Goal: Information Seeking & Learning: Check status

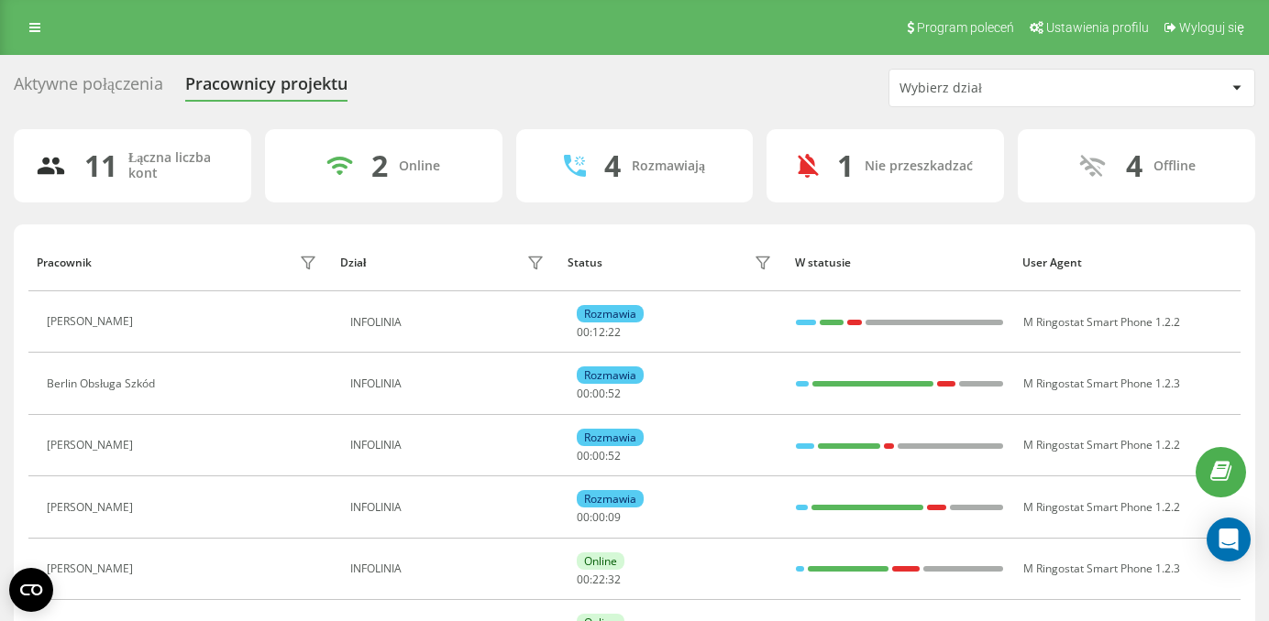
scroll to position [30, 0]
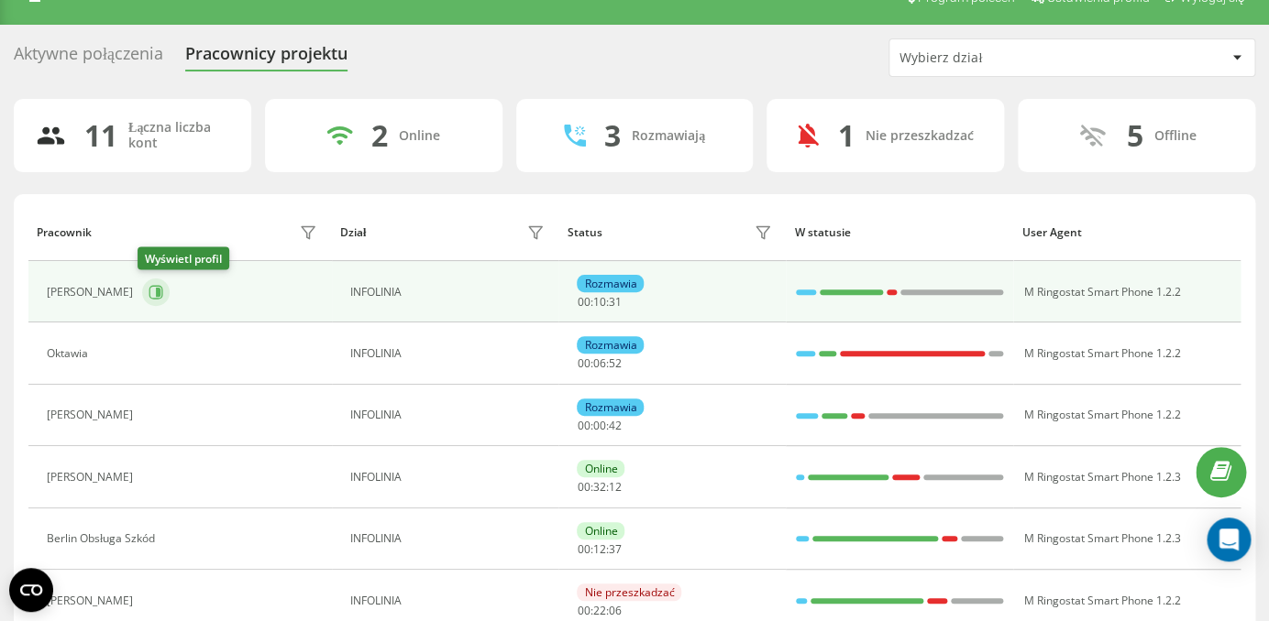
click at [148, 288] on icon at bounding box center [155, 292] width 15 height 15
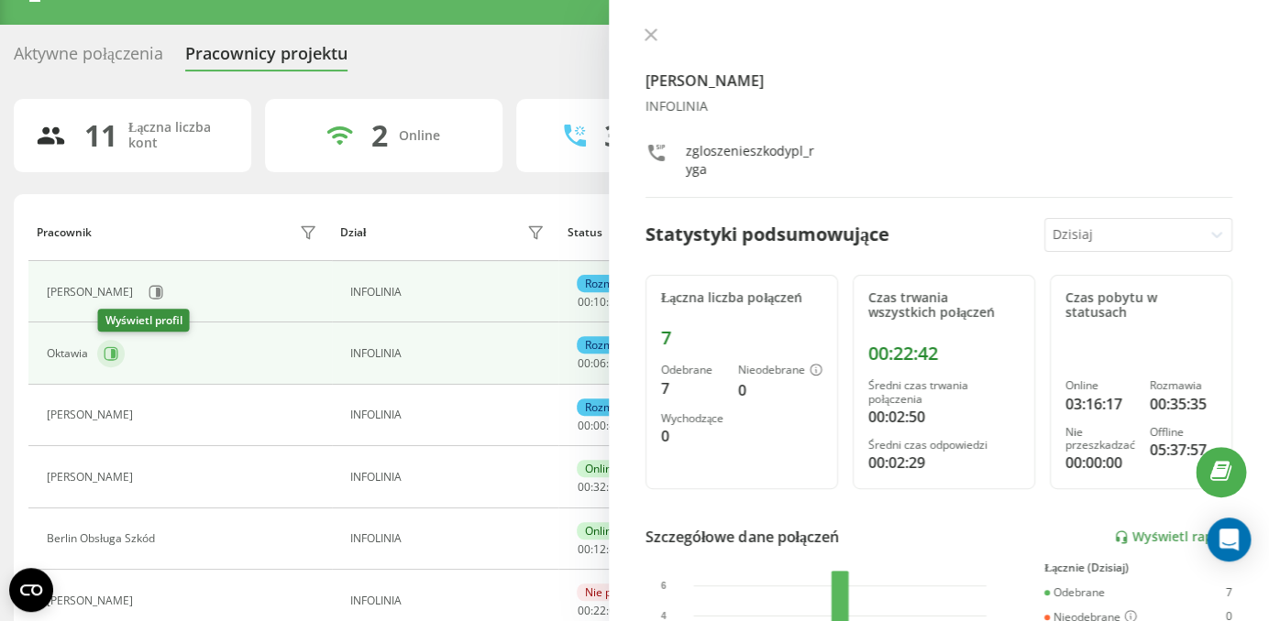
click at [118, 359] on icon at bounding box center [111, 353] width 15 height 15
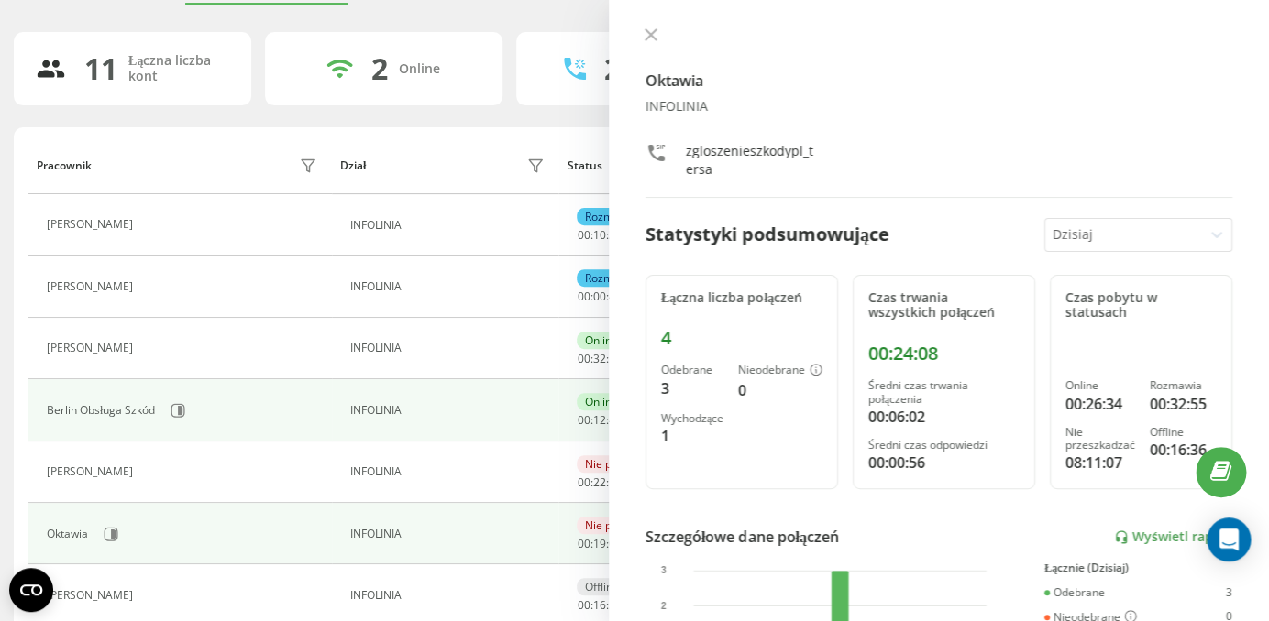
scroll to position [103, 0]
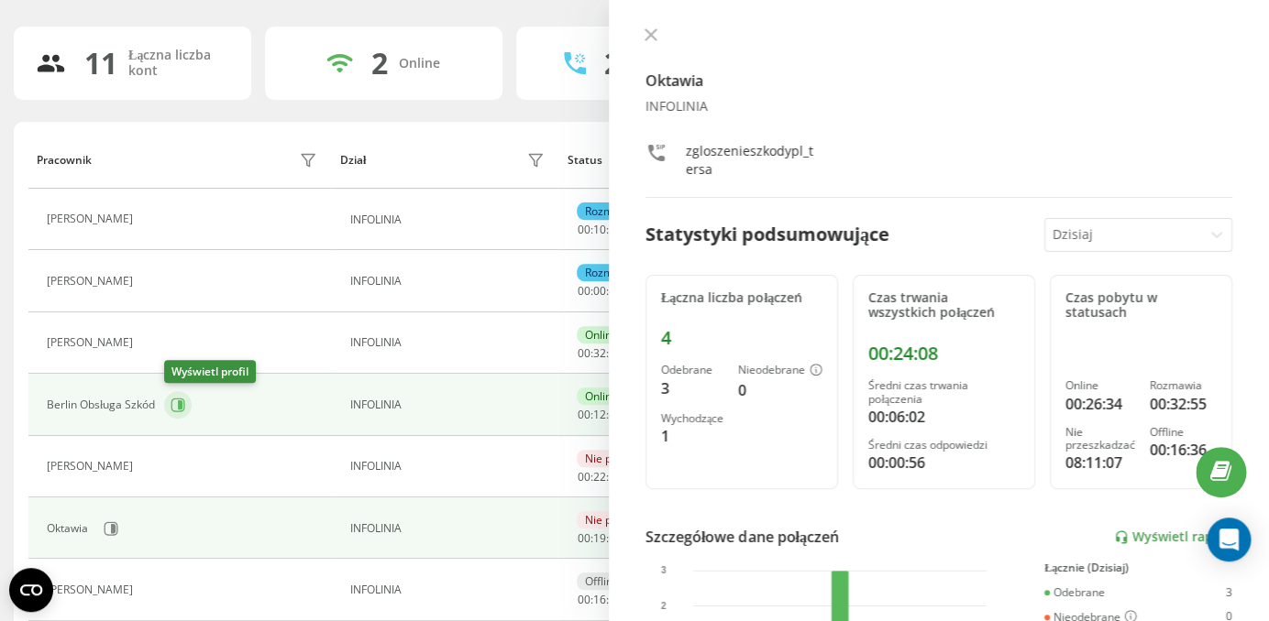
click at [181, 410] on icon at bounding box center [180, 405] width 5 height 9
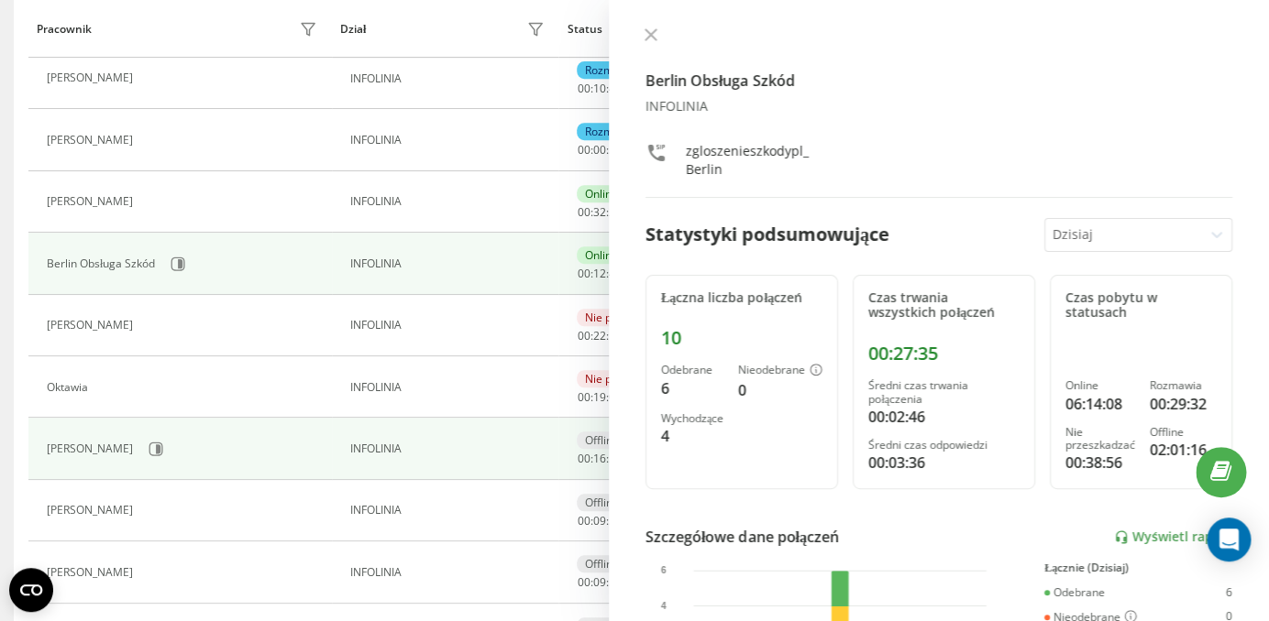
scroll to position [249, 0]
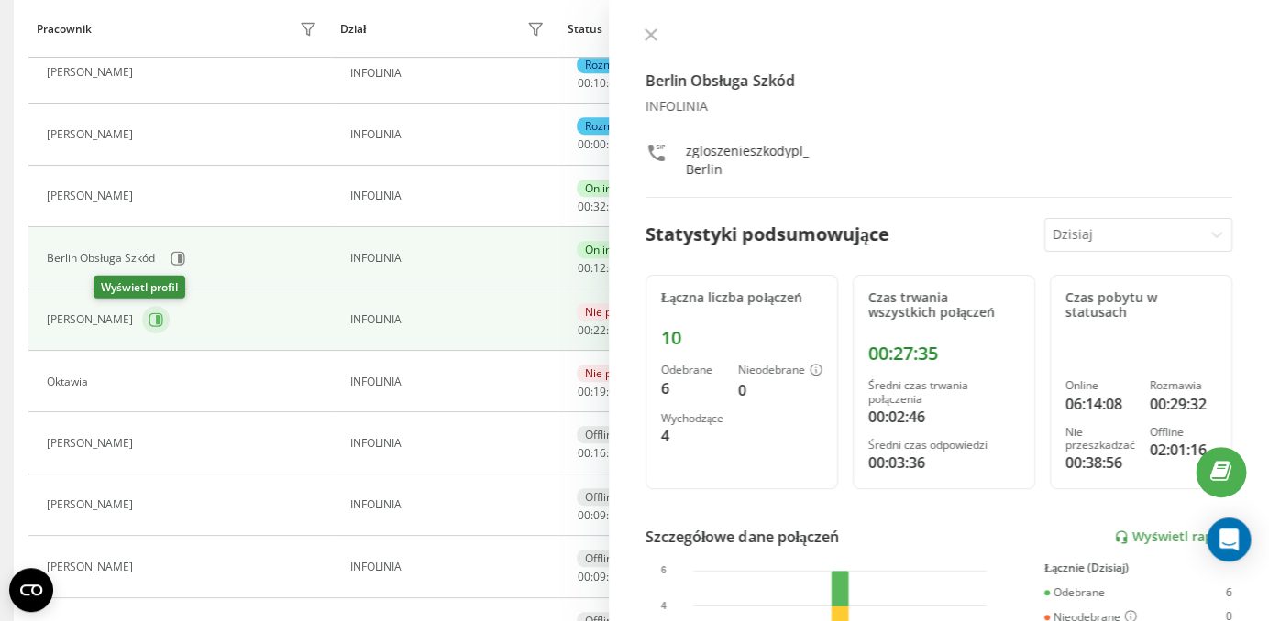
click at [148, 325] on icon at bounding box center [155, 320] width 15 height 15
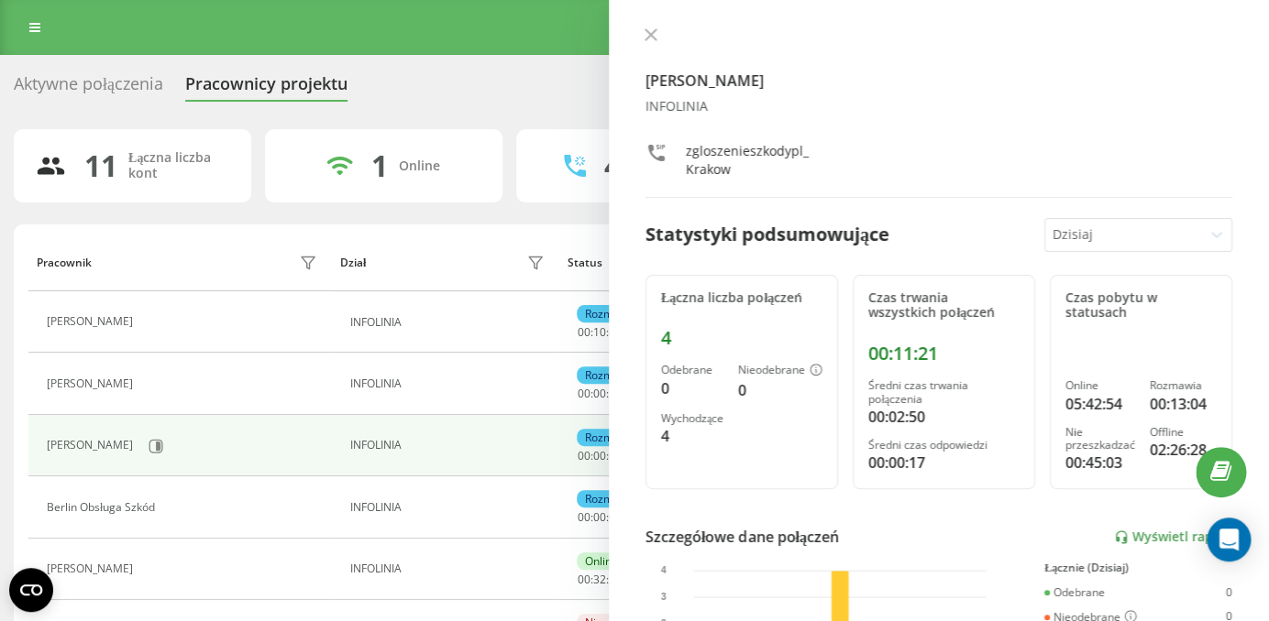
click at [104, 69] on div "Aktywne połączenia Pracownicy projektu Wybierz dział" at bounding box center [634, 88] width 1241 height 38
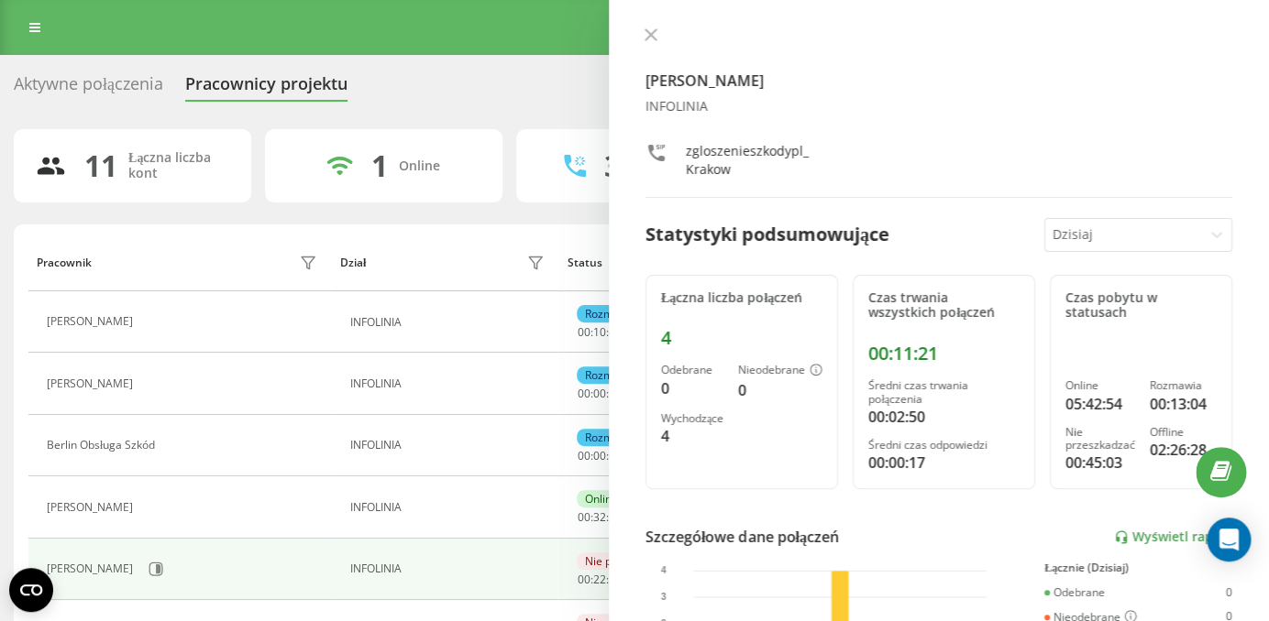
click at [99, 85] on div "Aktywne połączenia" at bounding box center [88, 88] width 149 height 28
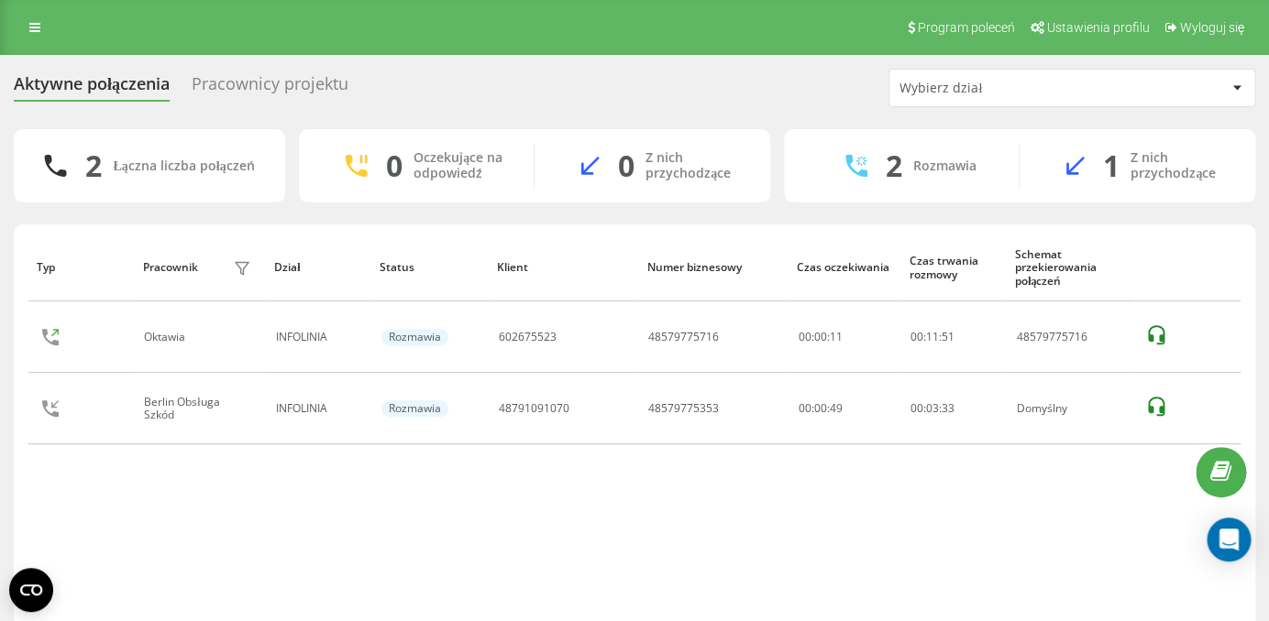
click at [261, 71] on div "Aktywne połączenia Pracownicy projektu Wybierz dział" at bounding box center [634, 88] width 1241 height 38
click at [260, 87] on div "Pracownicy projektu" at bounding box center [270, 88] width 157 height 28
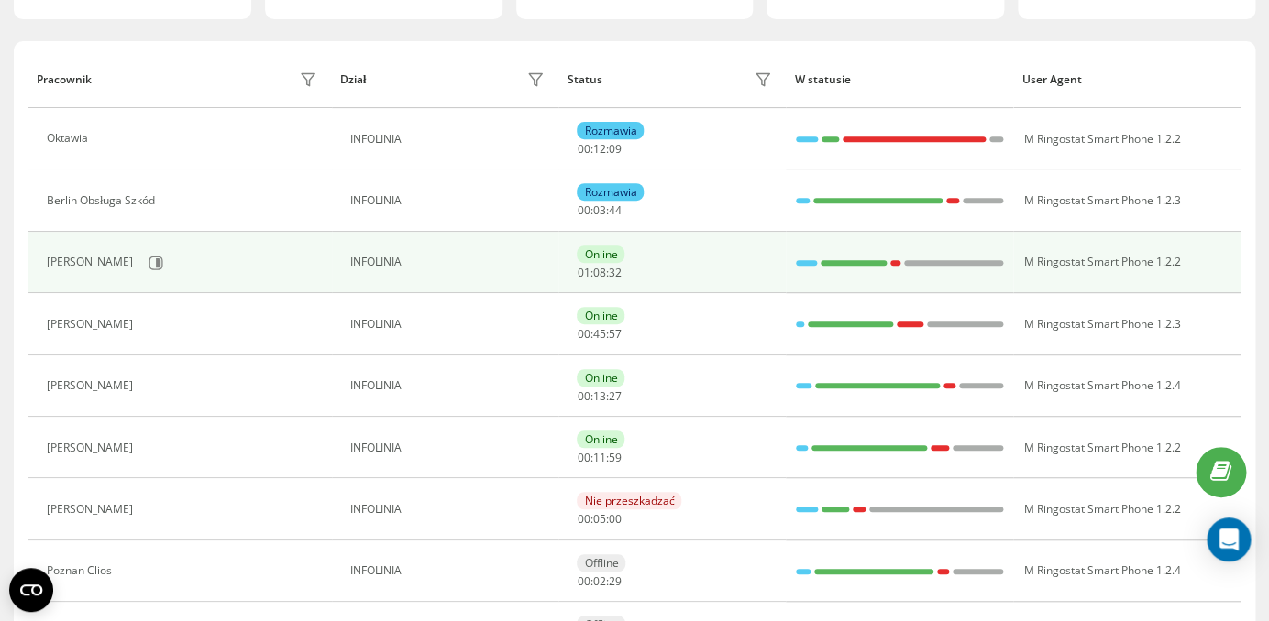
scroll to position [192, 0]
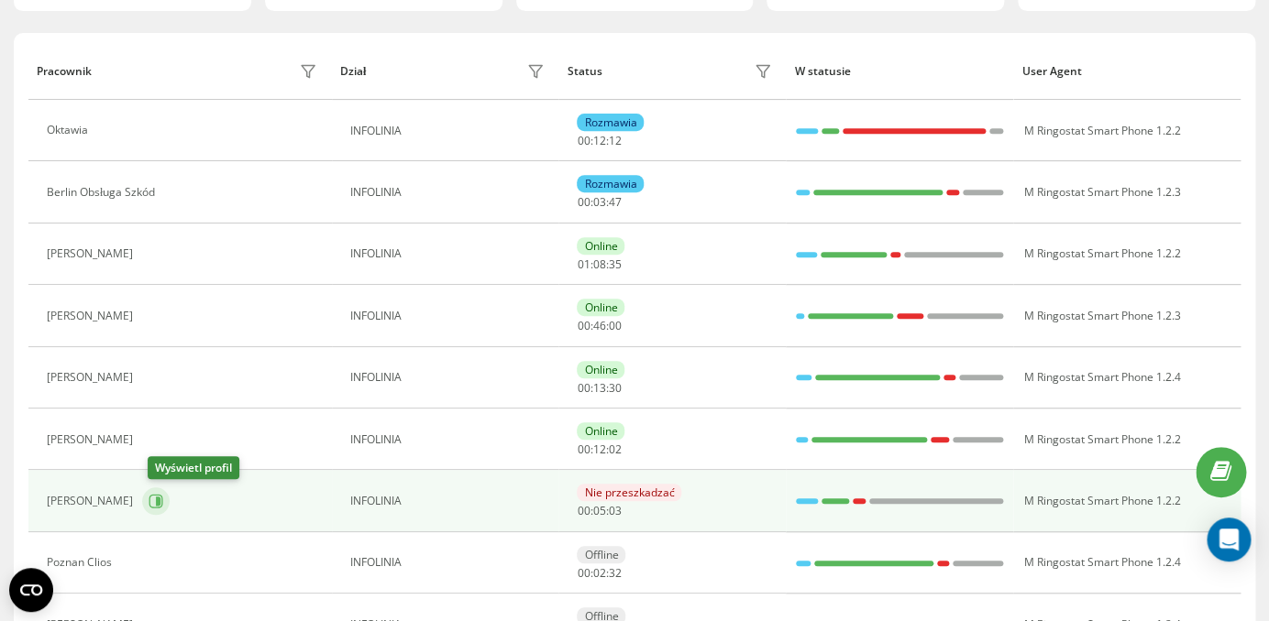
click at [160, 502] on icon at bounding box center [155, 501] width 15 height 15
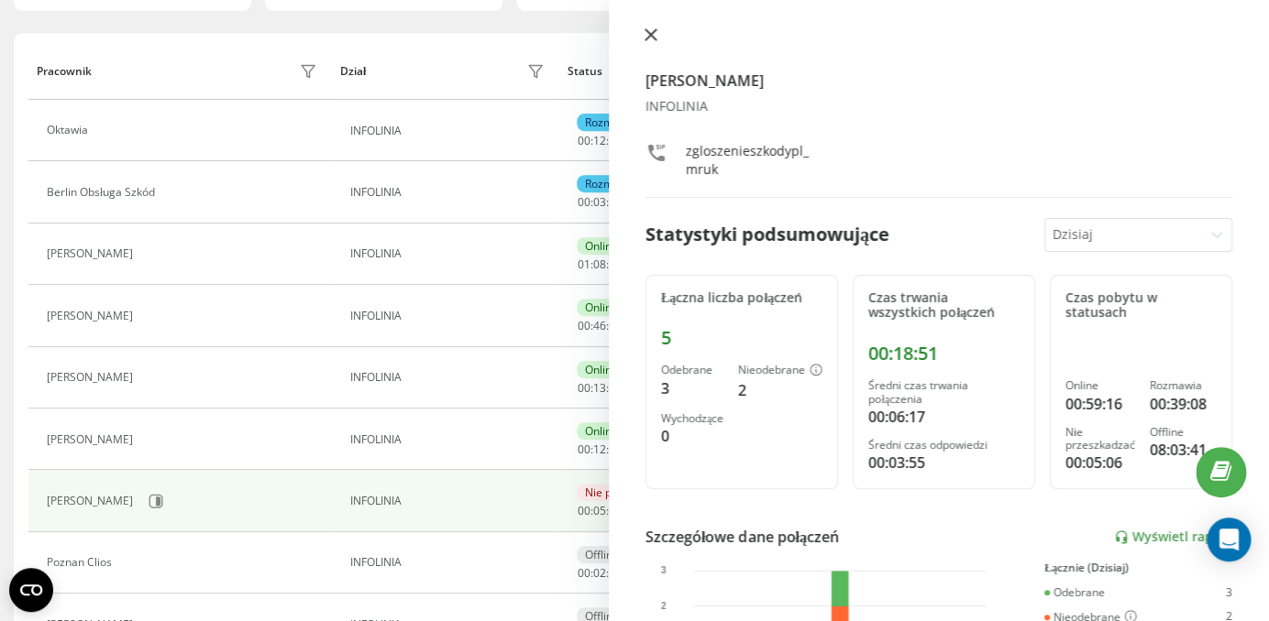
click at [646, 41] on icon at bounding box center [650, 34] width 13 height 13
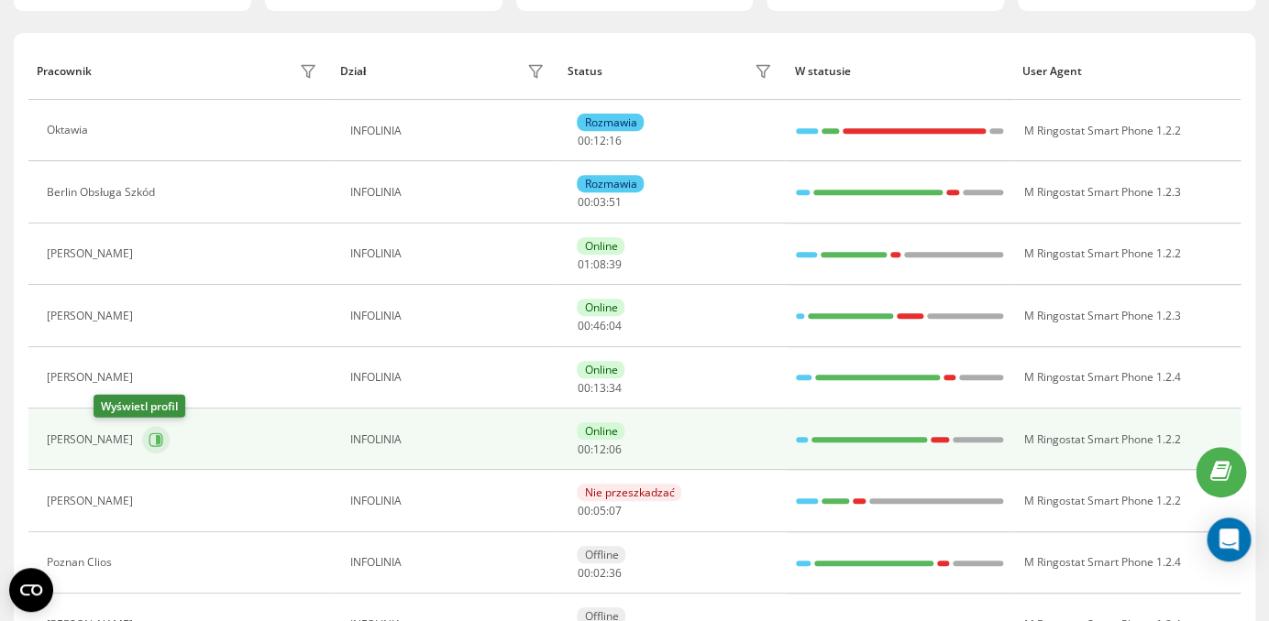
click at [148, 434] on icon at bounding box center [155, 440] width 15 height 15
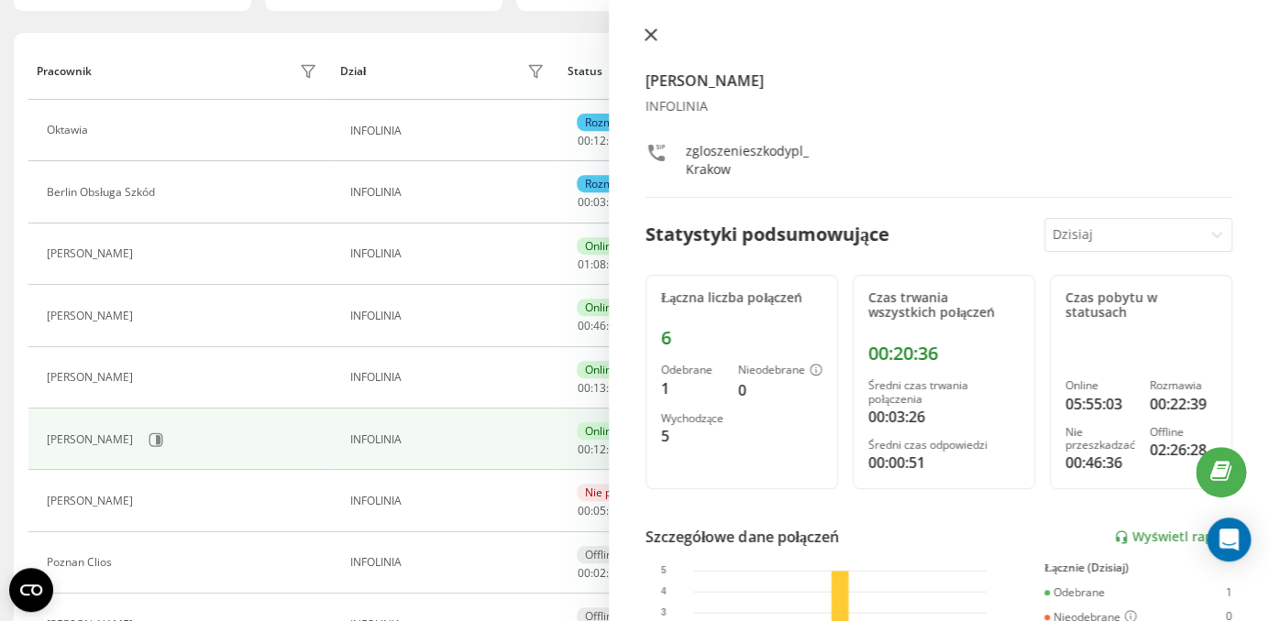
click at [650, 35] on icon at bounding box center [650, 34] width 11 height 11
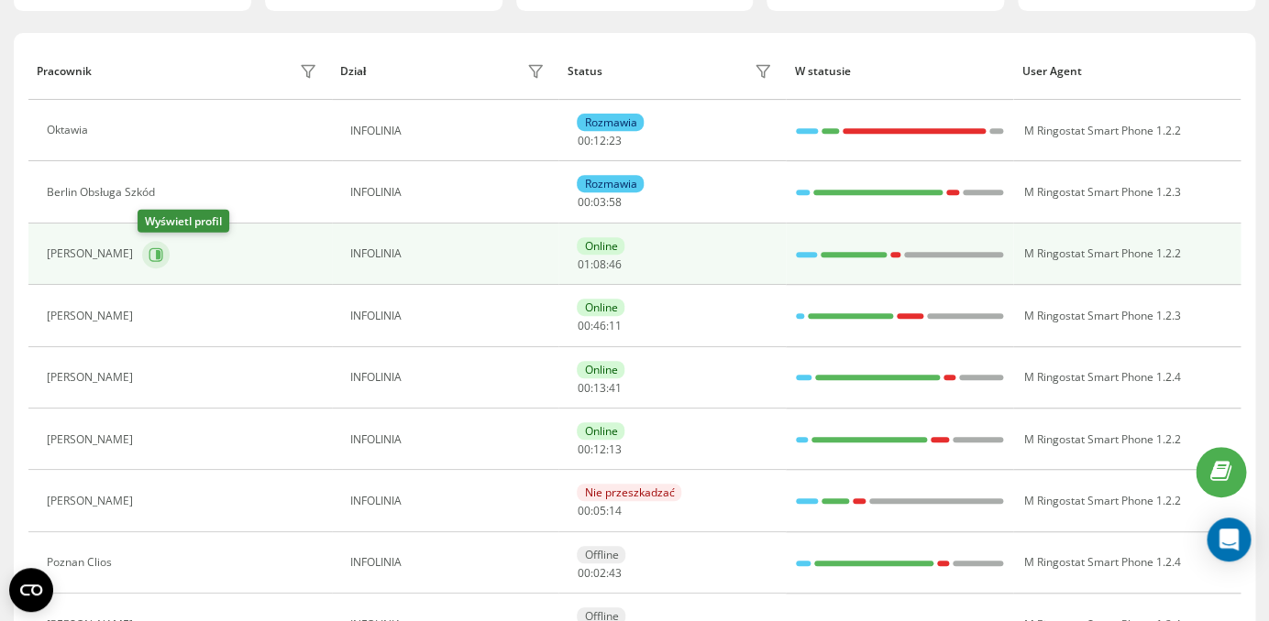
click at [156, 254] on icon at bounding box center [158, 253] width 5 height 9
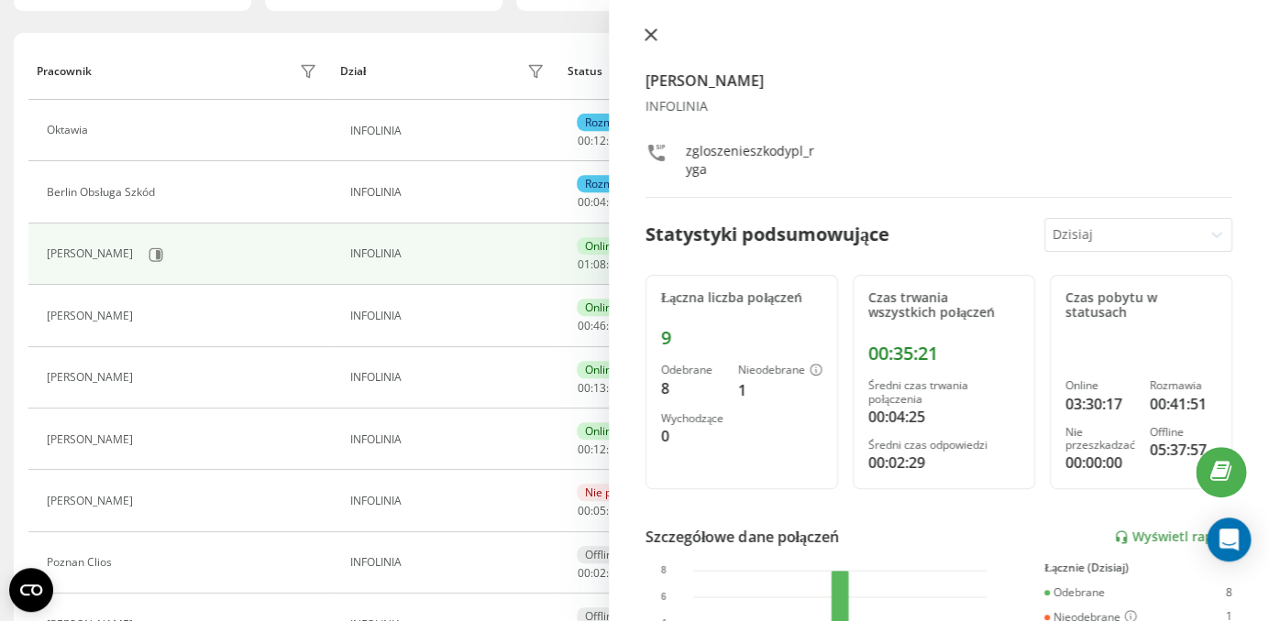
click at [651, 34] on icon at bounding box center [650, 34] width 11 height 11
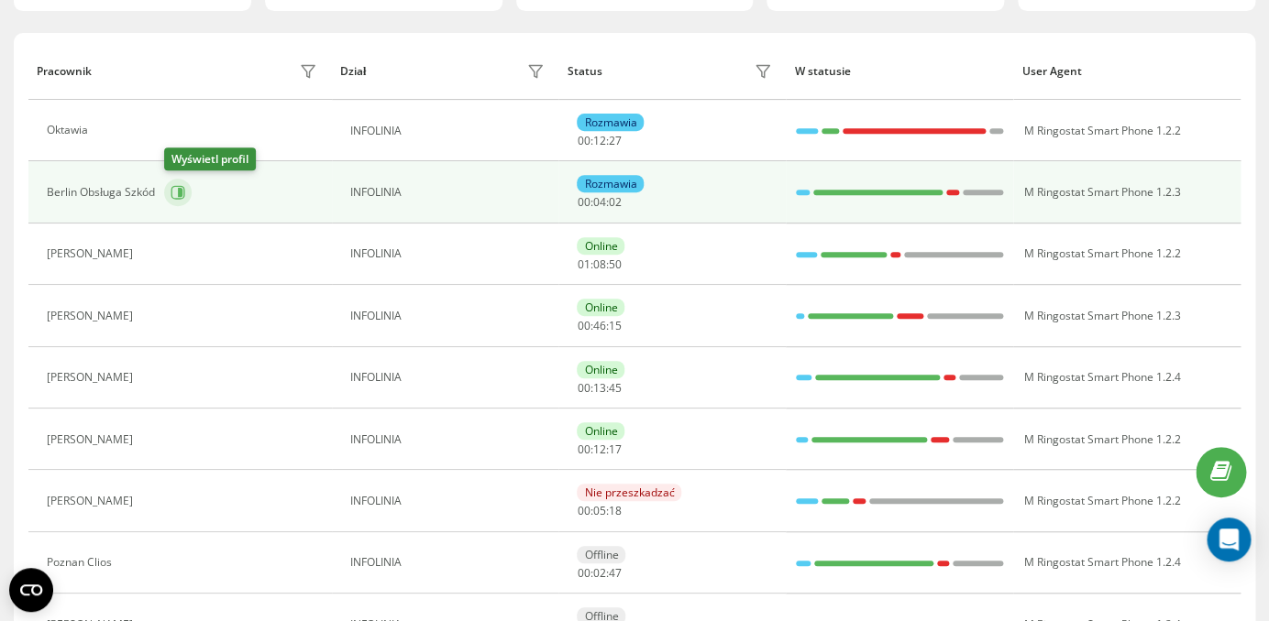
click at [179, 193] on icon at bounding box center [180, 192] width 5 height 9
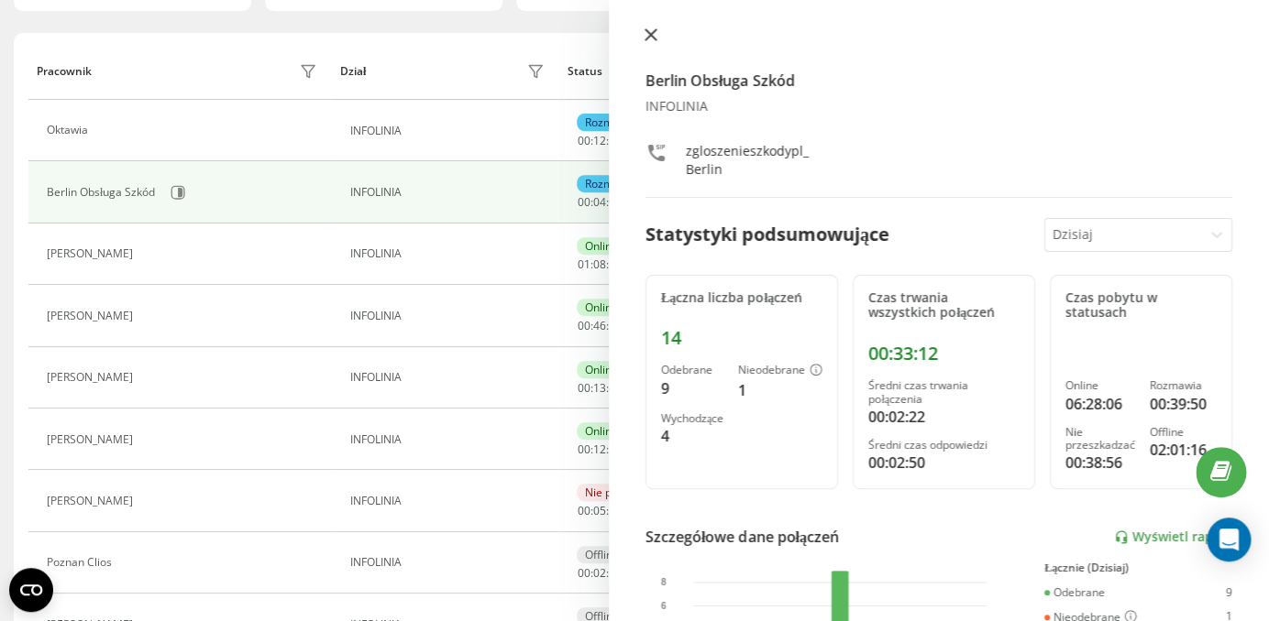
click at [650, 34] on icon at bounding box center [650, 34] width 11 height 11
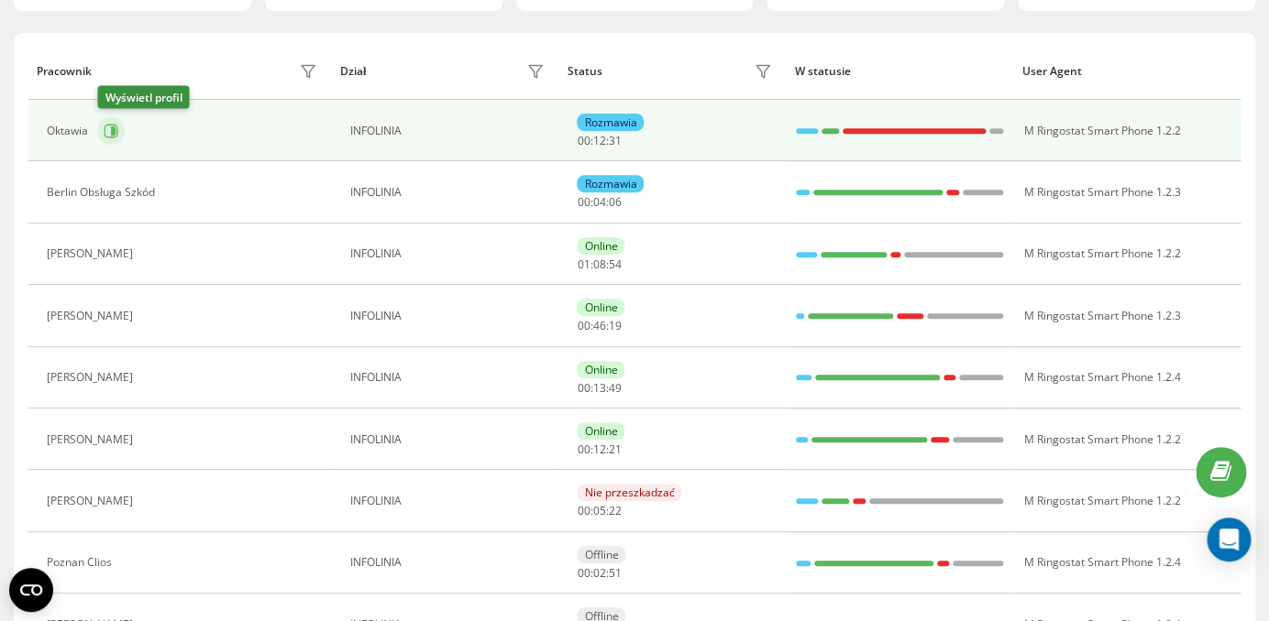
click at [121, 129] on button at bounding box center [110, 130] width 27 height 27
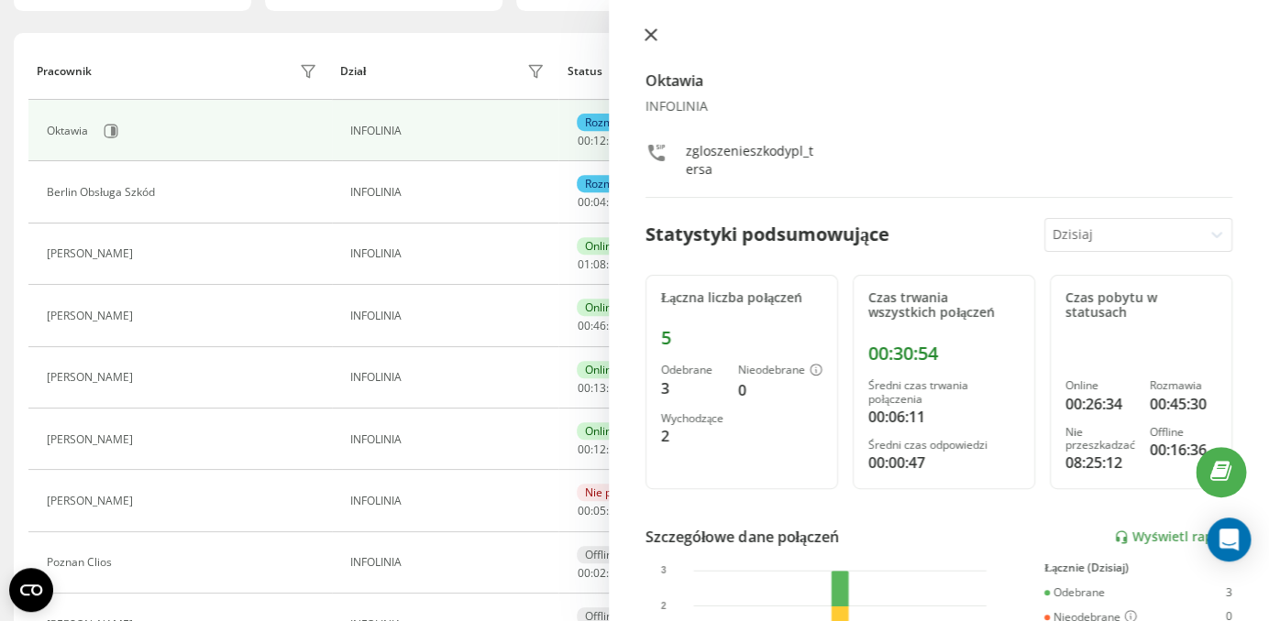
click at [648, 40] on icon at bounding box center [650, 34] width 13 height 13
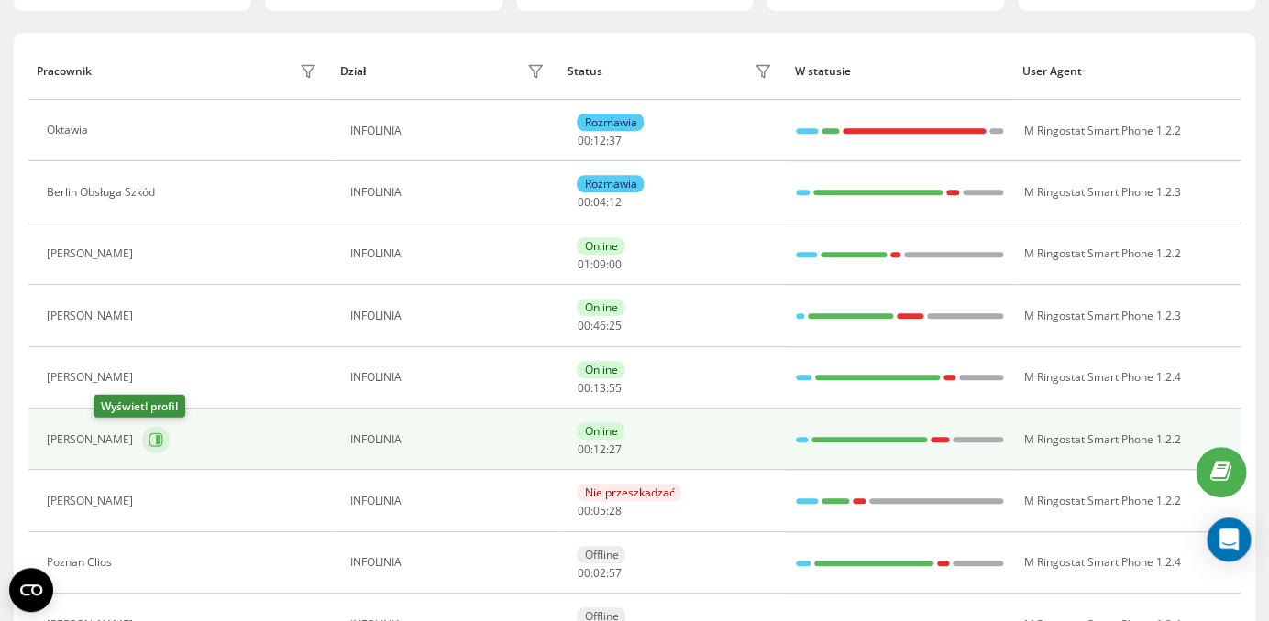
click at [148, 444] on icon at bounding box center [155, 440] width 15 height 15
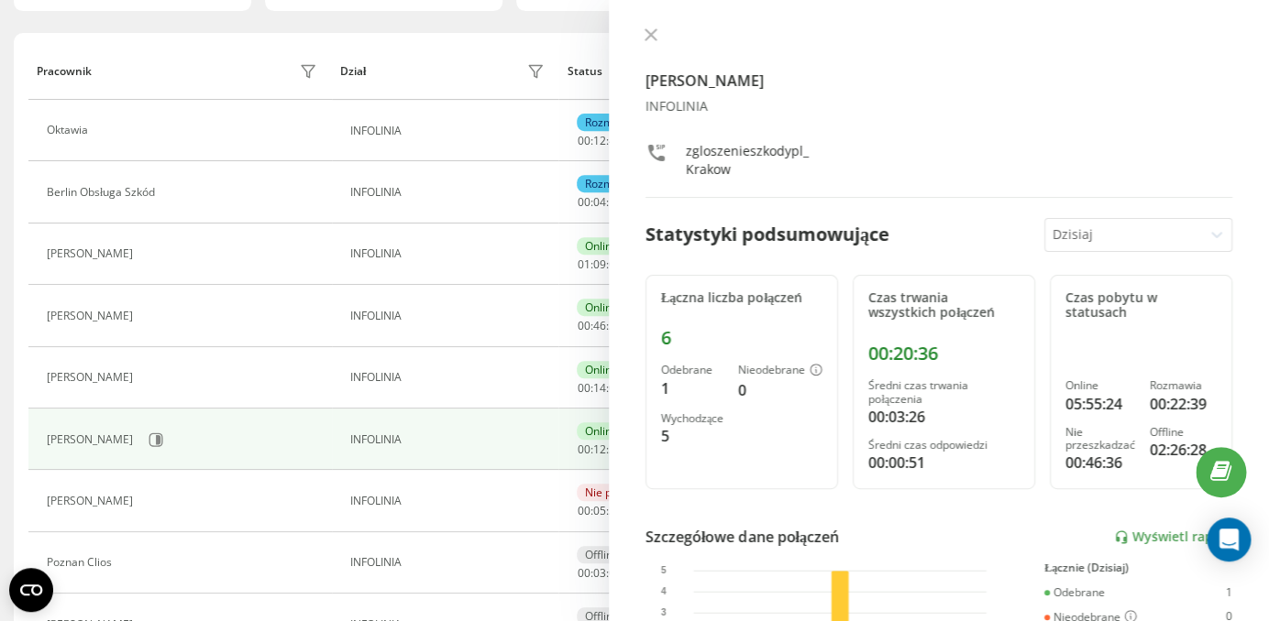
click at [652, 35] on icon at bounding box center [650, 34] width 13 height 13
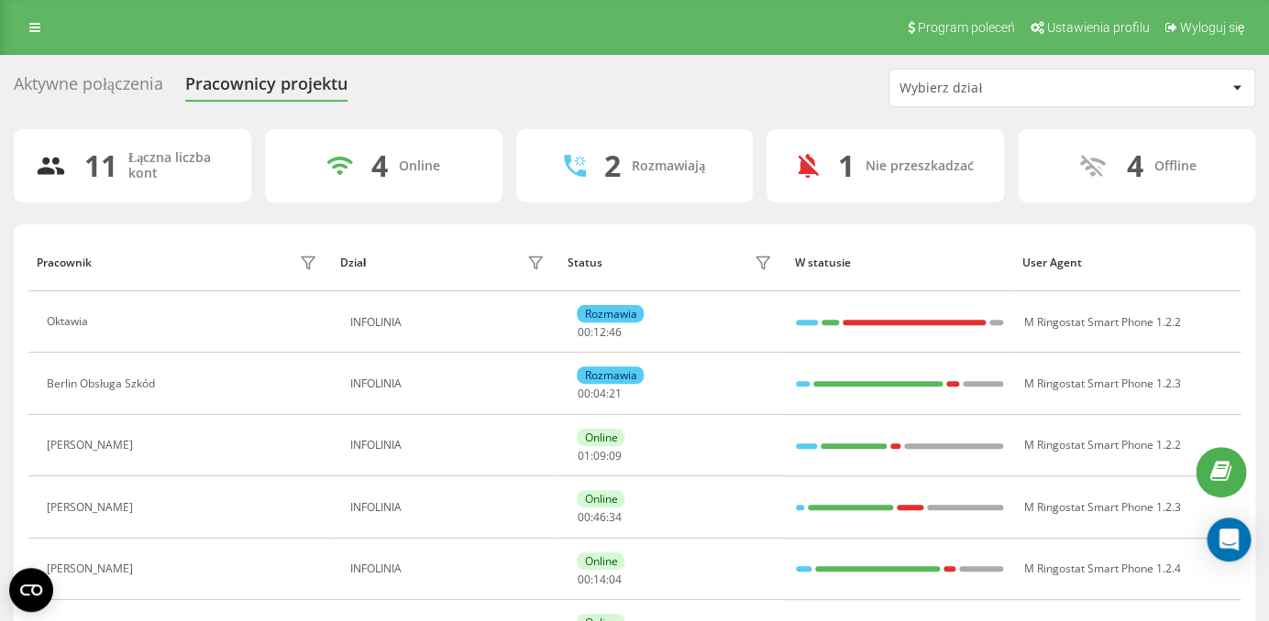
click at [89, 80] on div "Aktywne połączenia" at bounding box center [88, 88] width 149 height 28
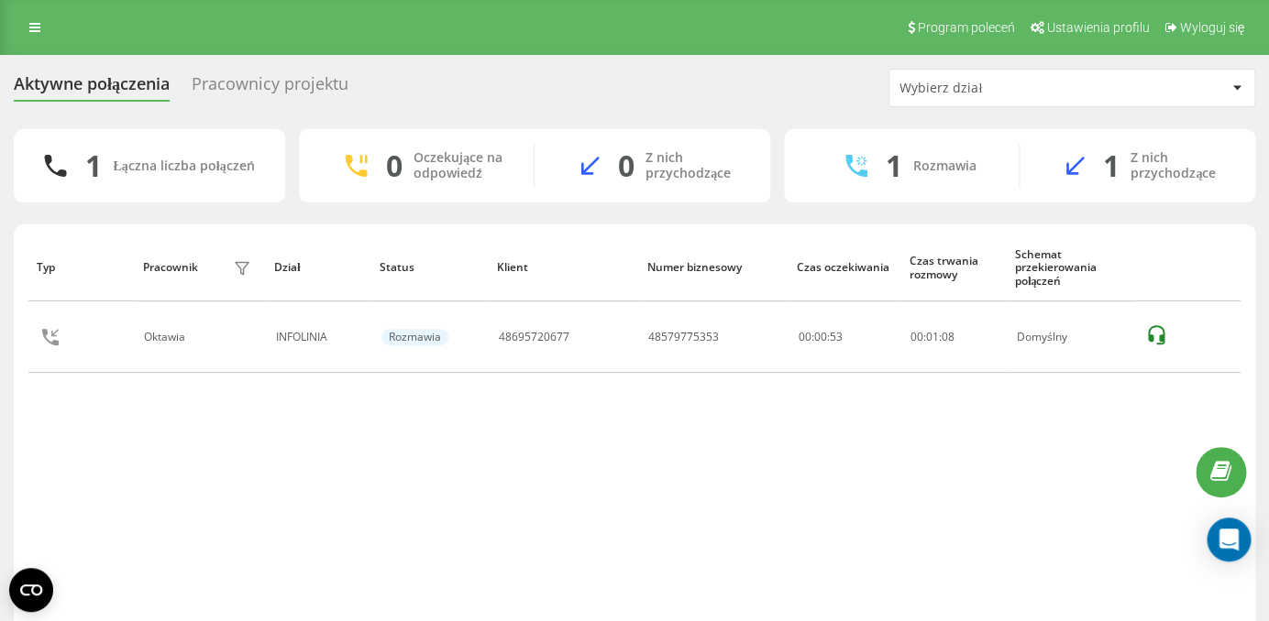
click at [231, 70] on div "Aktywne połączenia Pracownicy projektu Wybierz dział" at bounding box center [634, 88] width 1241 height 38
click at [234, 84] on div "Pracownicy projektu" at bounding box center [270, 88] width 157 height 28
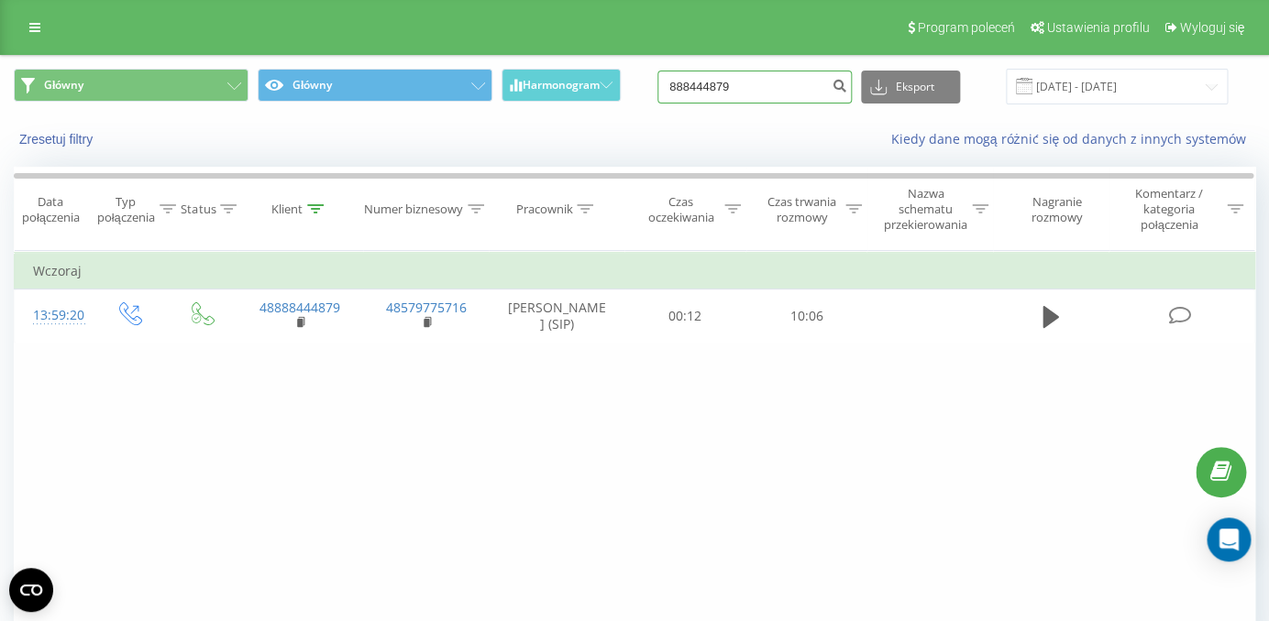
click at [742, 97] on input "888444879" at bounding box center [754, 87] width 194 height 33
paste input "48604874162"
type input "88844487486048741629"
drag, startPoint x: 827, startPoint y: 94, endPoint x: 527, endPoint y: 94, distance: 299.7
click at [657, 94] on input "88844487486048741629" at bounding box center [754, 87] width 194 height 33
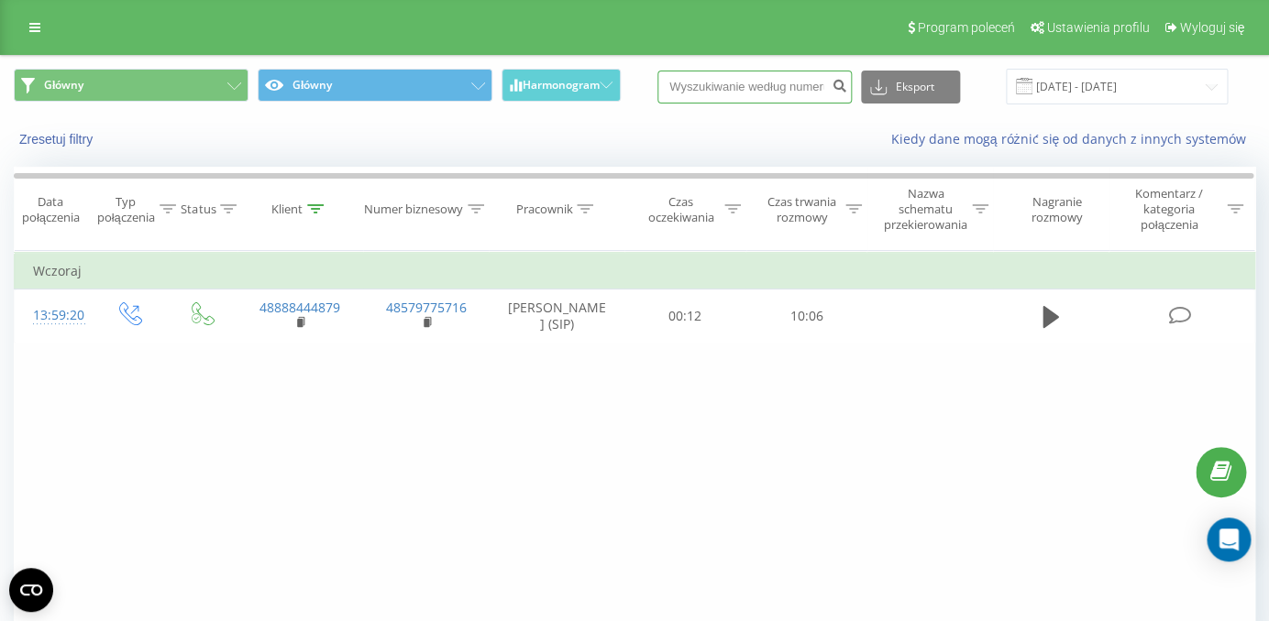
paste input "48604874162"
type input "48604874162"
click at [847, 84] on icon "submit" at bounding box center [839, 83] width 16 height 11
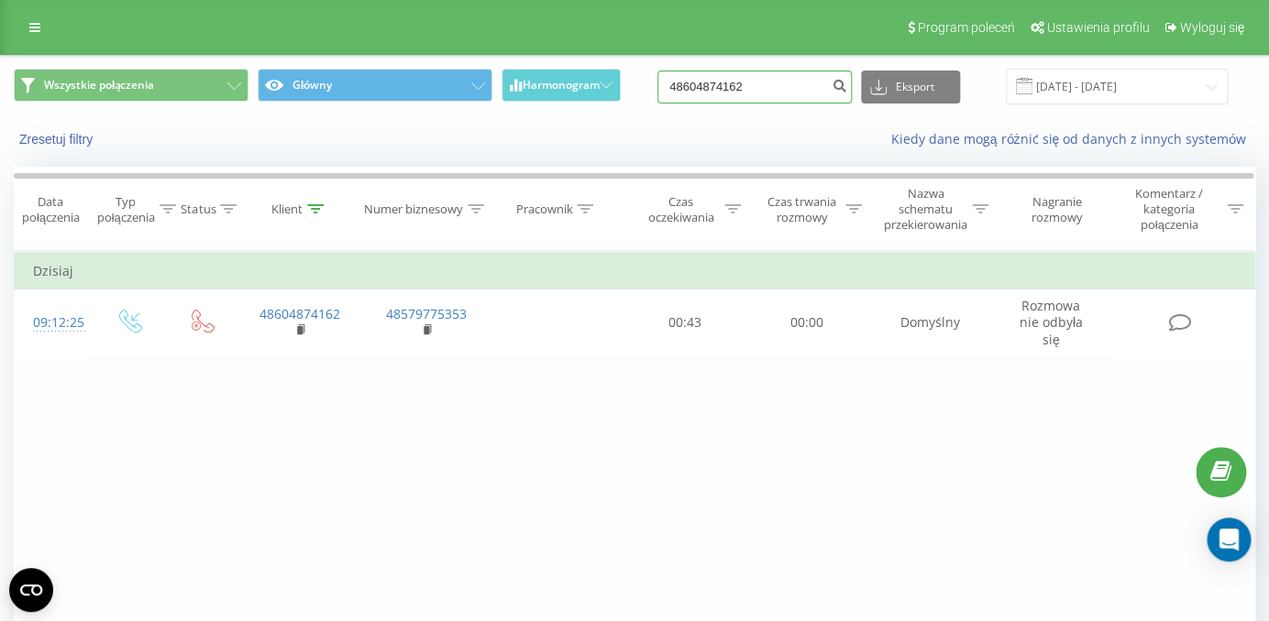
click at [780, 97] on input "48604874162" at bounding box center [754, 87] width 194 height 33
paste input "788730589"
type input "788730589"
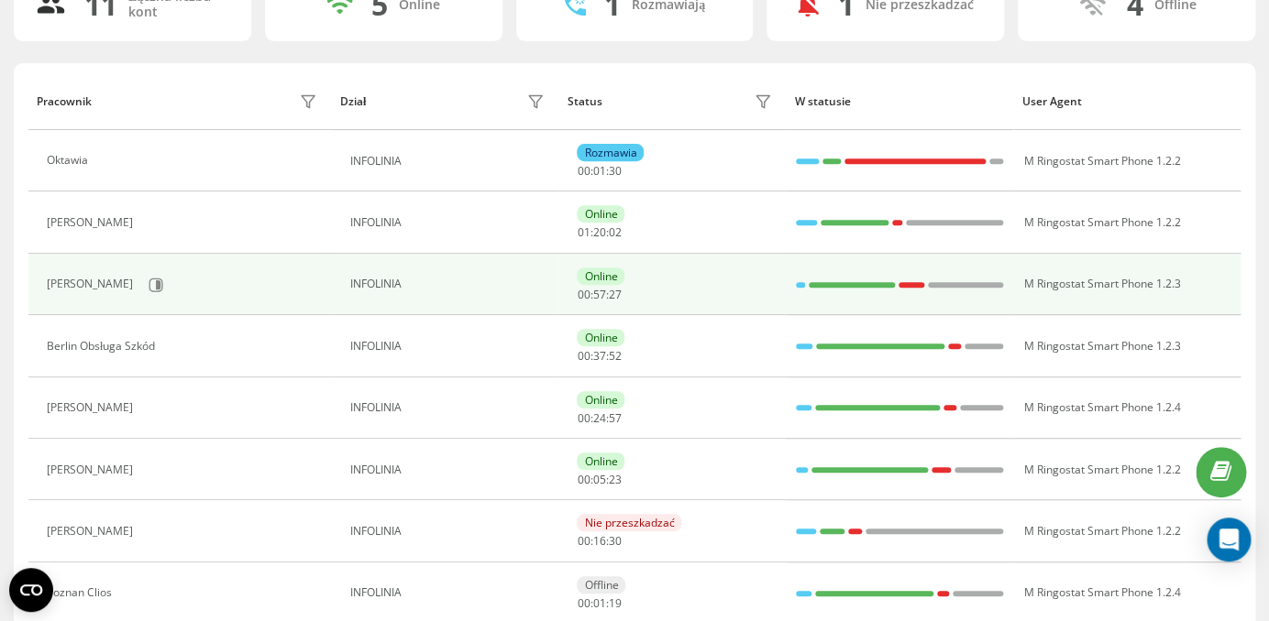
scroll to position [218, 0]
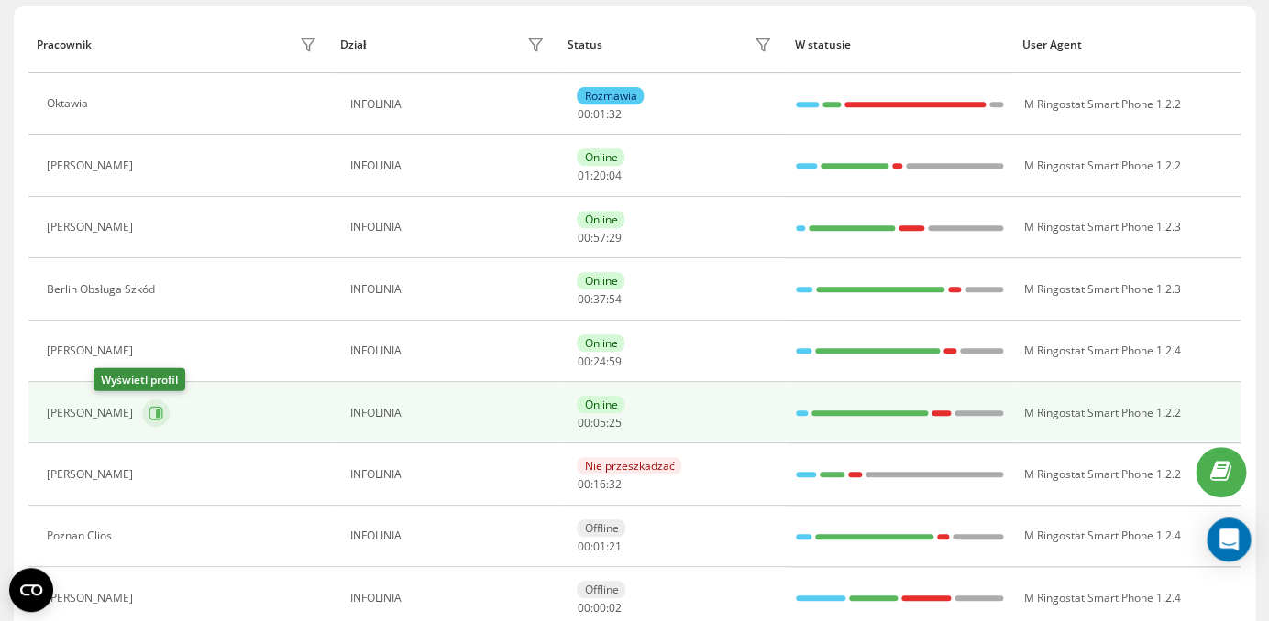
click at [156, 417] on icon at bounding box center [158, 413] width 5 height 9
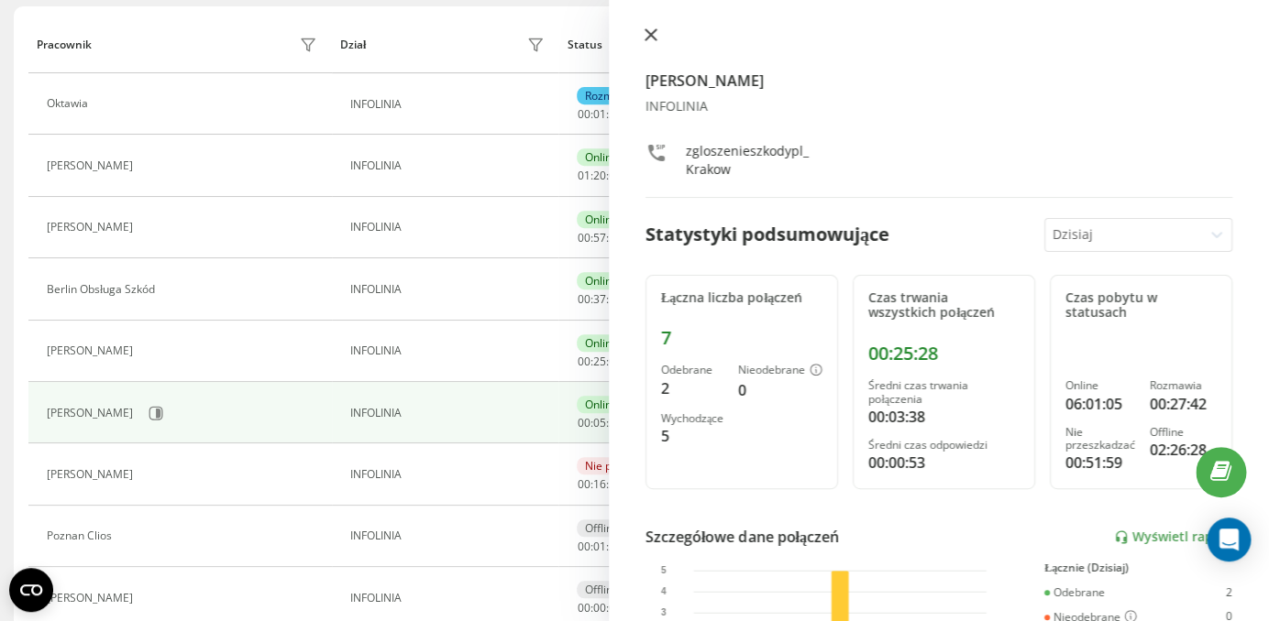
click at [650, 33] on icon at bounding box center [650, 34] width 11 height 11
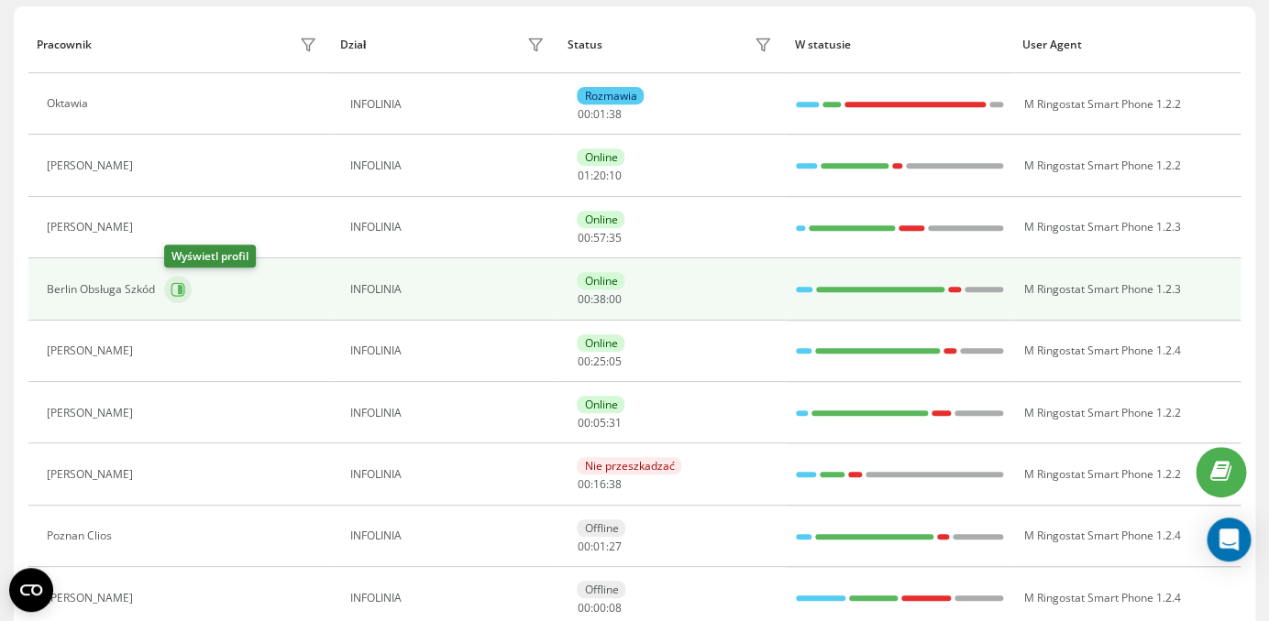
click at [181, 290] on icon at bounding box center [180, 289] width 5 height 9
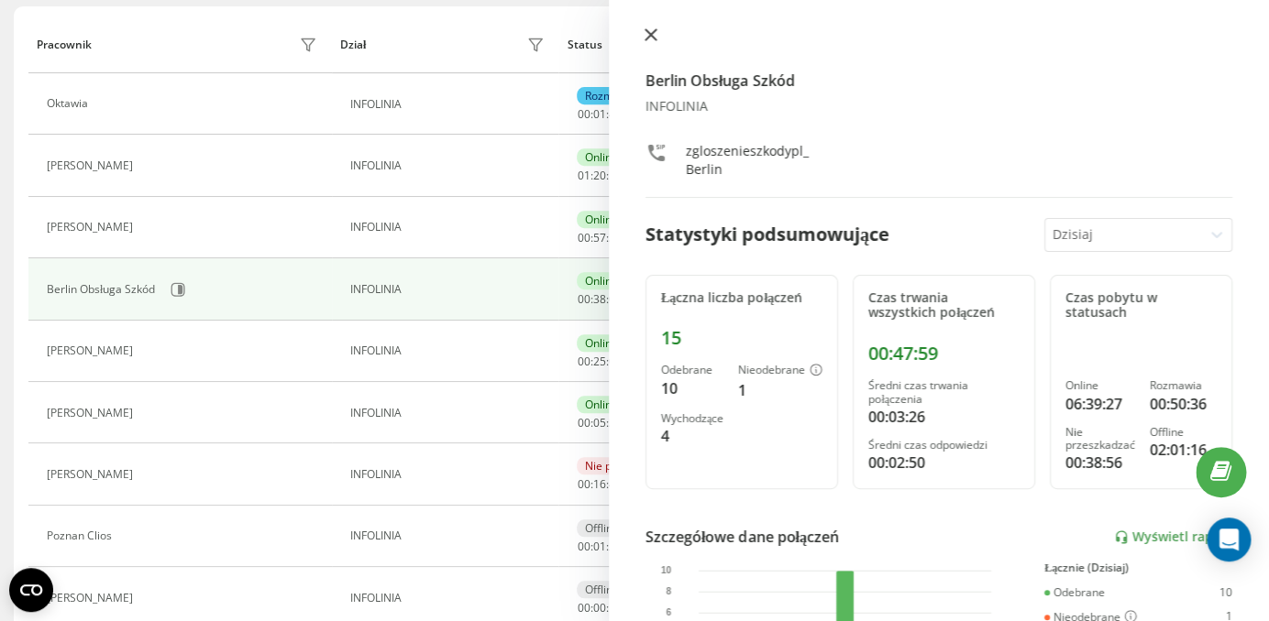
click at [648, 33] on icon at bounding box center [650, 34] width 13 height 13
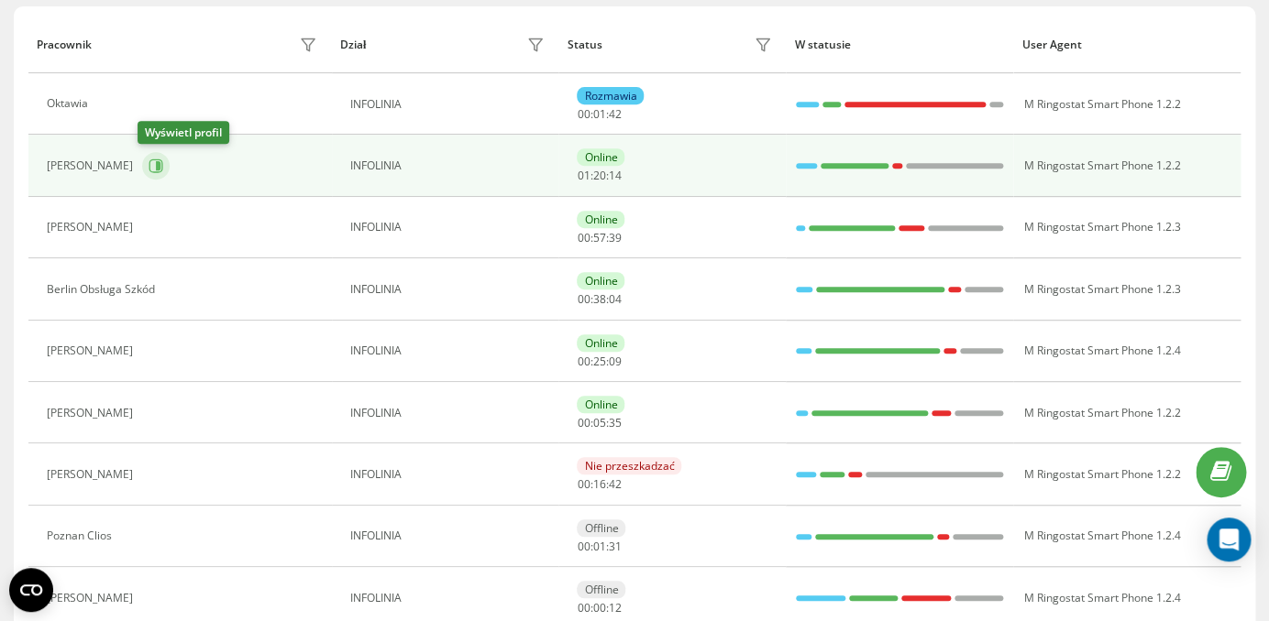
click at [156, 167] on icon at bounding box center [158, 165] width 5 height 9
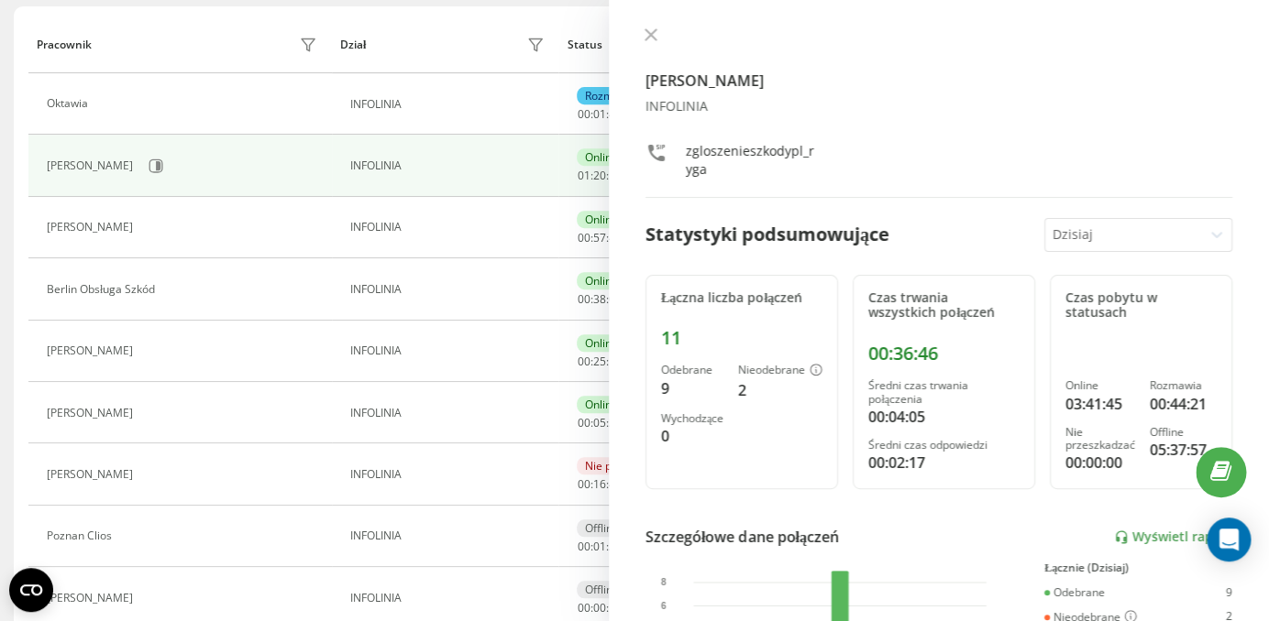
click at [660, 32] on div at bounding box center [938, 36] width 587 height 18
click at [653, 35] on icon at bounding box center [650, 34] width 13 height 13
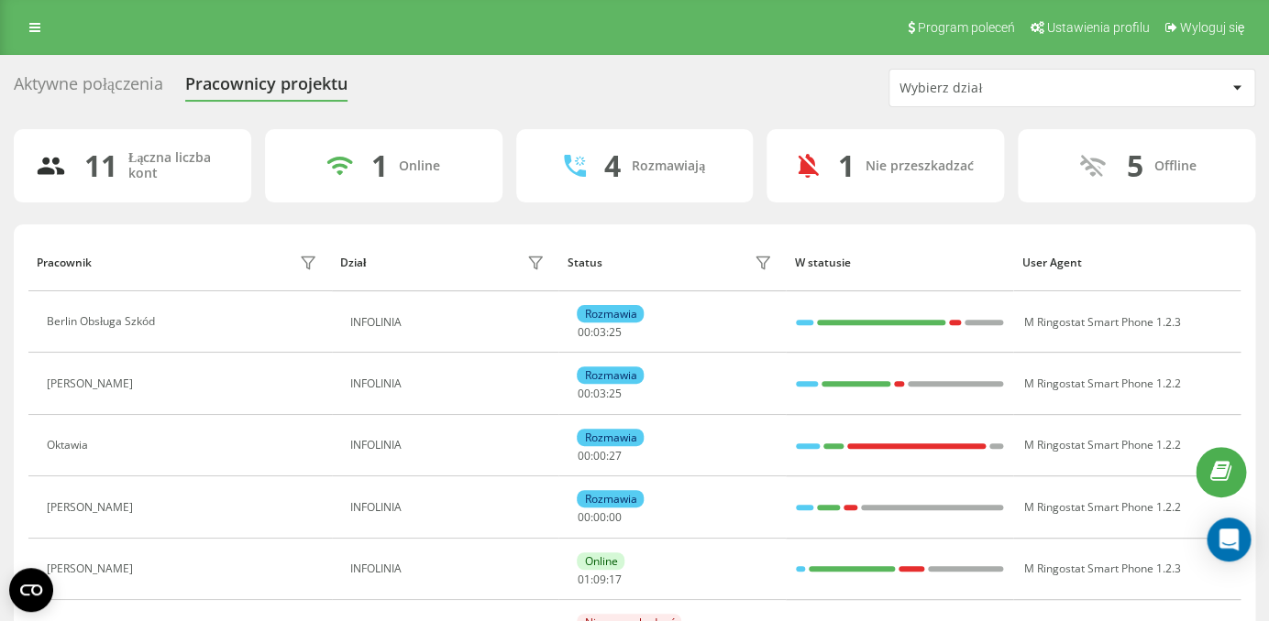
click at [107, 89] on div "Aktywne połączenia" at bounding box center [88, 88] width 149 height 28
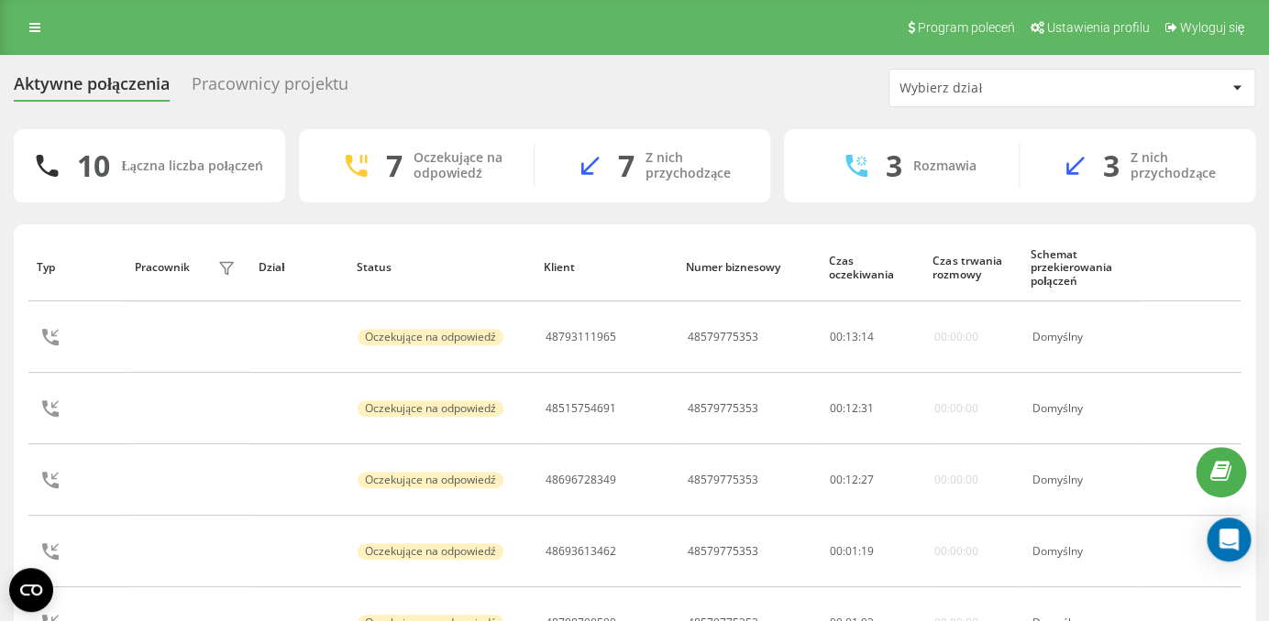
click at [253, 88] on div "Pracownicy projektu" at bounding box center [270, 88] width 157 height 28
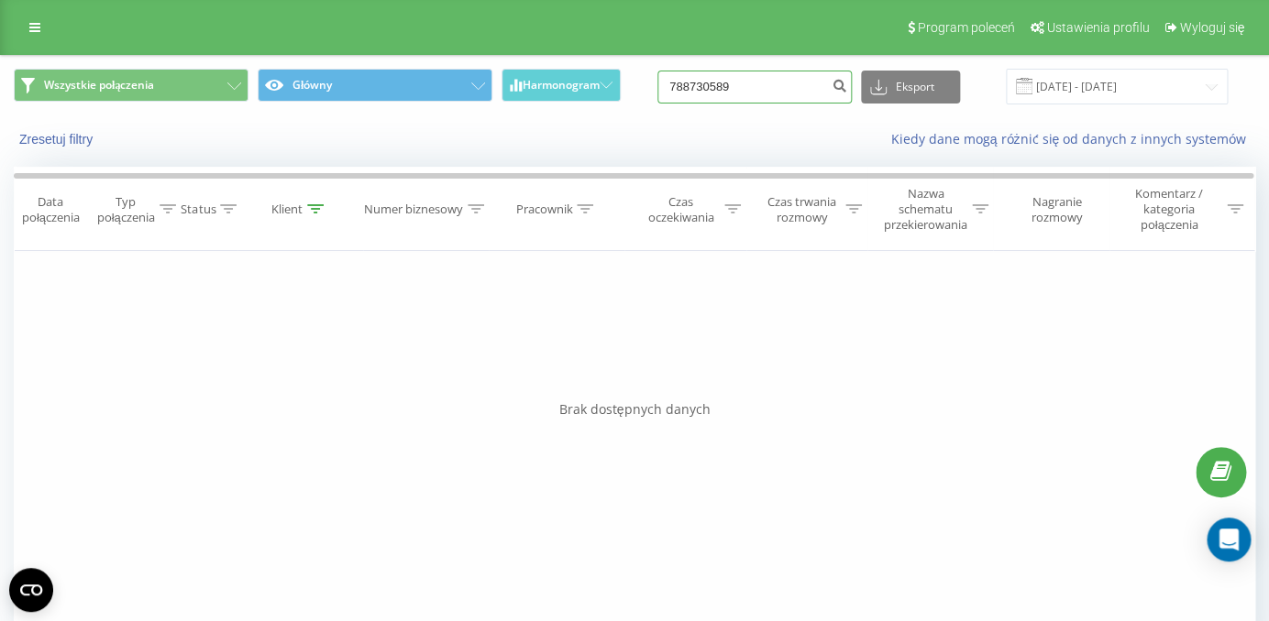
drag, startPoint x: 783, startPoint y: 82, endPoint x: 670, endPoint y: 85, distance: 112.8
click at [667, 84] on input "788730589" at bounding box center [754, 87] width 194 height 33
paste input "48791777358"
type input "48791777358"
click at [773, 91] on input "48791777358" at bounding box center [754, 87] width 194 height 33
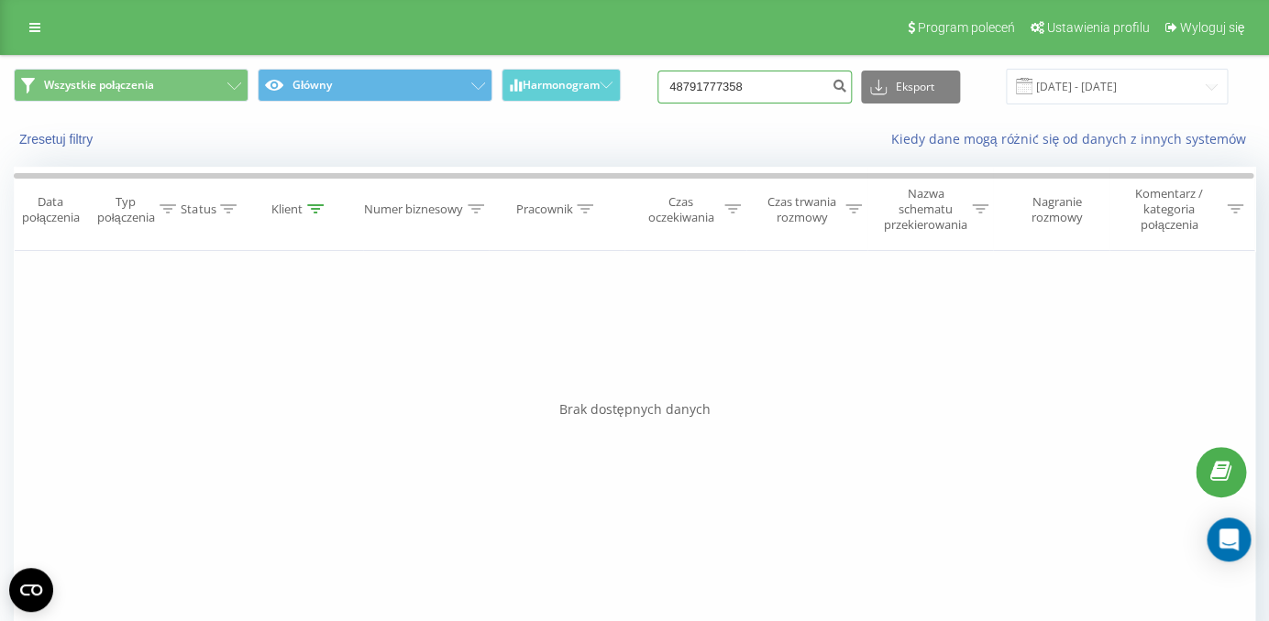
click at [773, 91] on input "48791777358" at bounding box center [754, 87] width 194 height 33
paste input "091070"
type input "48791091070"
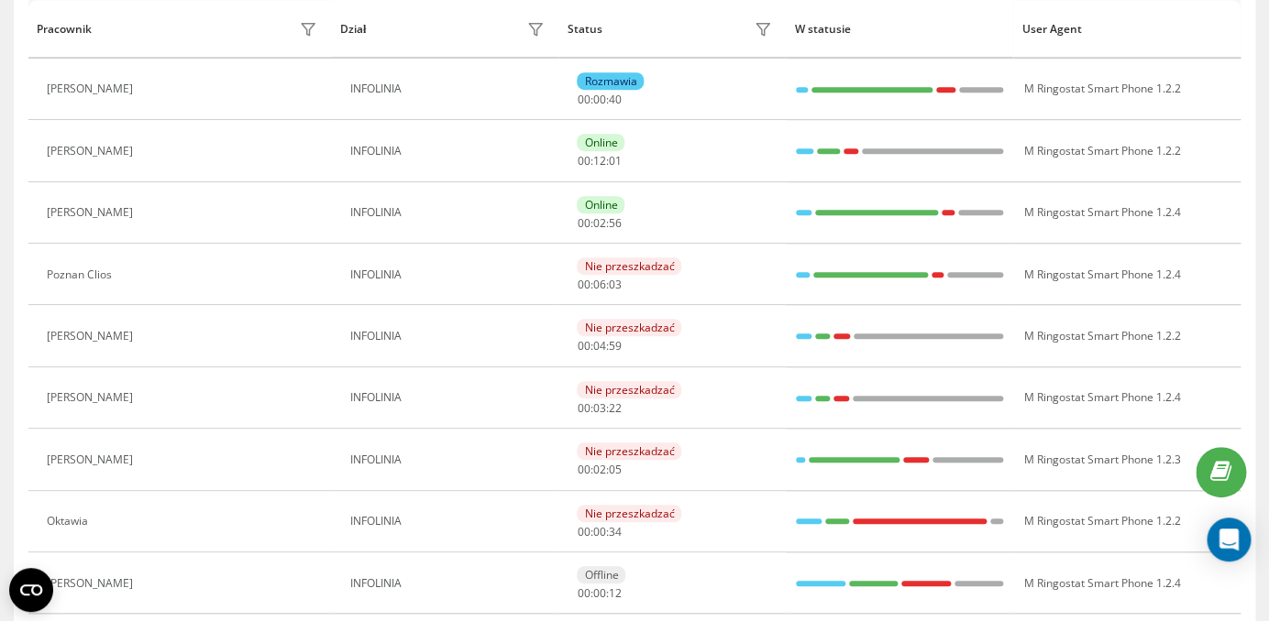
scroll to position [294, 0]
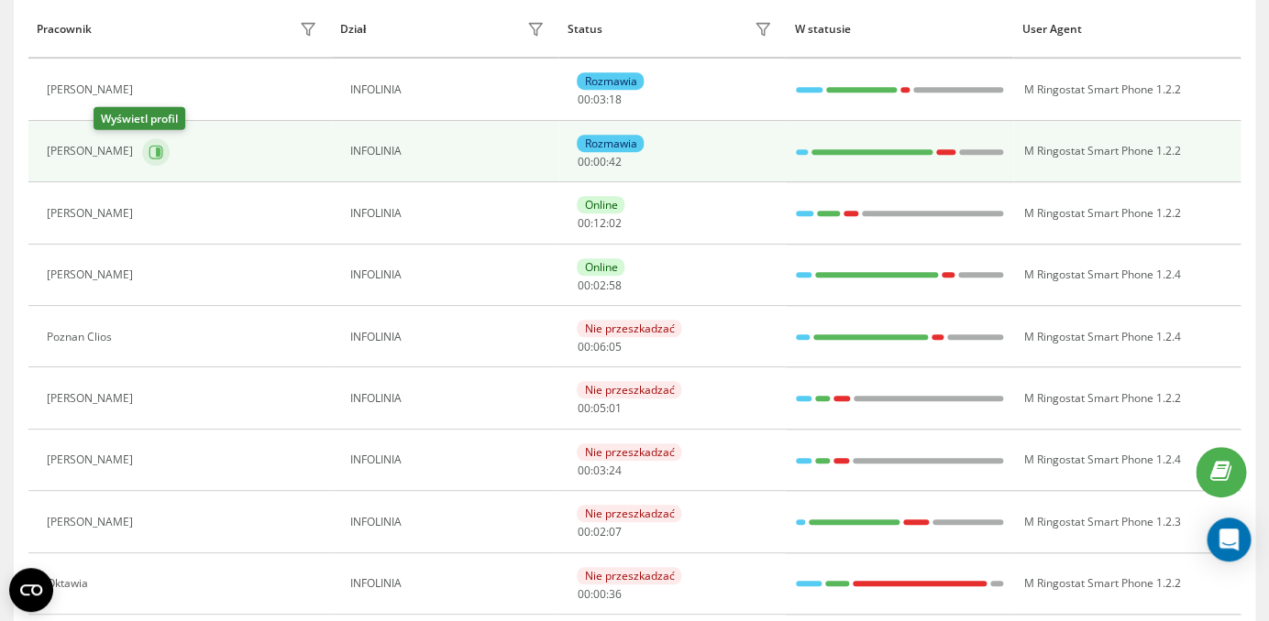
click at [148, 149] on icon at bounding box center [155, 152] width 15 height 15
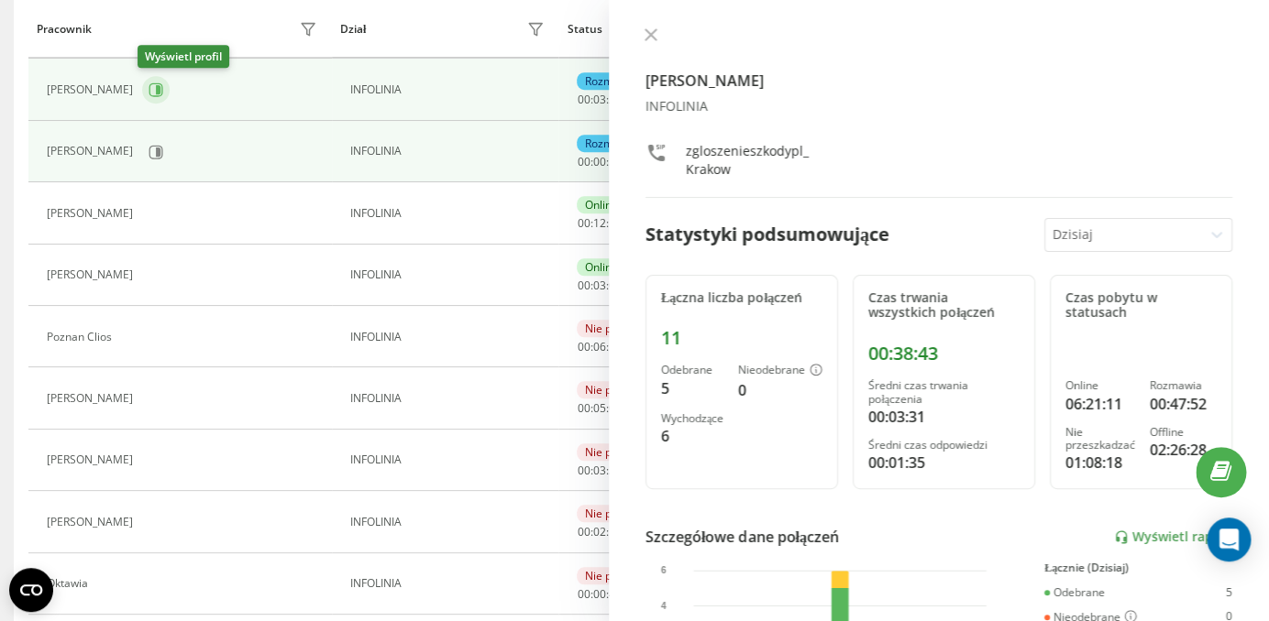
click at [153, 83] on icon at bounding box center [156, 90] width 14 height 14
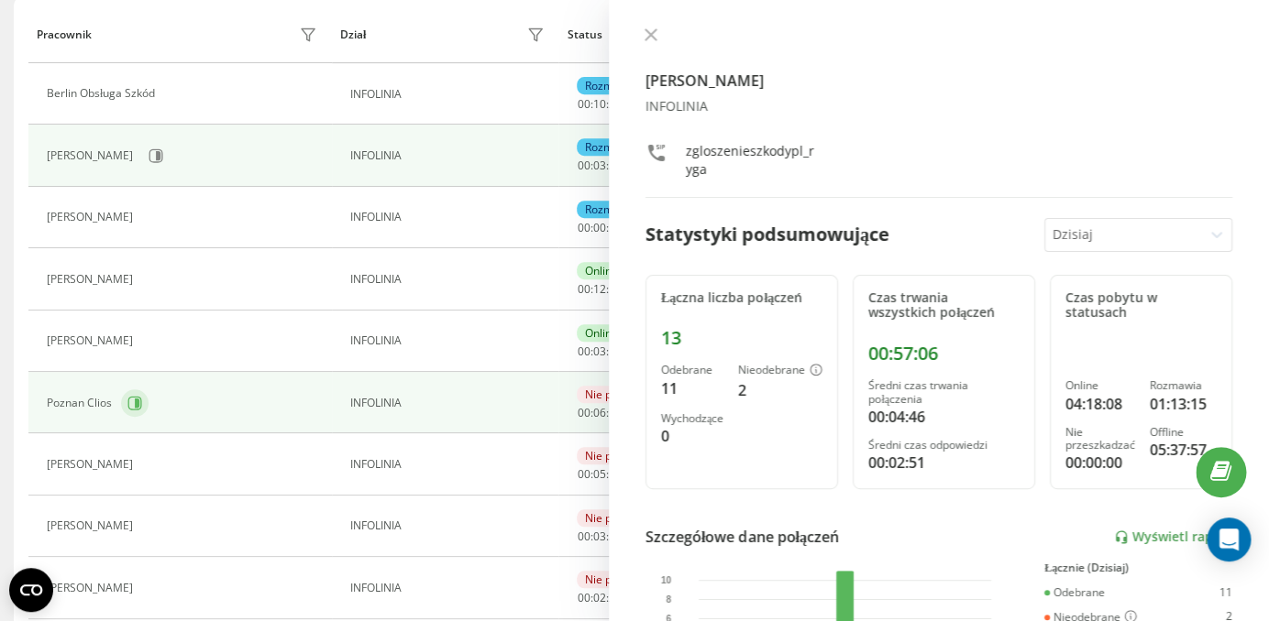
scroll to position [226, 0]
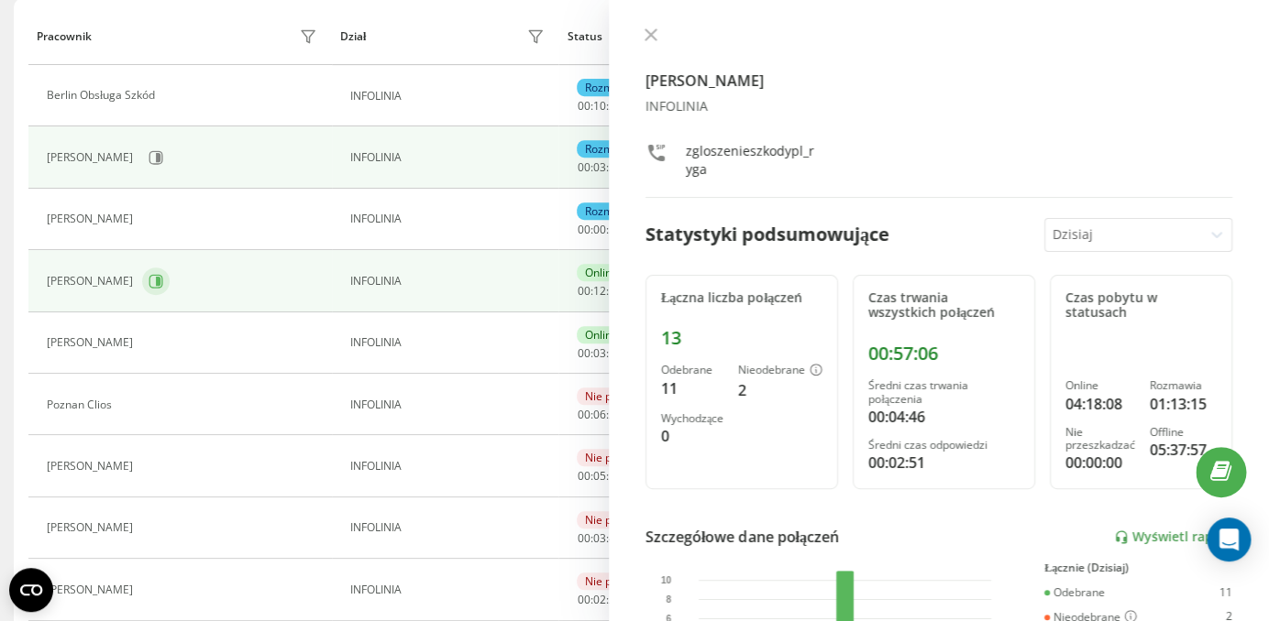
click at [158, 282] on icon at bounding box center [155, 281] width 15 height 15
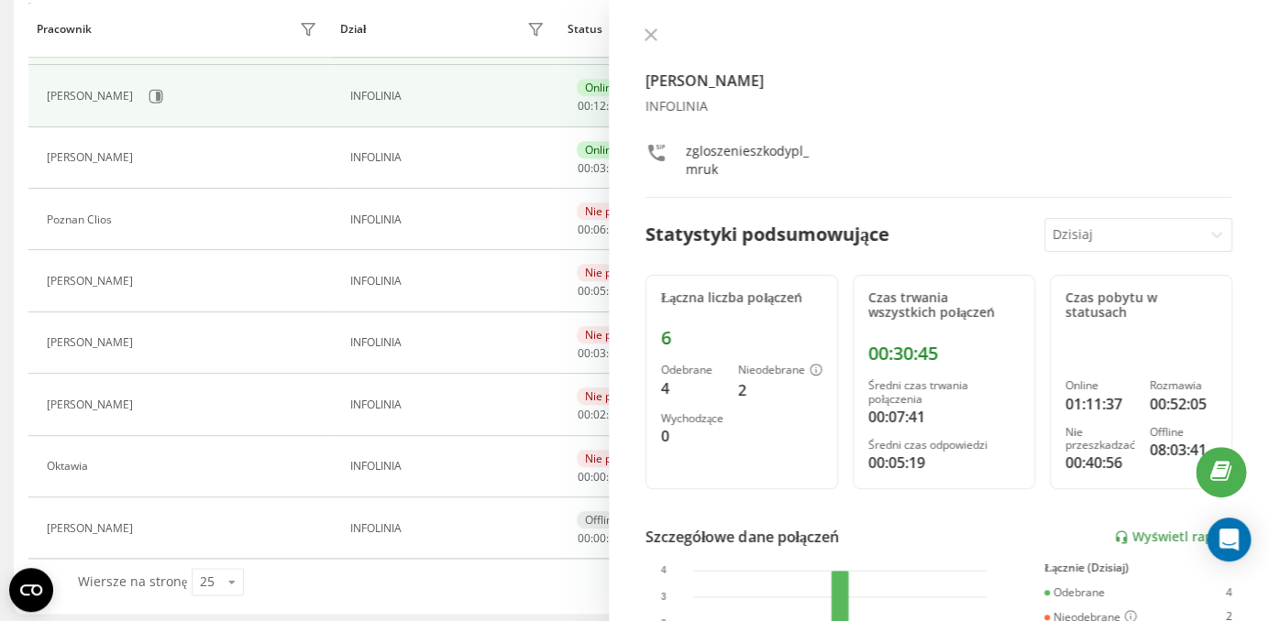
scroll to position [419, 0]
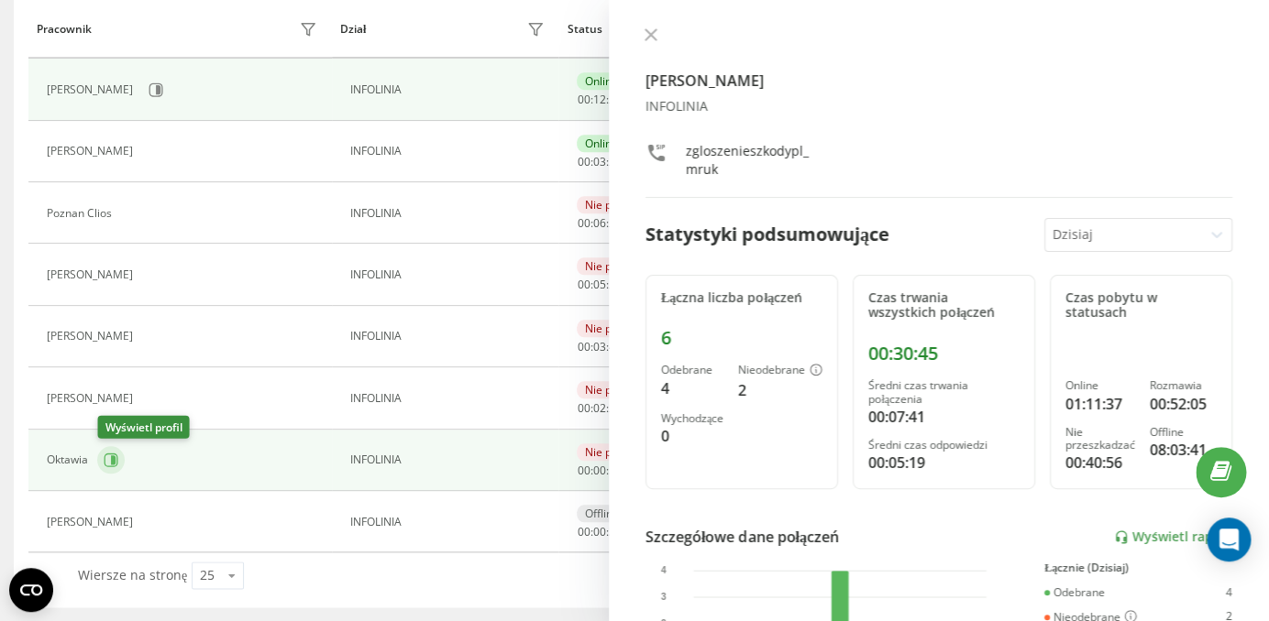
click at [120, 467] on button at bounding box center [110, 459] width 27 height 27
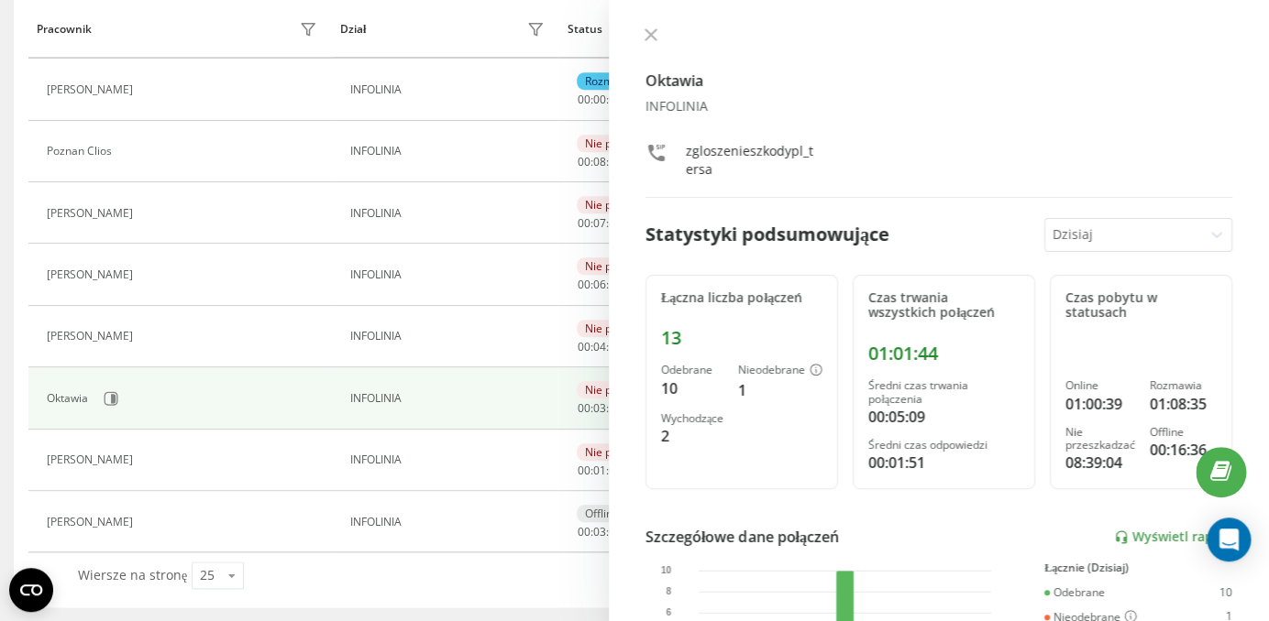
scroll to position [171, 0]
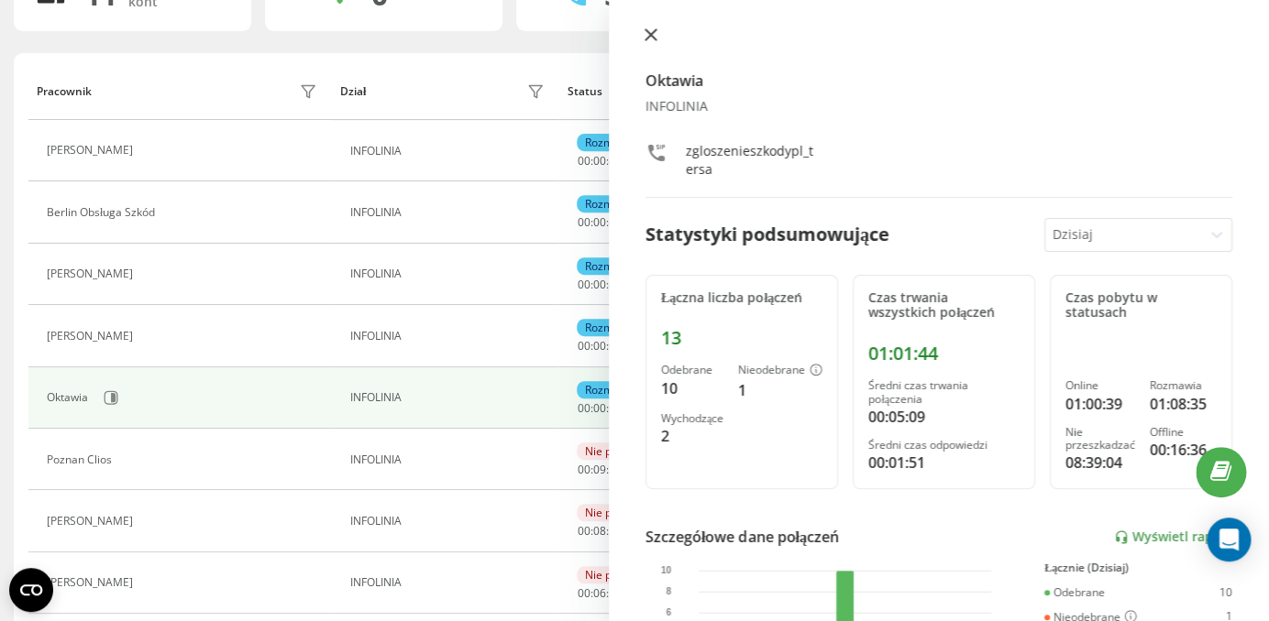
click at [645, 40] on icon at bounding box center [650, 34] width 11 height 11
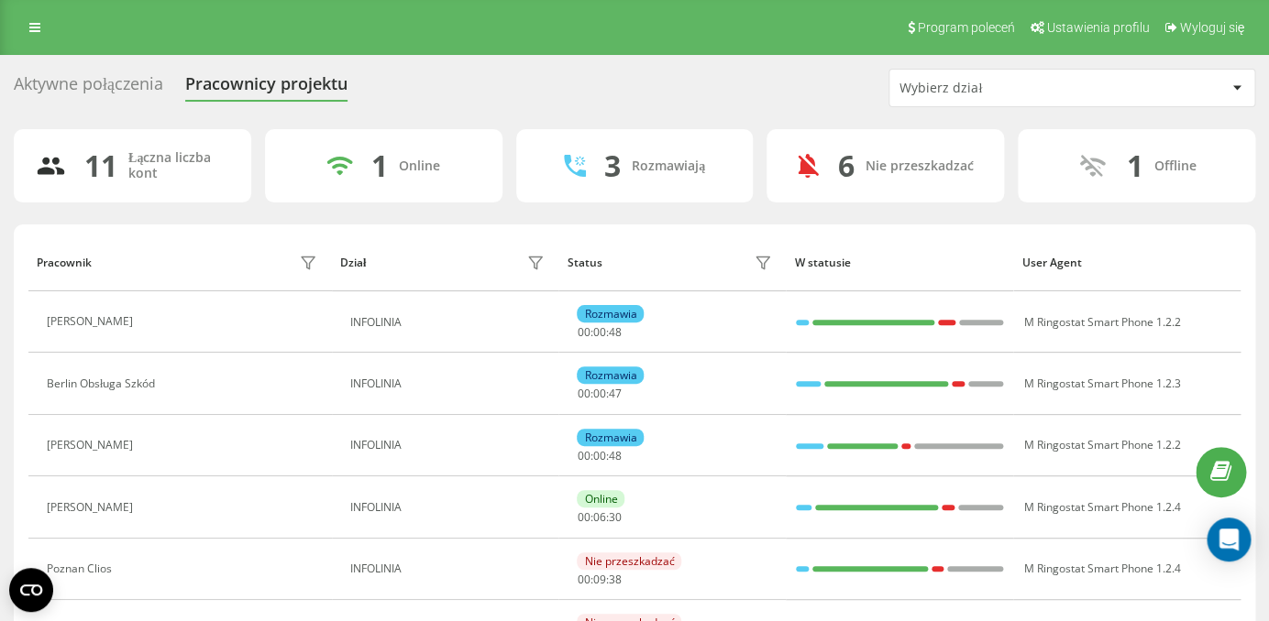
click at [112, 92] on div "Aktywne połączenia" at bounding box center [88, 88] width 149 height 28
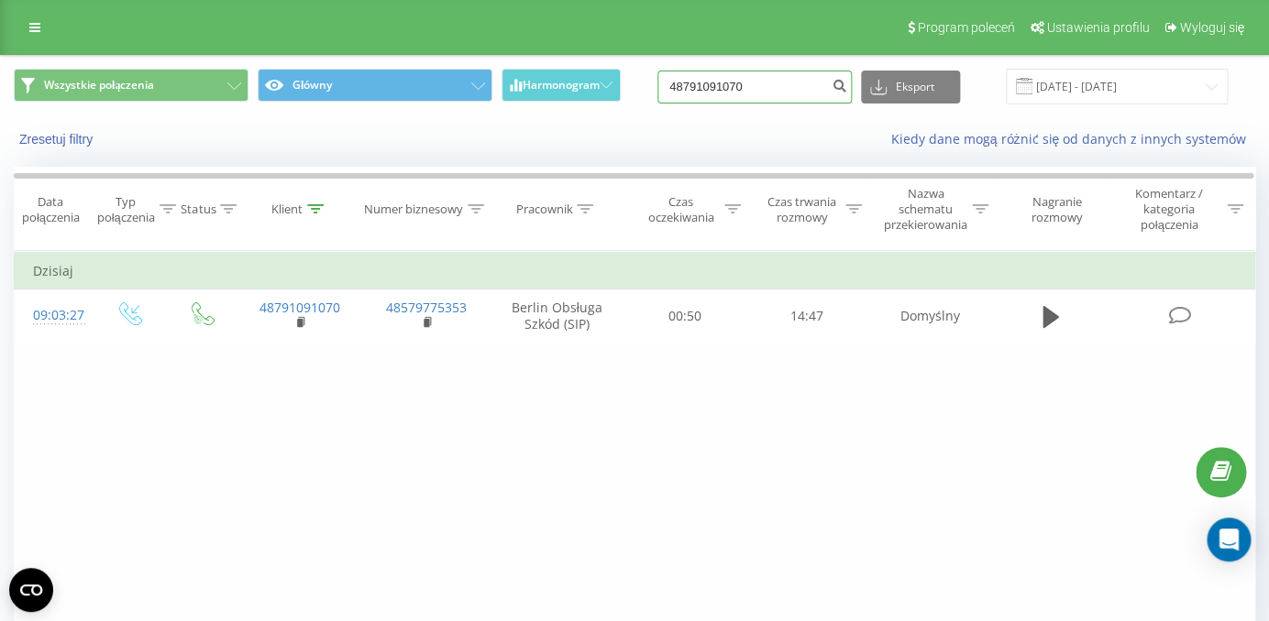
drag, startPoint x: 783, startPoint y: 99, endPoint x: 677, endPoint y: 93, distance: 105.6
click at [677, 93] on input "48791091070" at bounding box center [754, 87] width 194 height 33
paste input "690130043"
type input "48690130043"
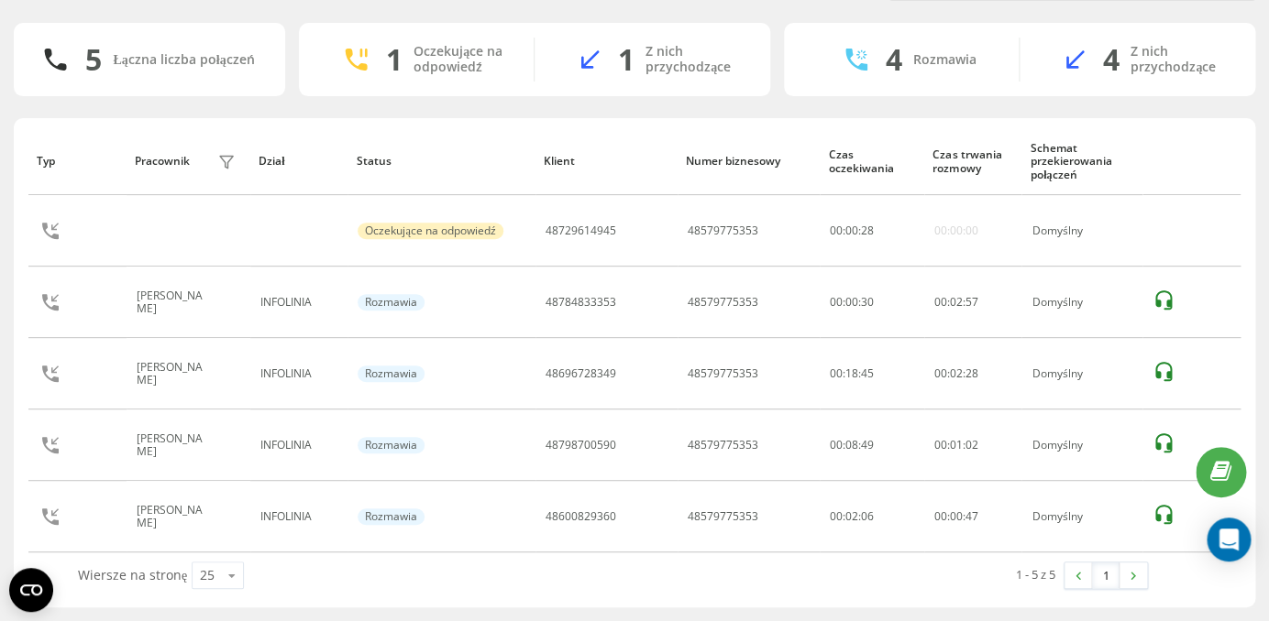
scroll to position [76, 0]
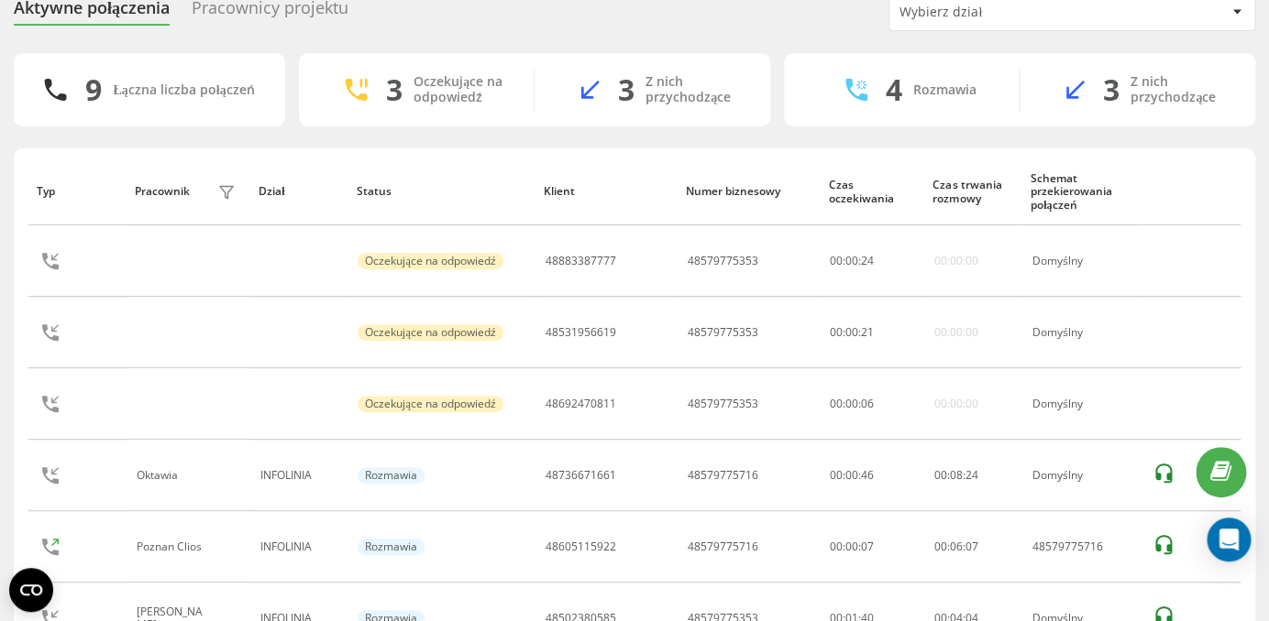
click at [274, 14] on div "Pracownicy projektu" at bounding box center [270, 12] width 157 height 28
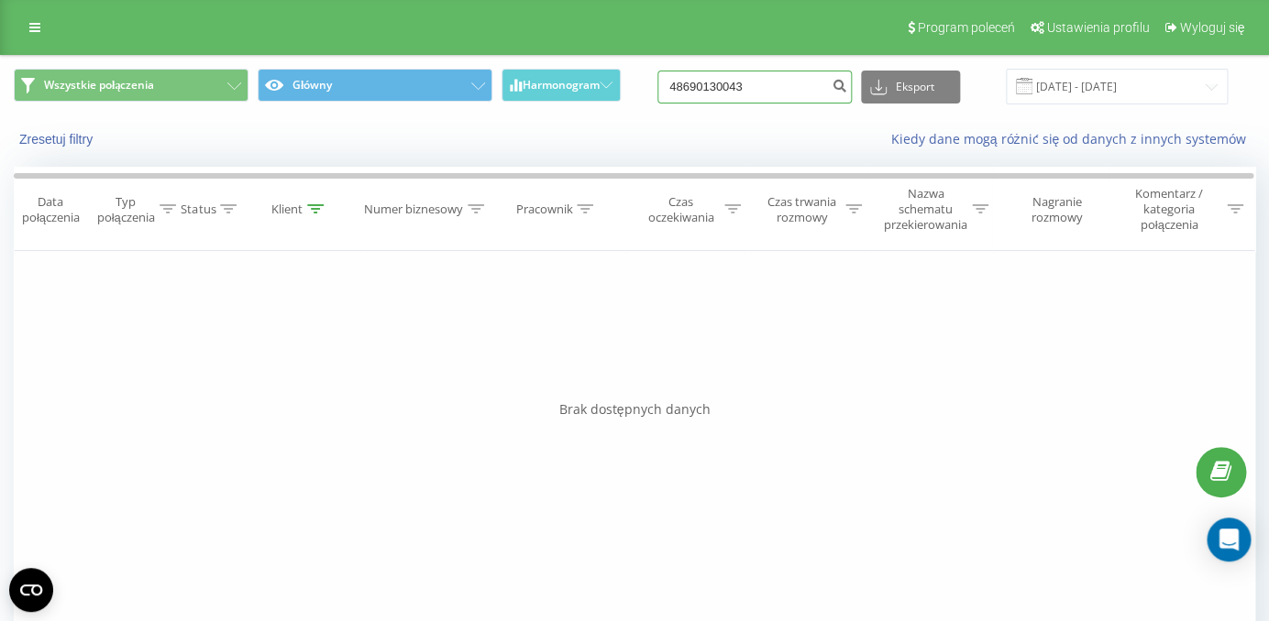
drag, startPoint x: 799, startPoint y: 84, endPoint x: 635, endPoint y: 90, distance: 164.2
click at [657, 89] on input "48690130043" at bounding box center [754, 87] width 194 height 33
paste input "736671661"
type input "736671661"
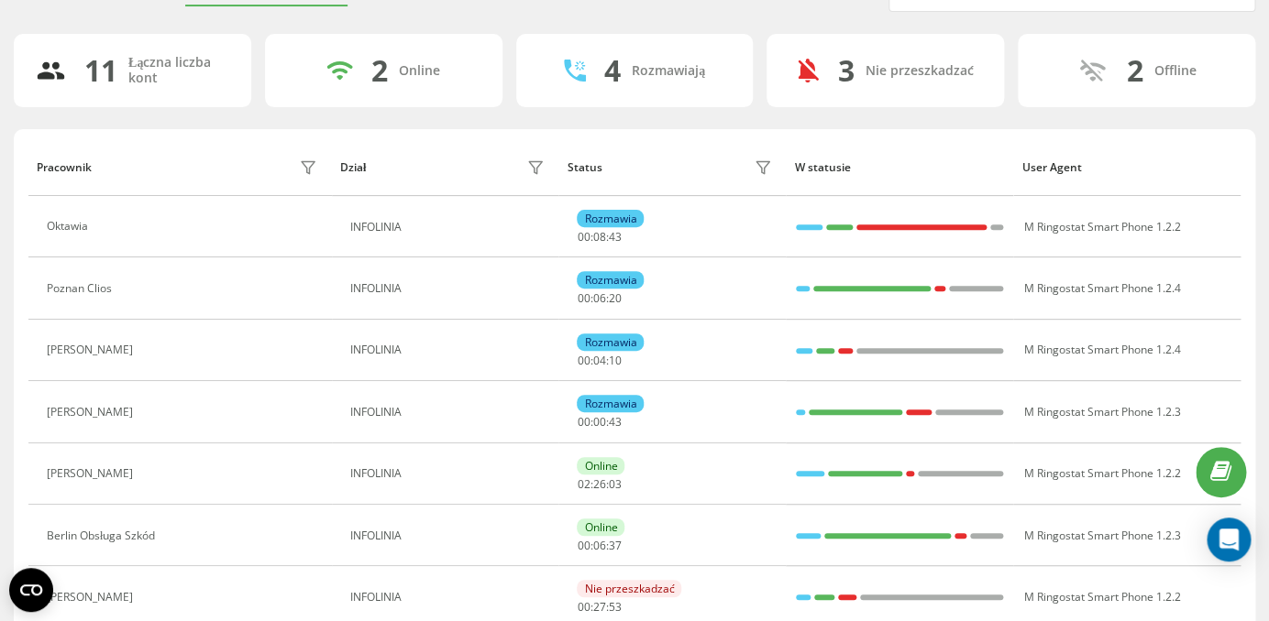
scroll to position [92, 0]
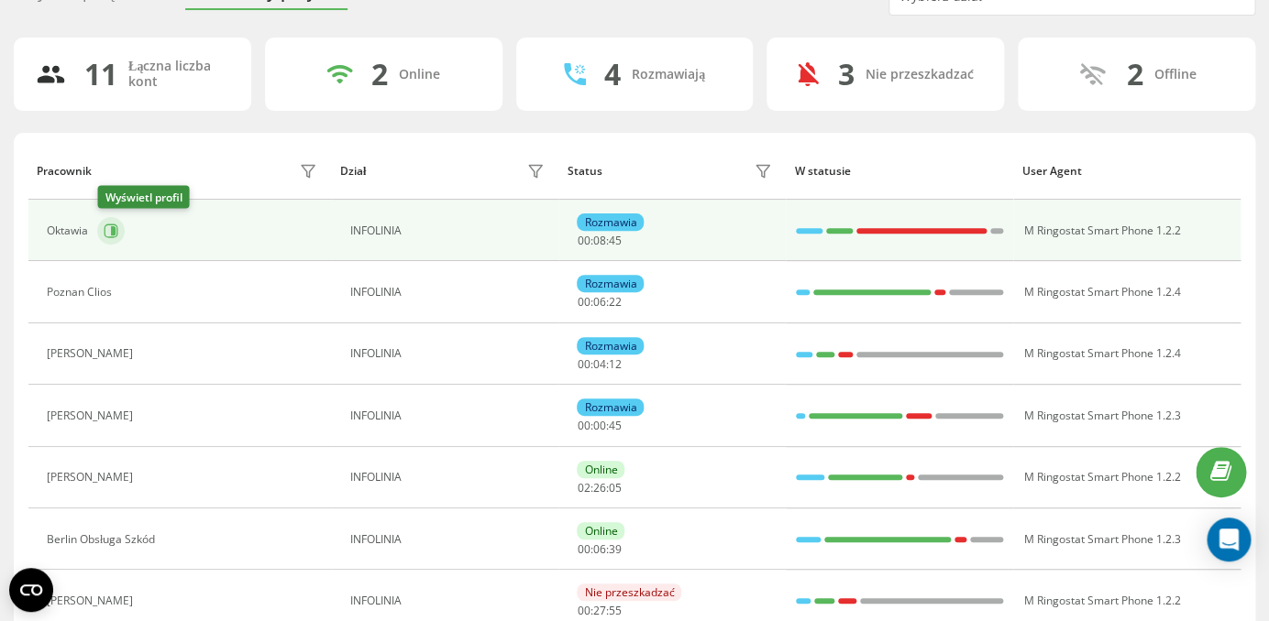
click at [113, 227] on icon at bounding box center [113, 230] width 5 height 9
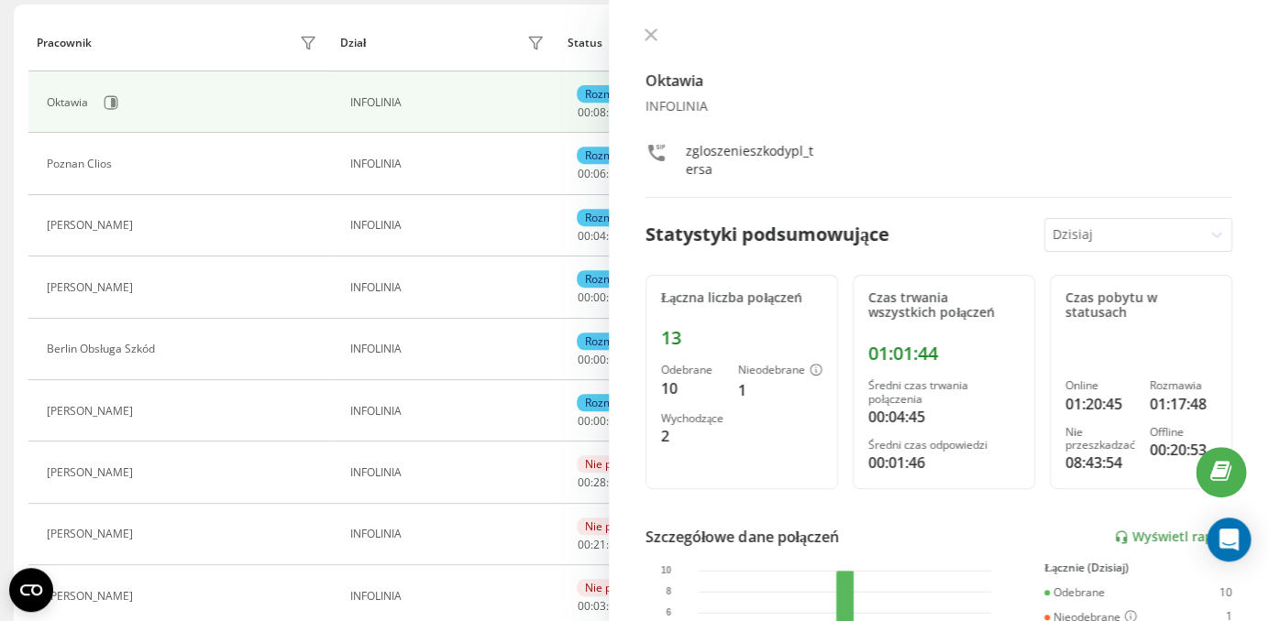
scroll to position [222, 0]
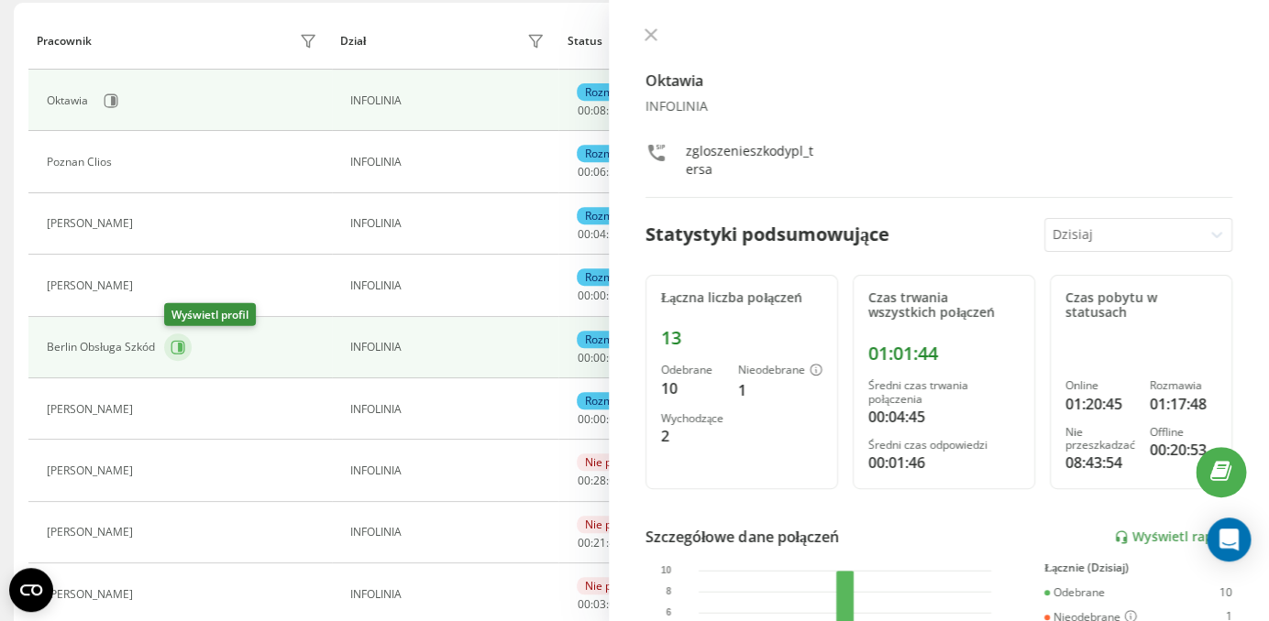
click at [179, 344] on icon at bounding box center [180, 347] width 5 height 9
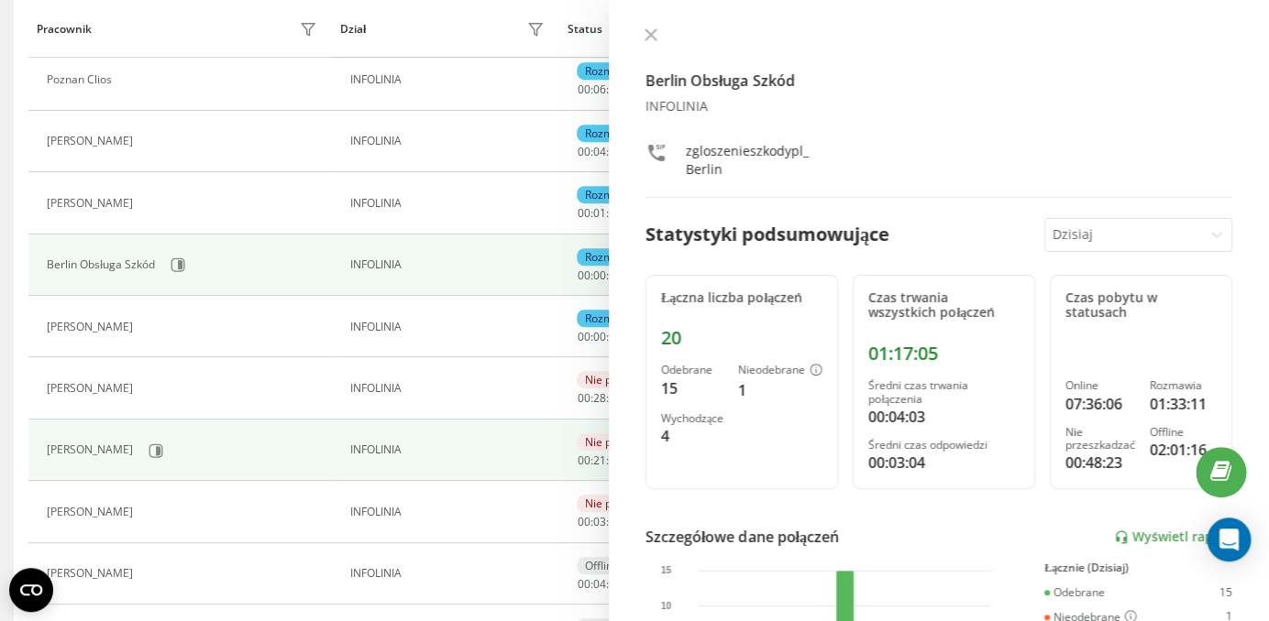
scroll to position [306, 0]
click at [148, 448] on icon at bounding box center [155, 449] width 15 height 15
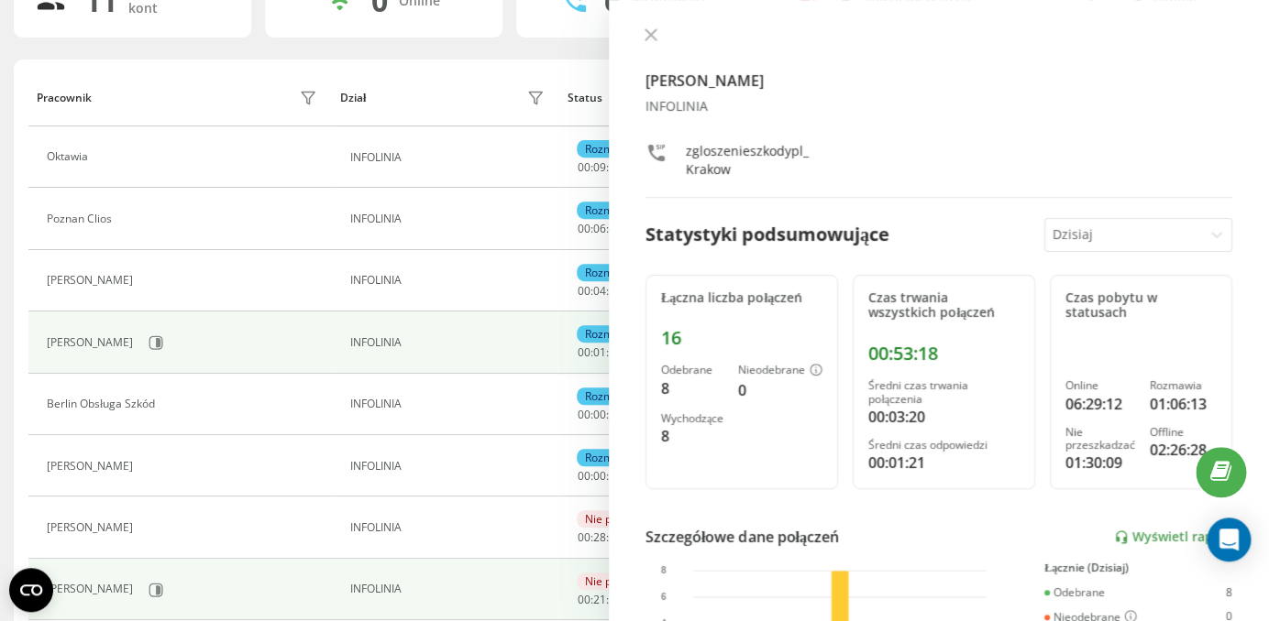
scroll to position [153, 0]
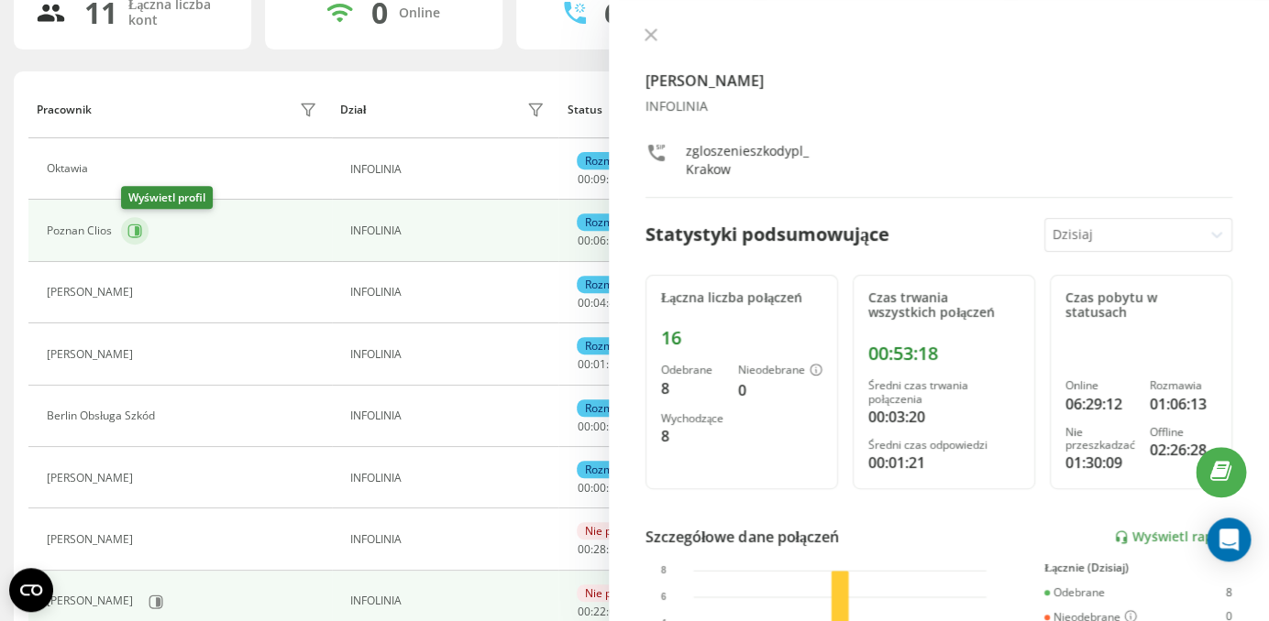
click at [136, 235] on icon at bounding box center [137, 230] width 5 height 9
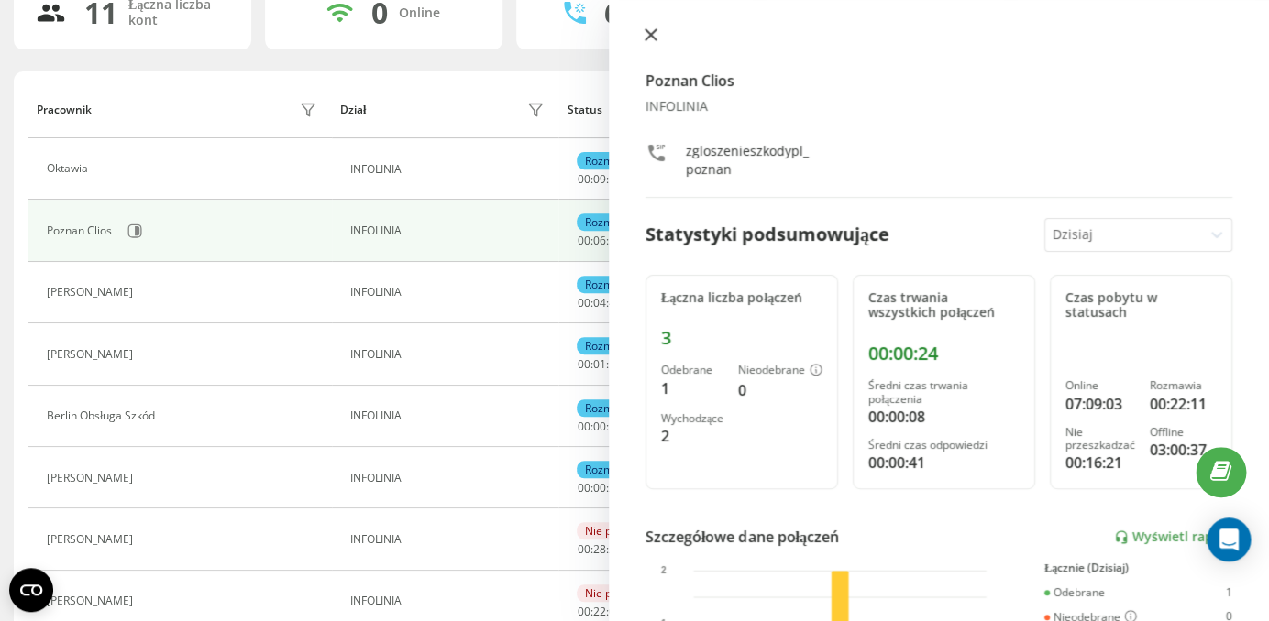
click at [651, 40] on icon at bounding box center [650, 34] width 13 height 13
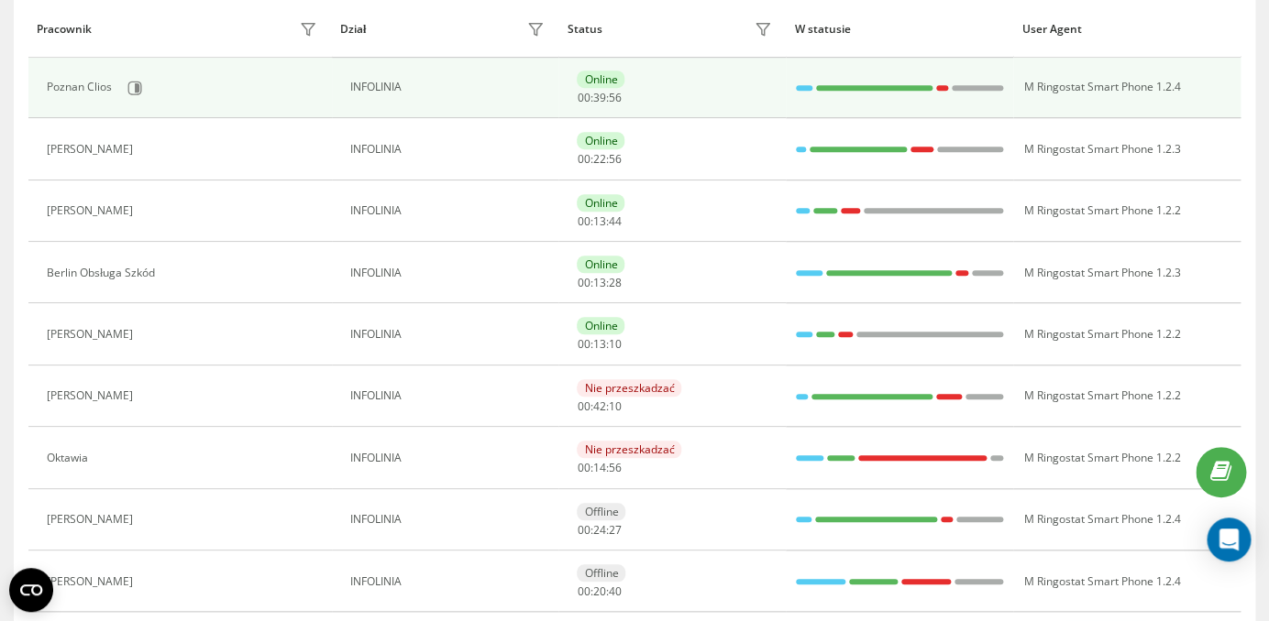
scroll to position [373, 0]
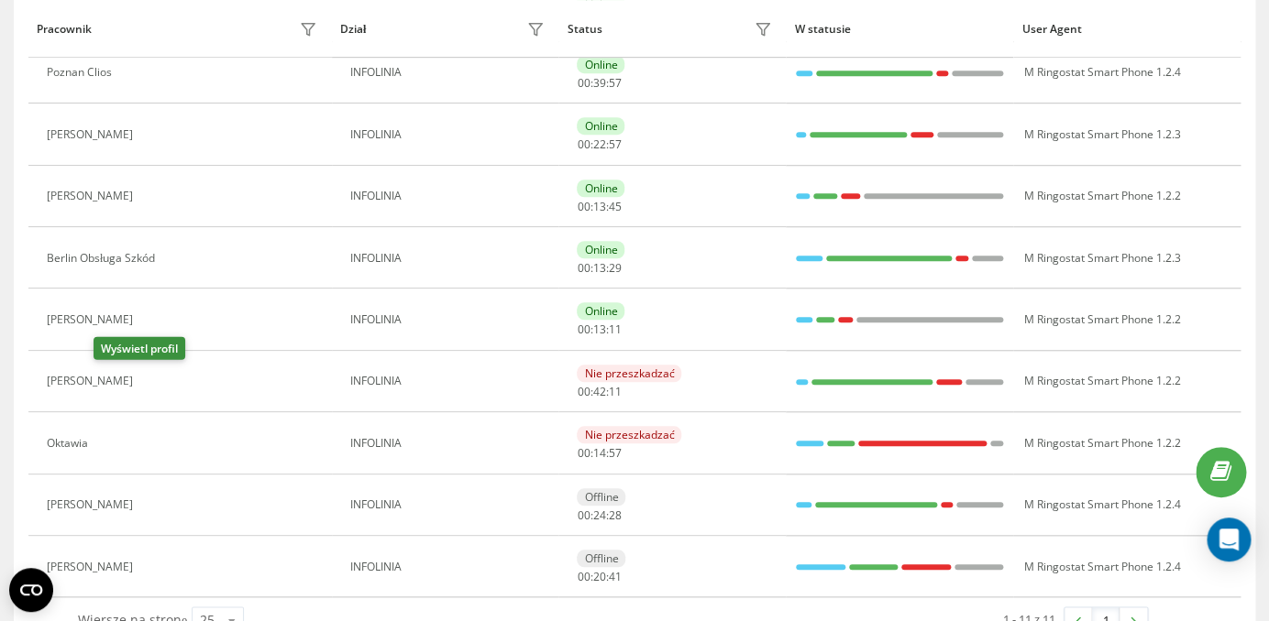
click at [153, 383] on icon at bounding box center [155, 381] width 5 height 9
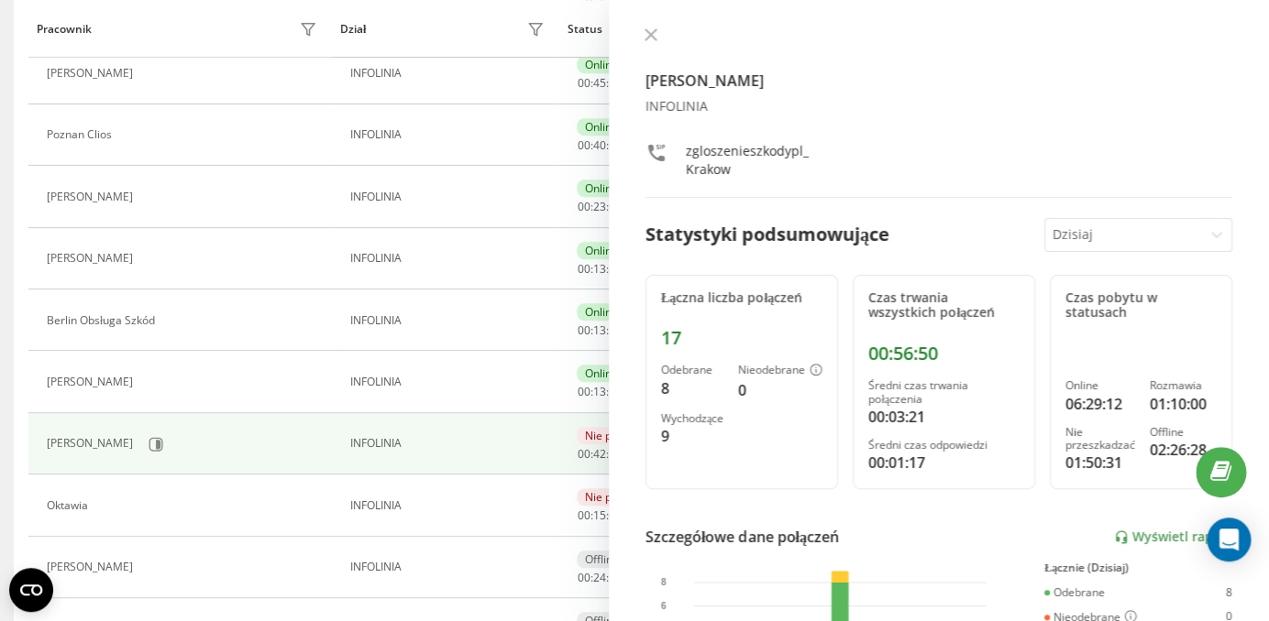
scroll to position [2, 0]
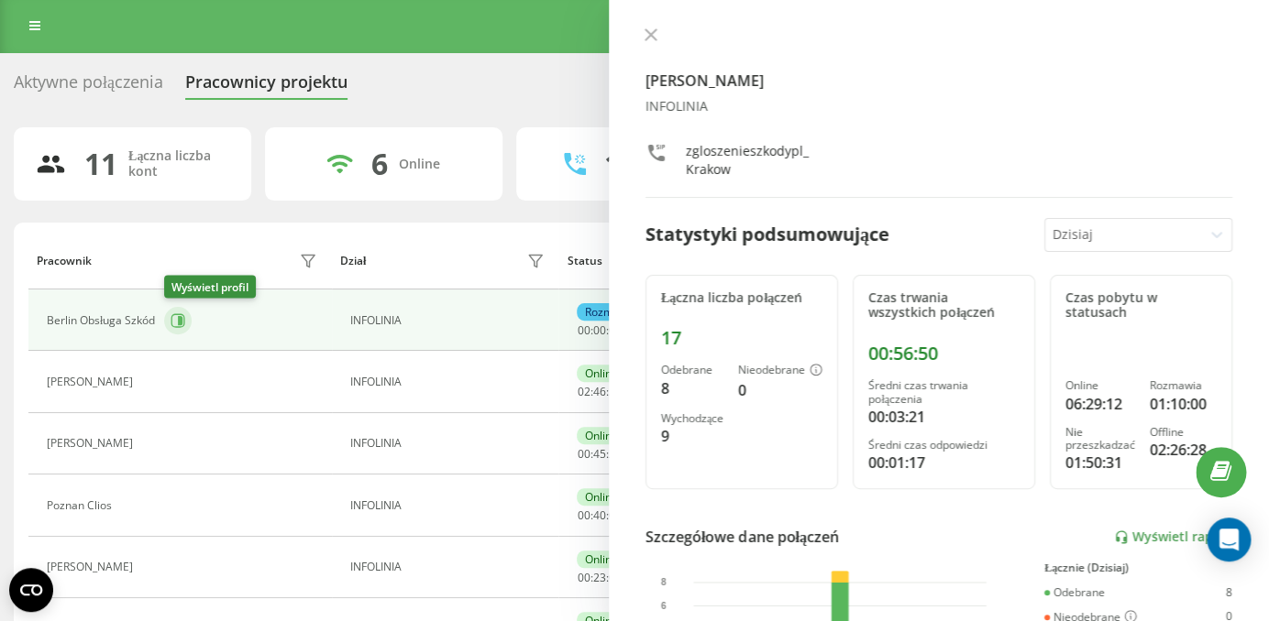
click at [181, 319] on icon at bounding box center [180, 320] width 5 height 9
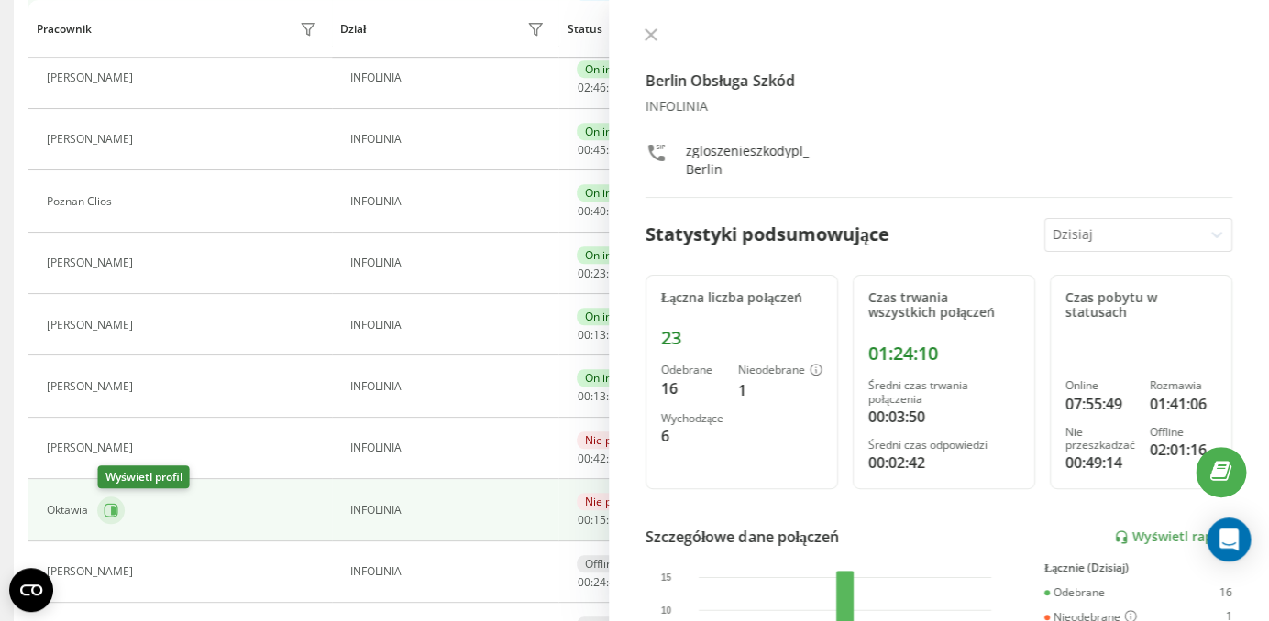
click at [117, 518] on button at bounding box center [110, 510] width 27 height 27
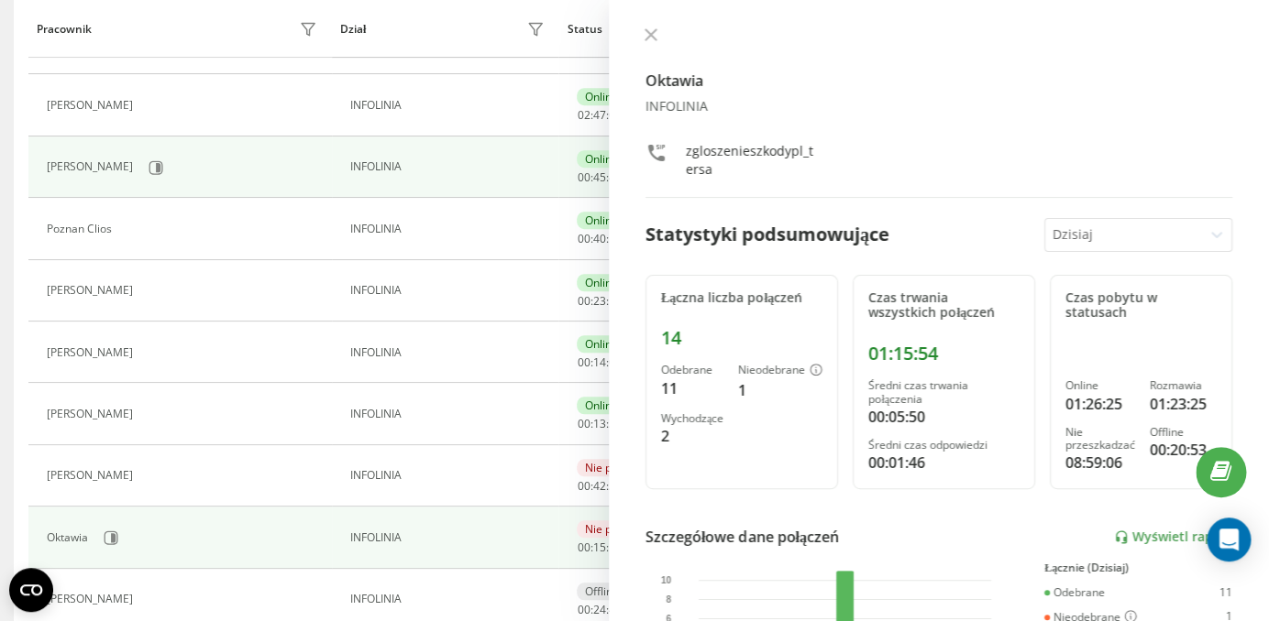
scroll to position [280, 0]
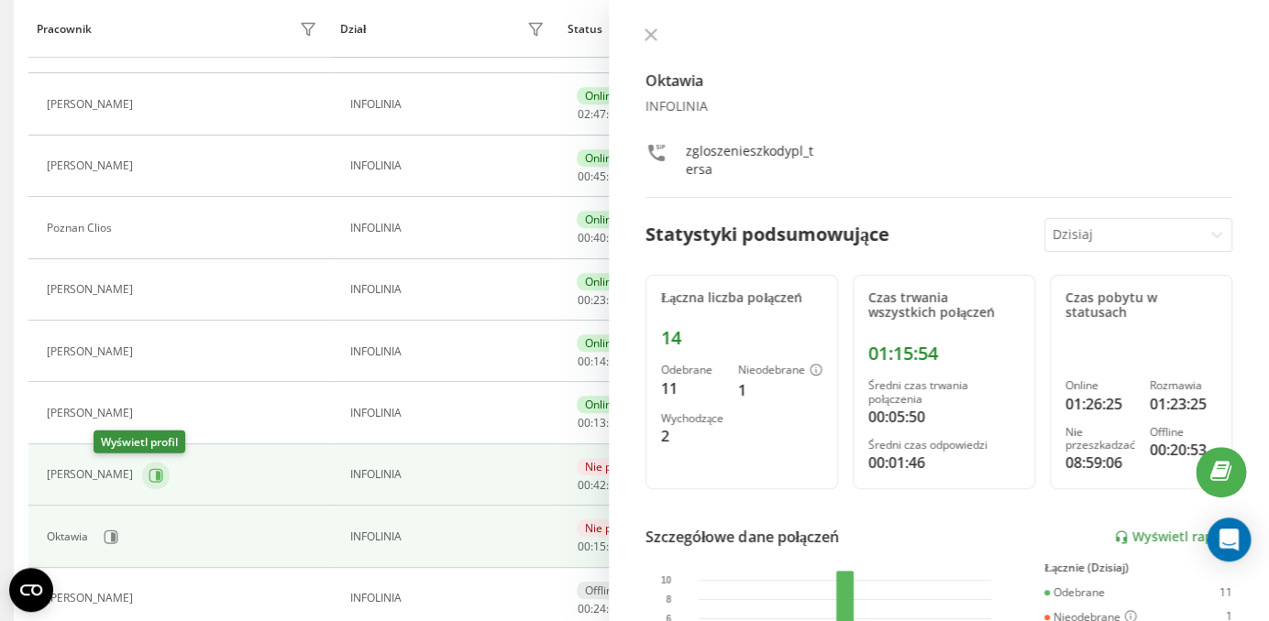
click at [156, 475] on icon at bounding box center [158, 474] width 5 height 9
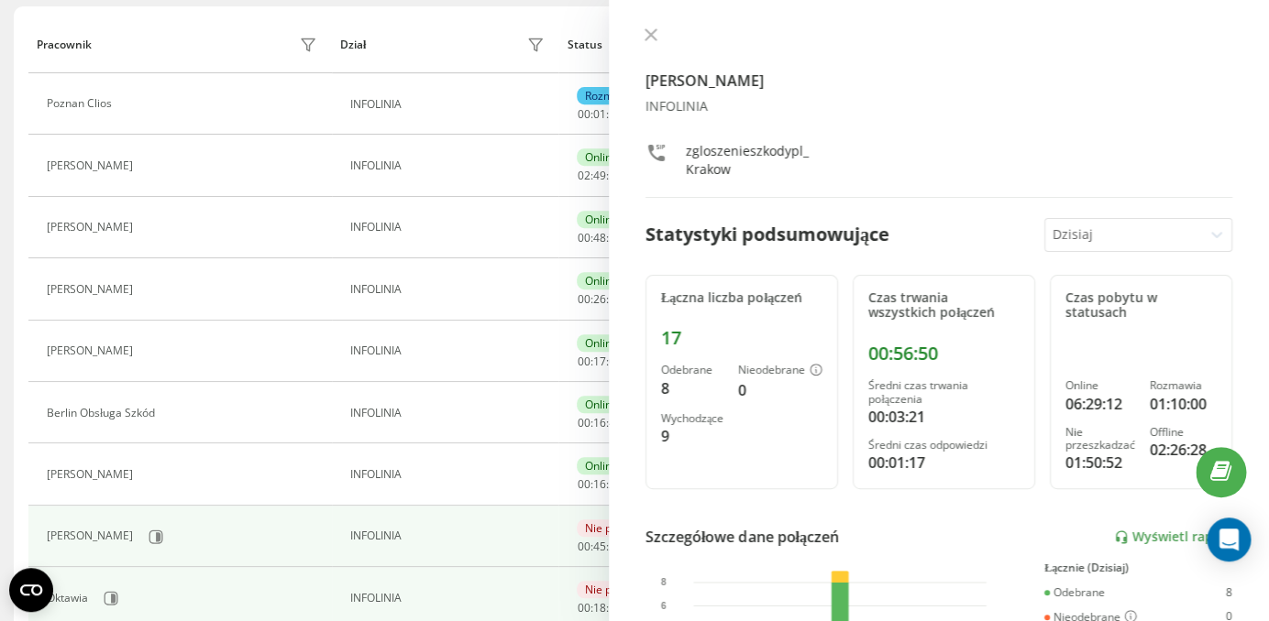
scroll to position [156, 0]
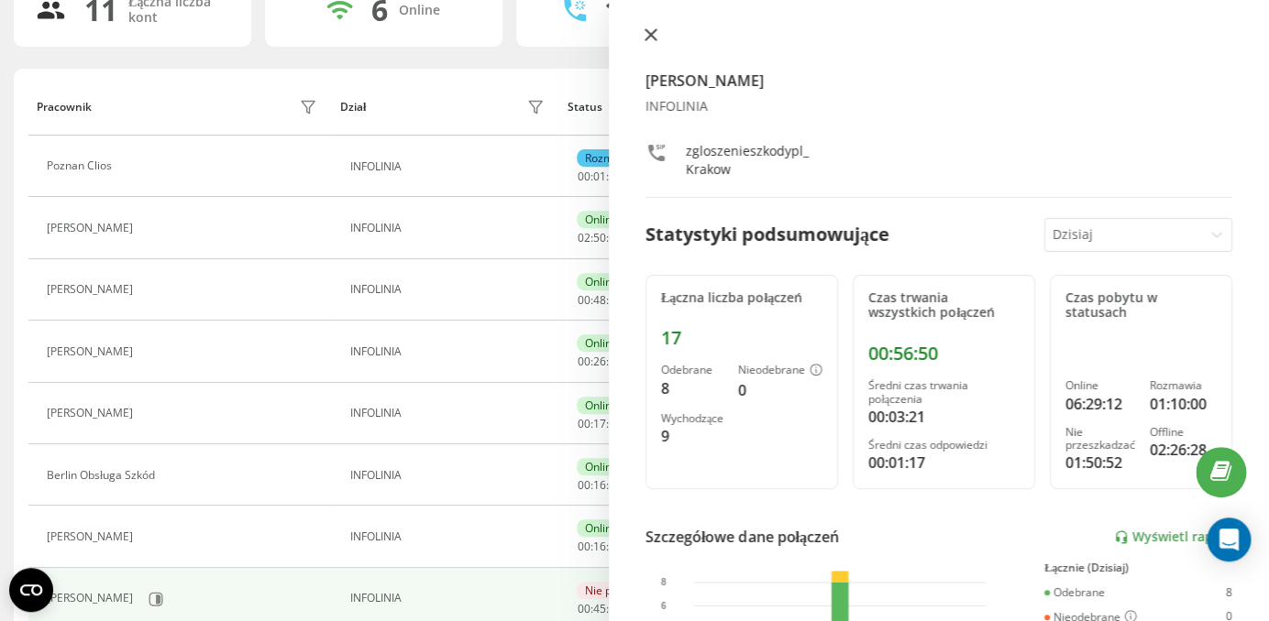
click at [658, 32] on button at bounding box center [651, 35] width 24 height 17
click at [658, 32] on div "1 Rozmawiają" at bounding box center [634, 9] width 237 height 73
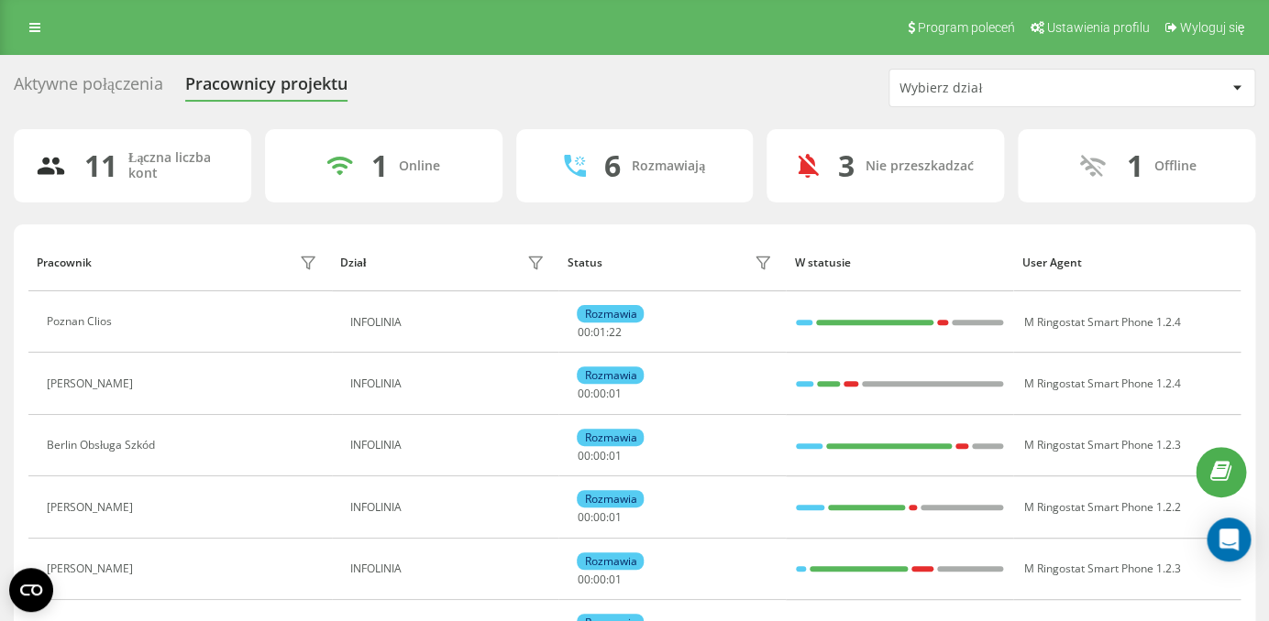
click at [99, 82] on div "Aktywne połączenia" at bounding box center [88, 88] width 149 height 28
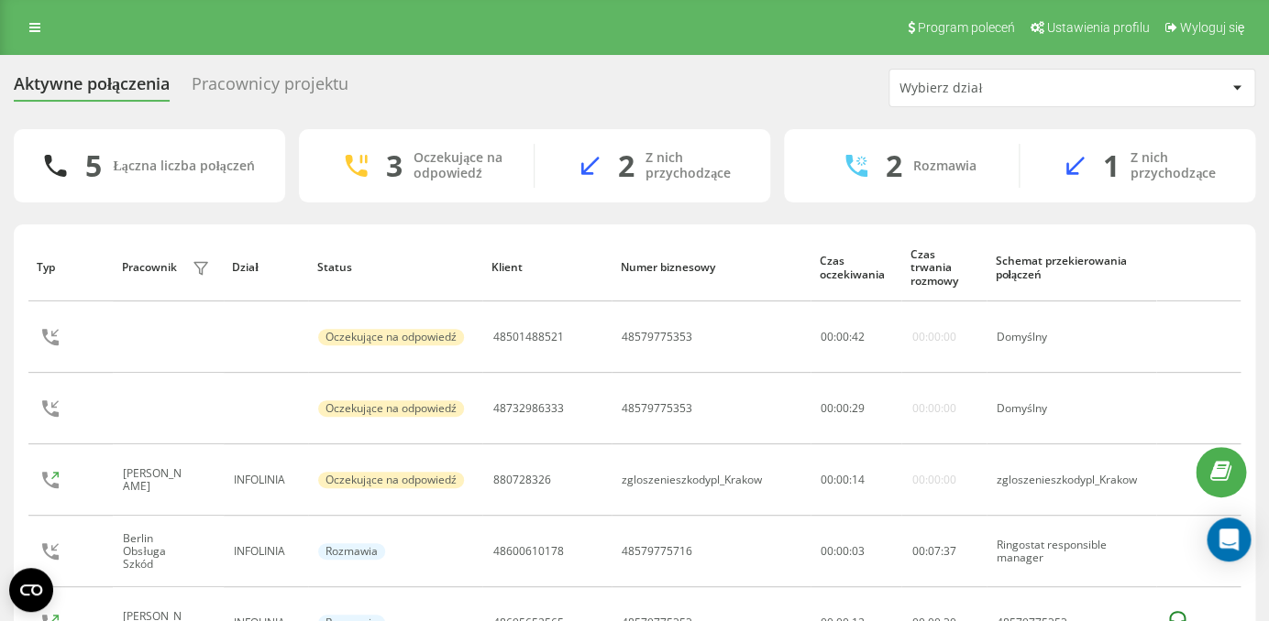
click at [276, 91] on div "Pracownicy projektu" at bounding box center [270, 88] width 157 height 28
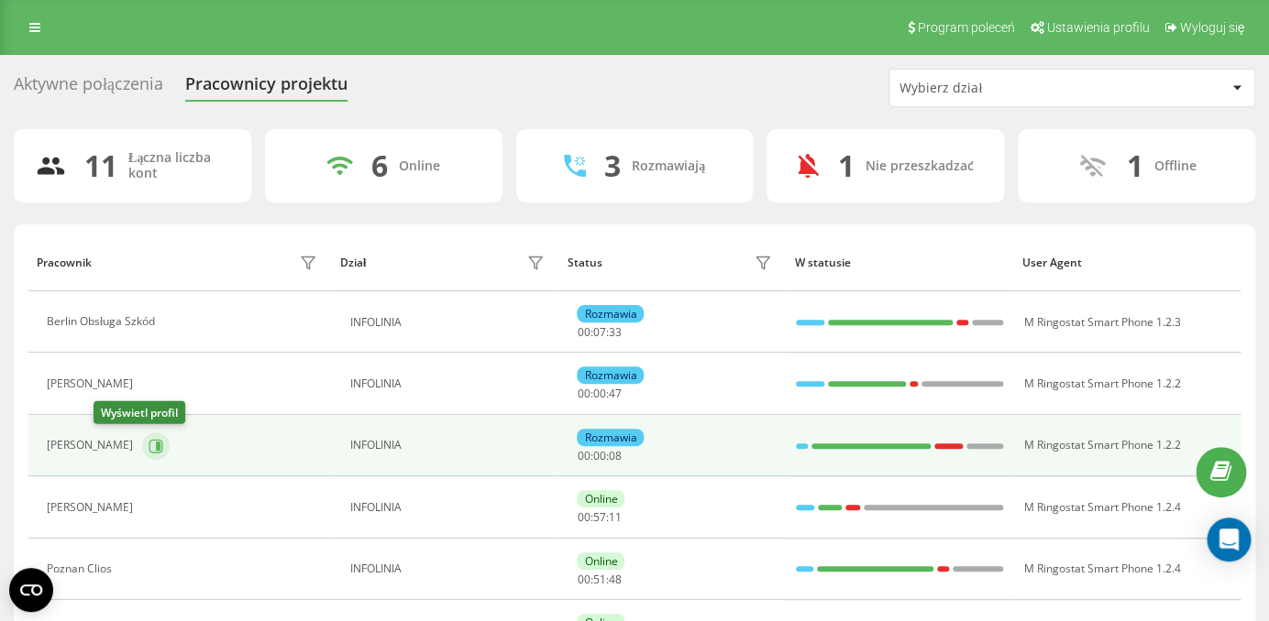
click at [148, 446] on icon at bounding box center [155, 446] width 15 height 15
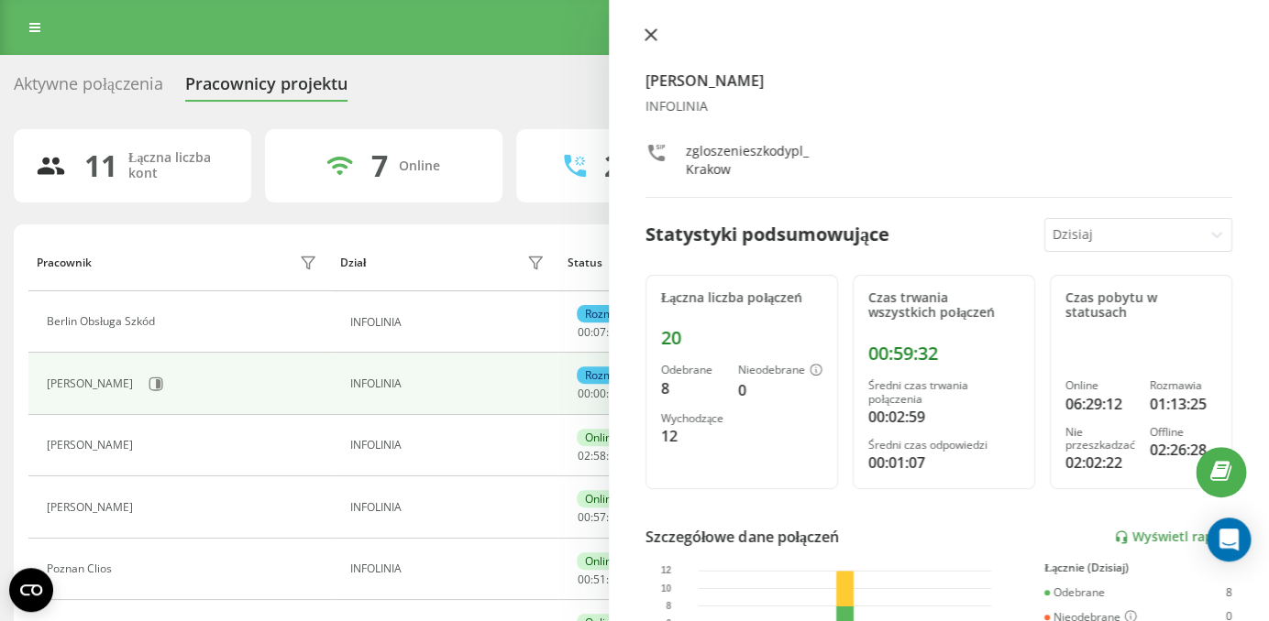
click at [652, 41] on icon at bounding box center [650, 34] width 13 height 13
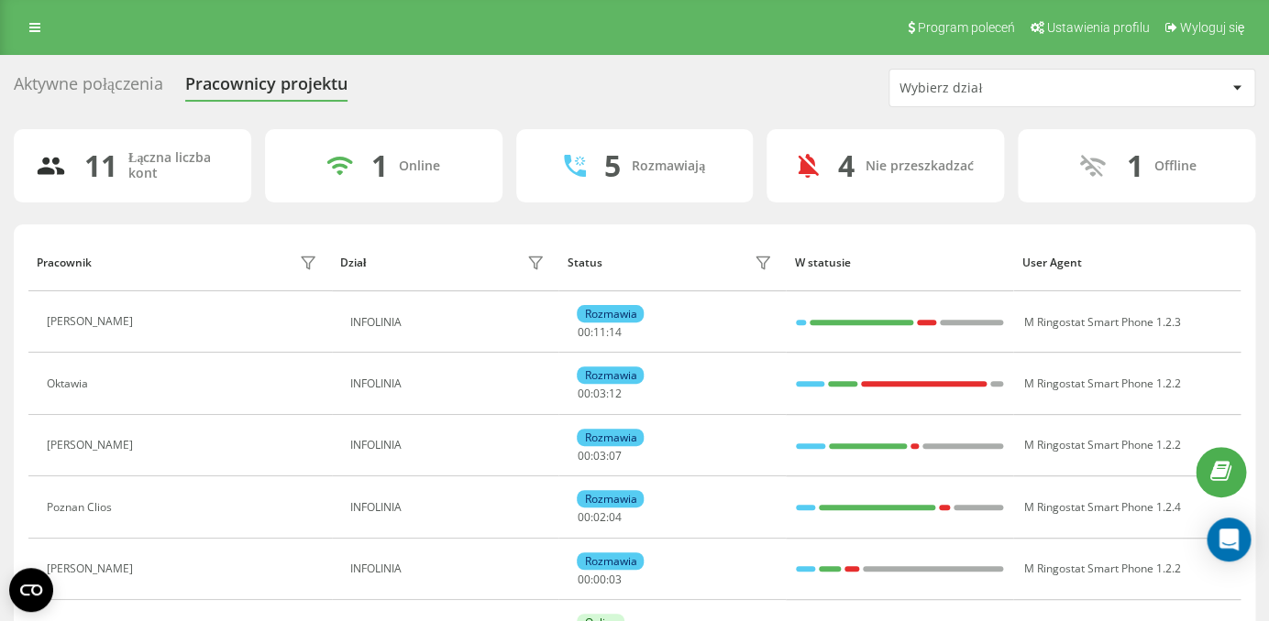
click at [57, 88] on div "Aktywne połączenia" at bounding box center [88, 88] width 149 height 28
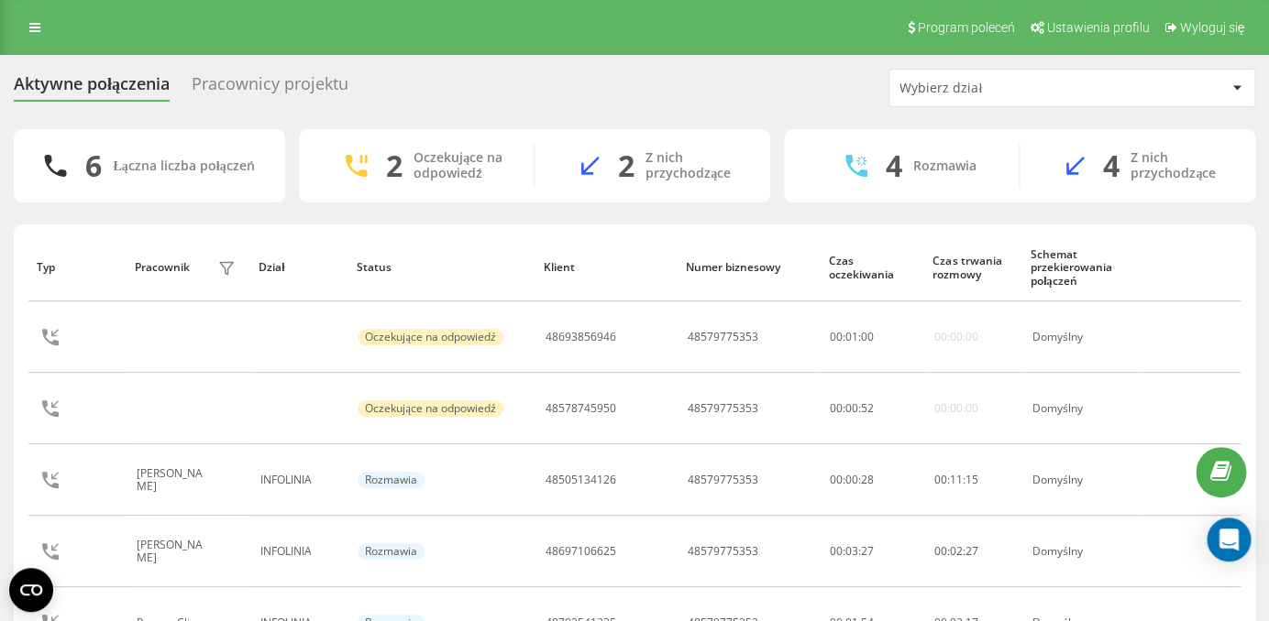
click at [274, 102] on div "Pracownicy projektu" at bounding box center [270, 88] width 157 height 28
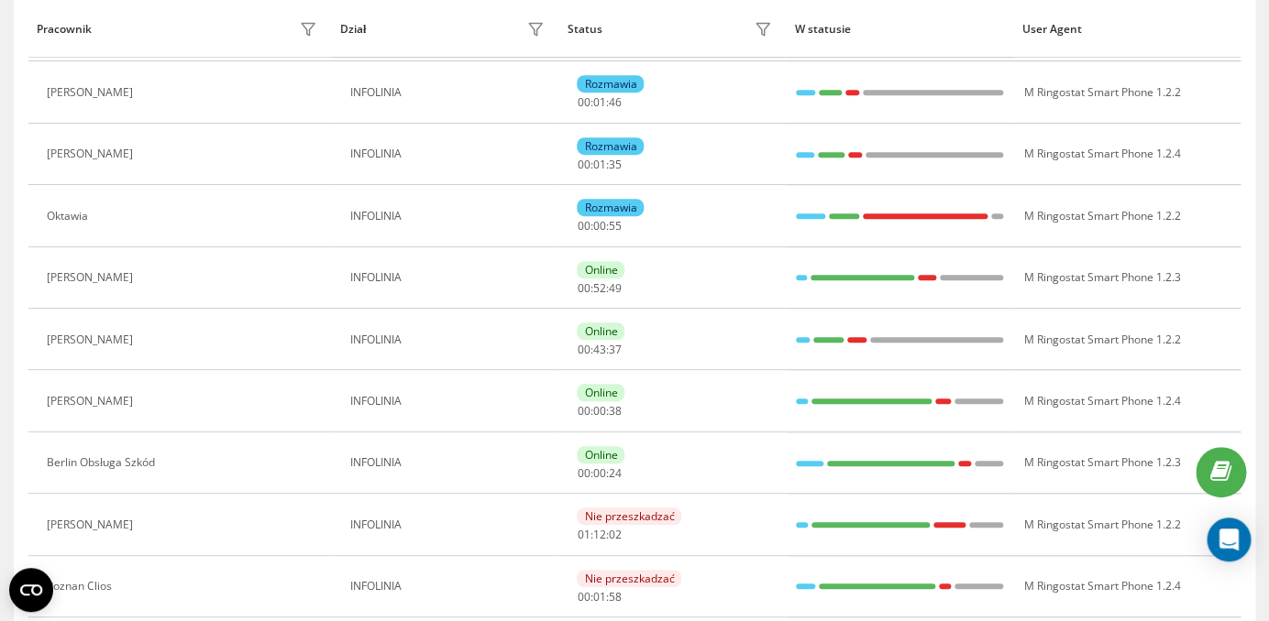
scroll to position [419, 0]
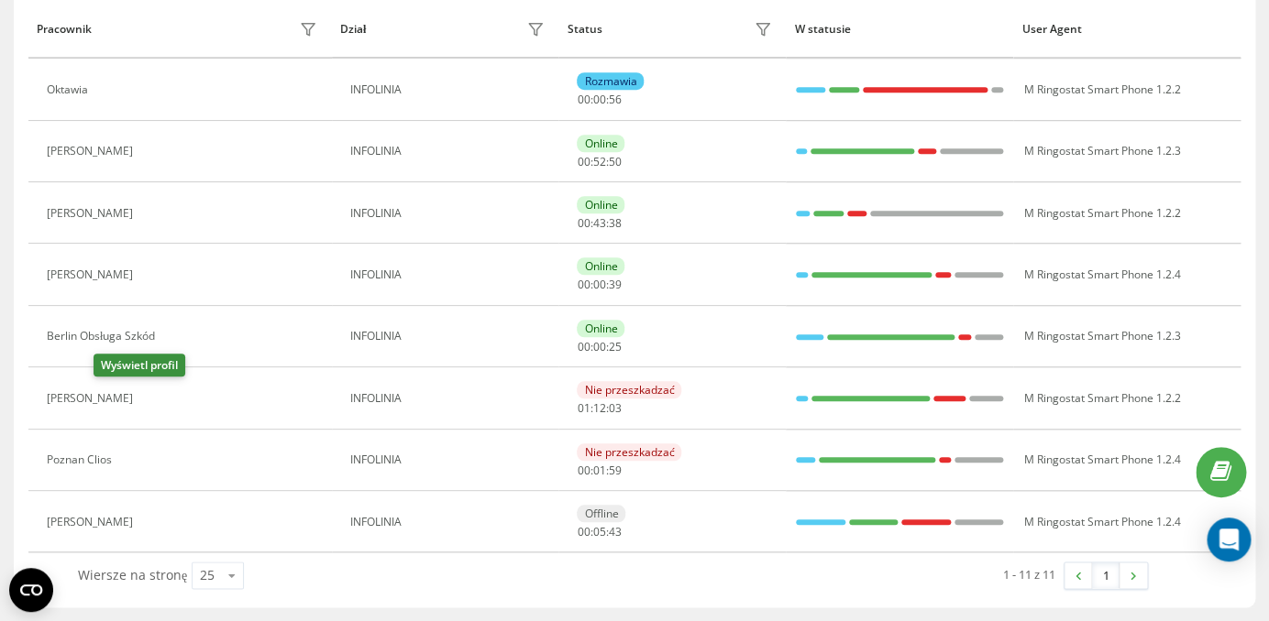
click at [153, 400] on icon at bounding box center [155, 398] width 5 height 9
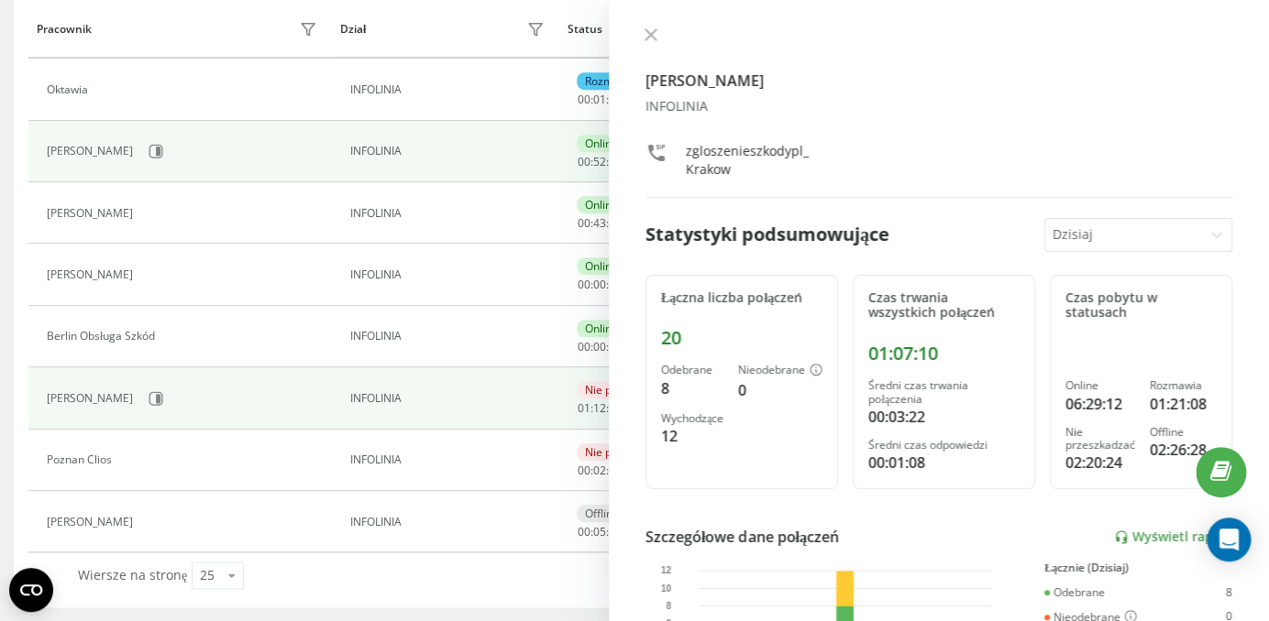
scroll to position [326, 0]
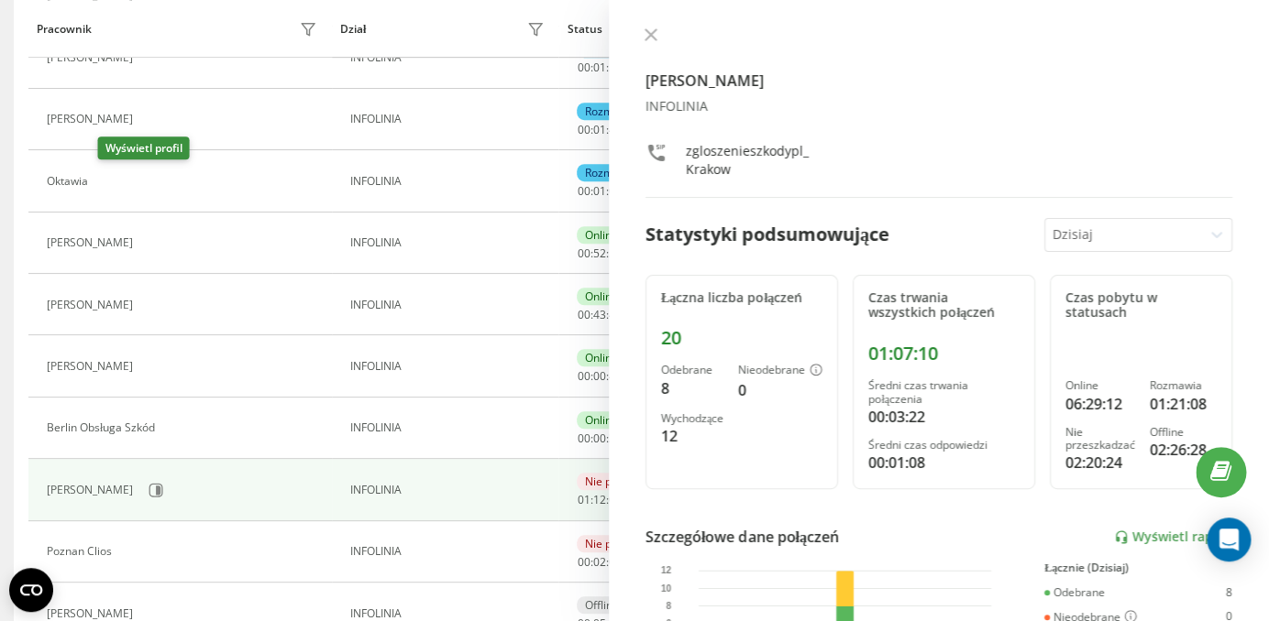
click at [115, 181] on icon at bounding box center [109, 182] width 14 height 14
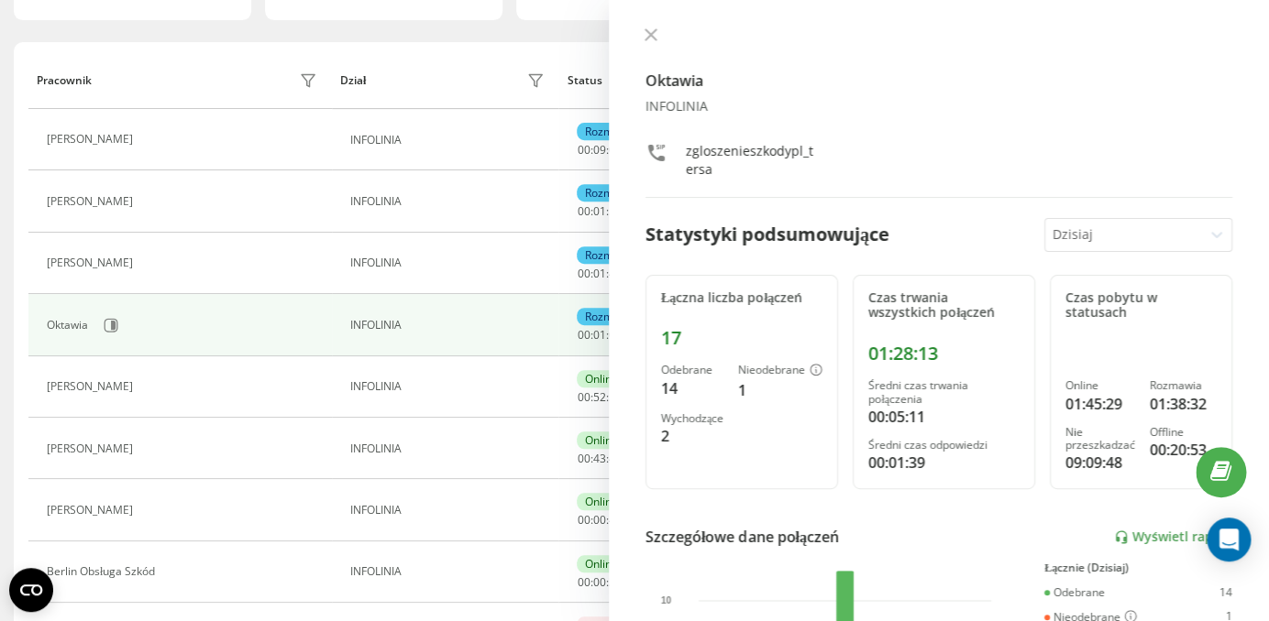
scroll to position [181, 0]
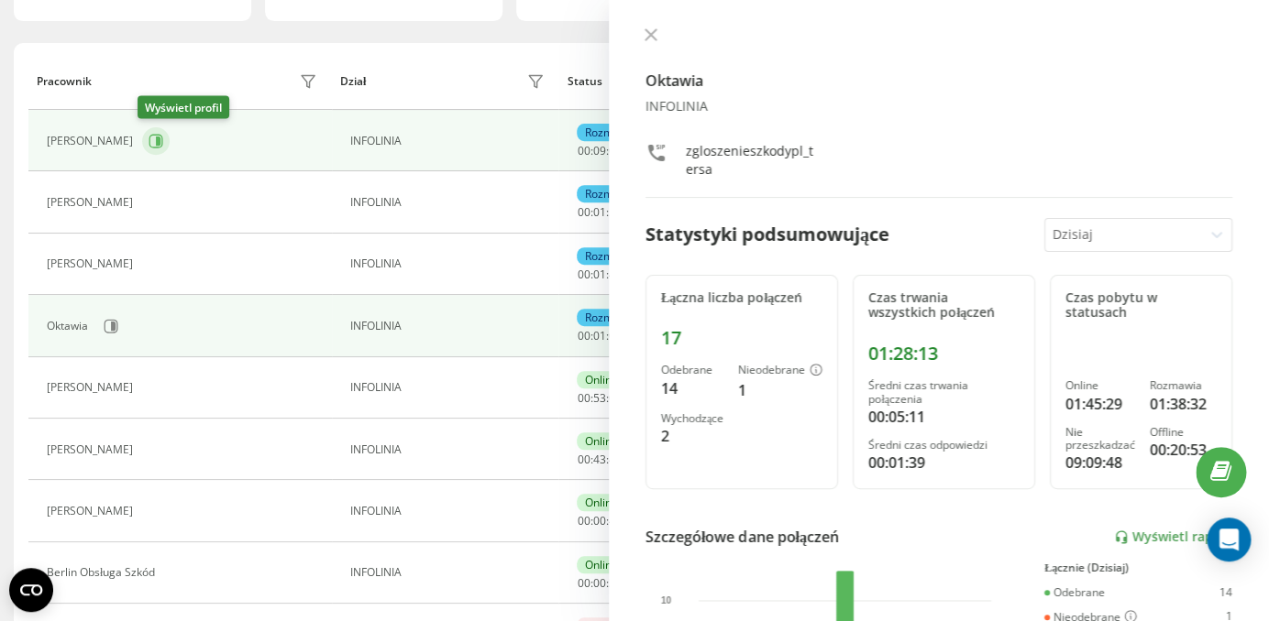
click at [151, 154] on button at bounding box center [155, 140] width 27 height 27
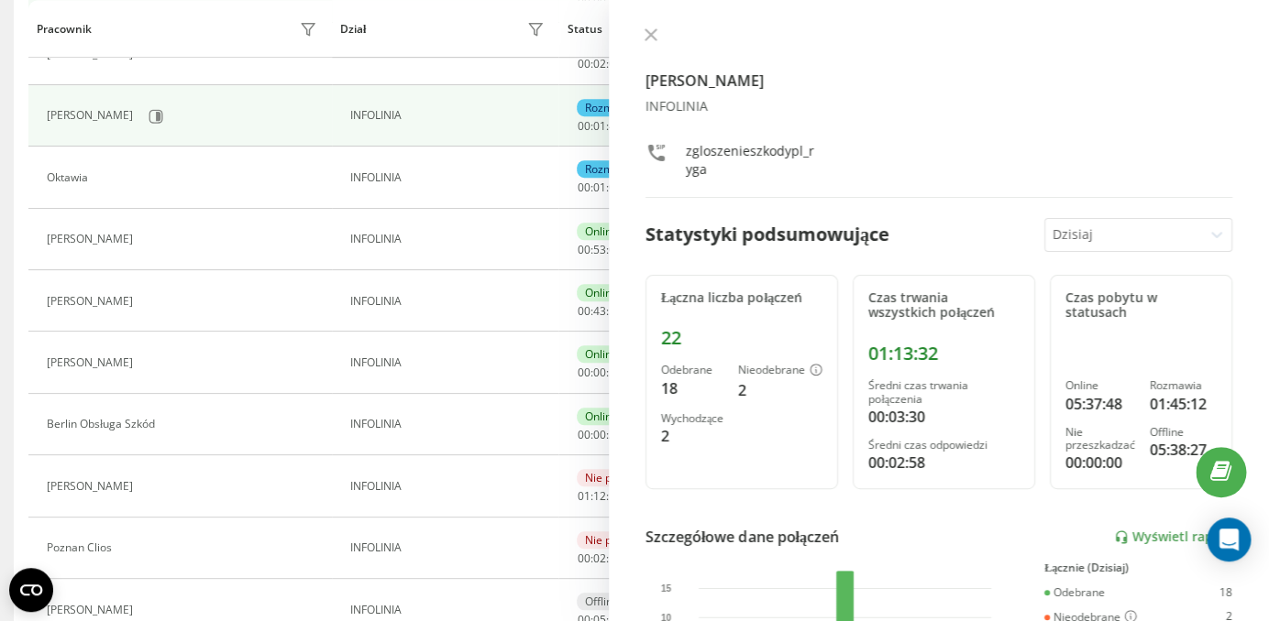
scroll to position [334, 0]
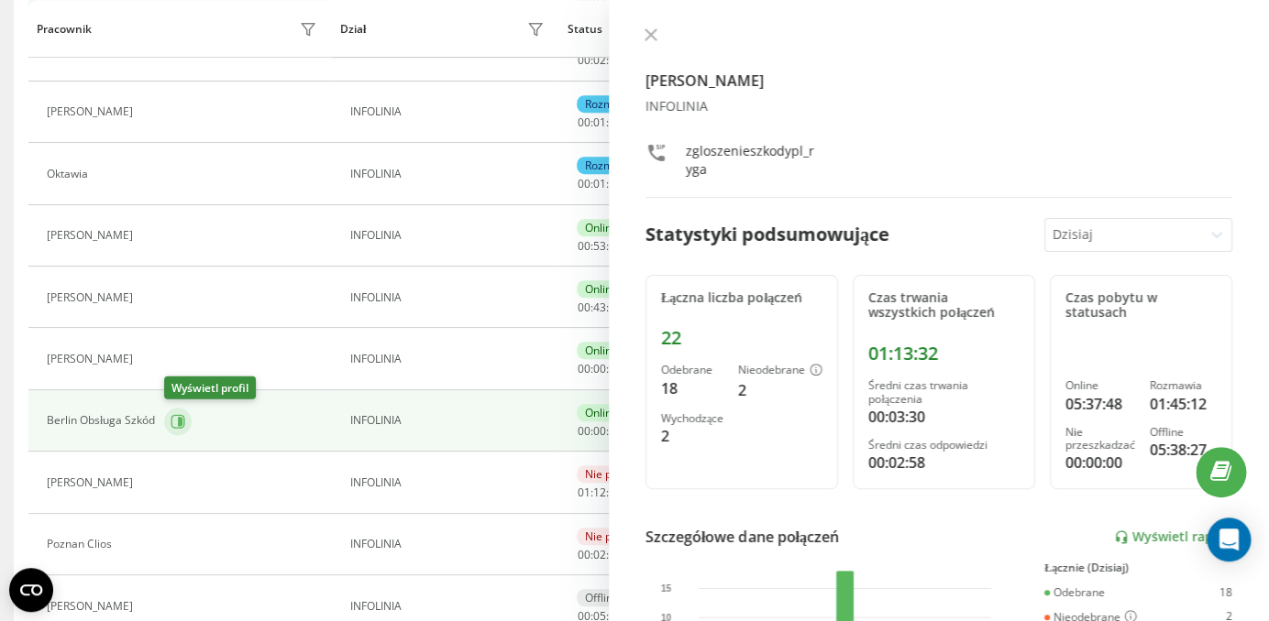
click at [171, 417] on icon at bounding box center [177, 421] width 15 height 15
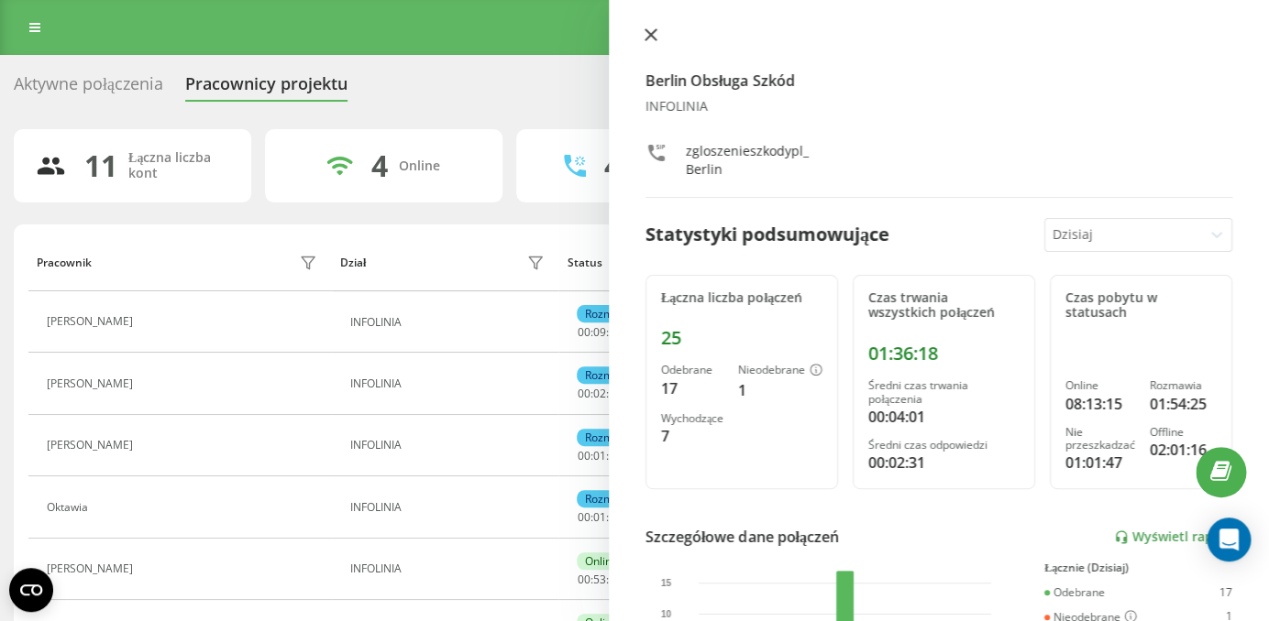
click at [649, 37] on icon at bounding box center [650, 34] width 11 height 11
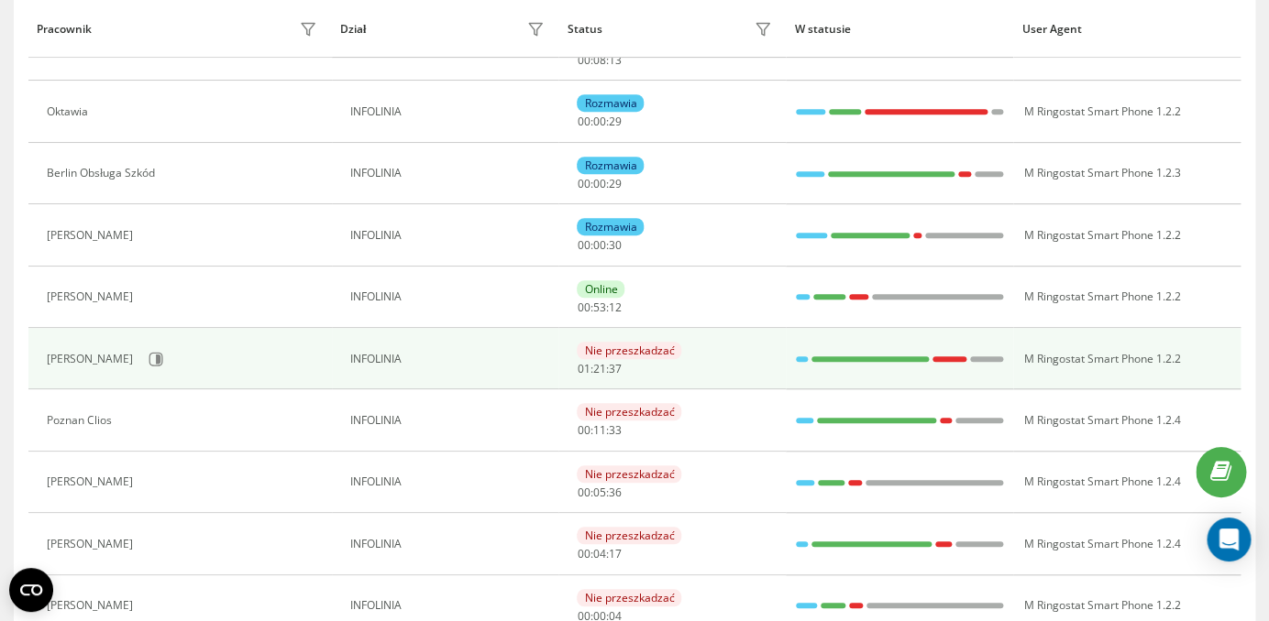
scroll to position [274, 0]
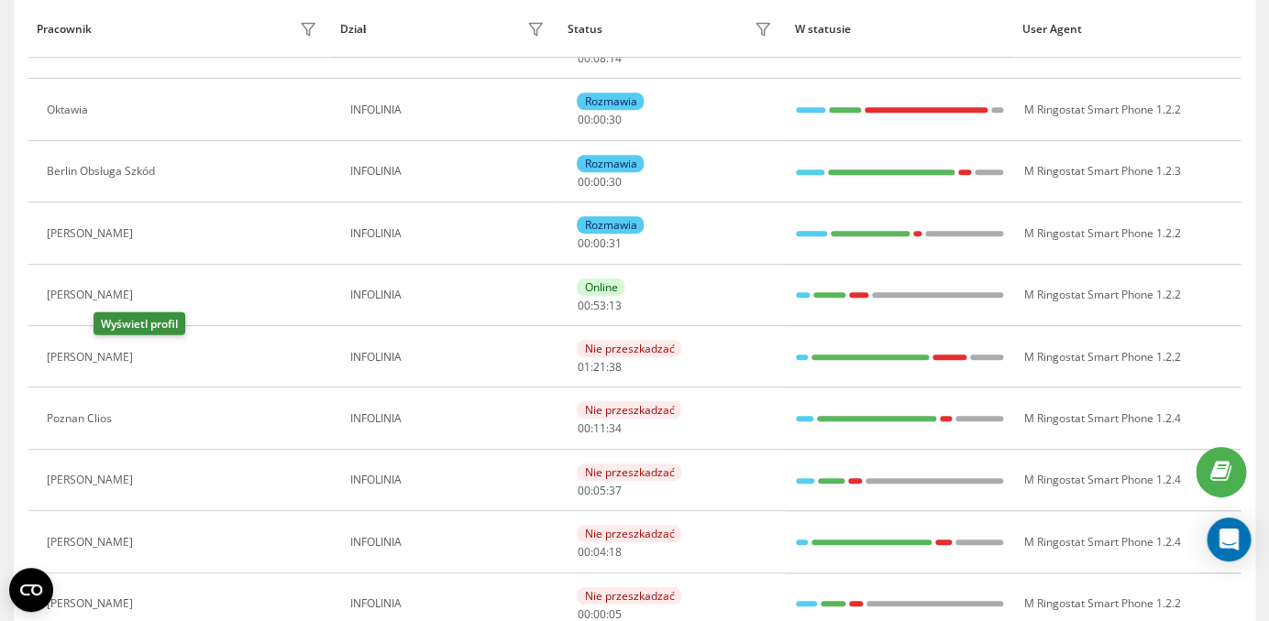
click at [153, 357] on icon at bounding box center [155, 357] width 5 height 9
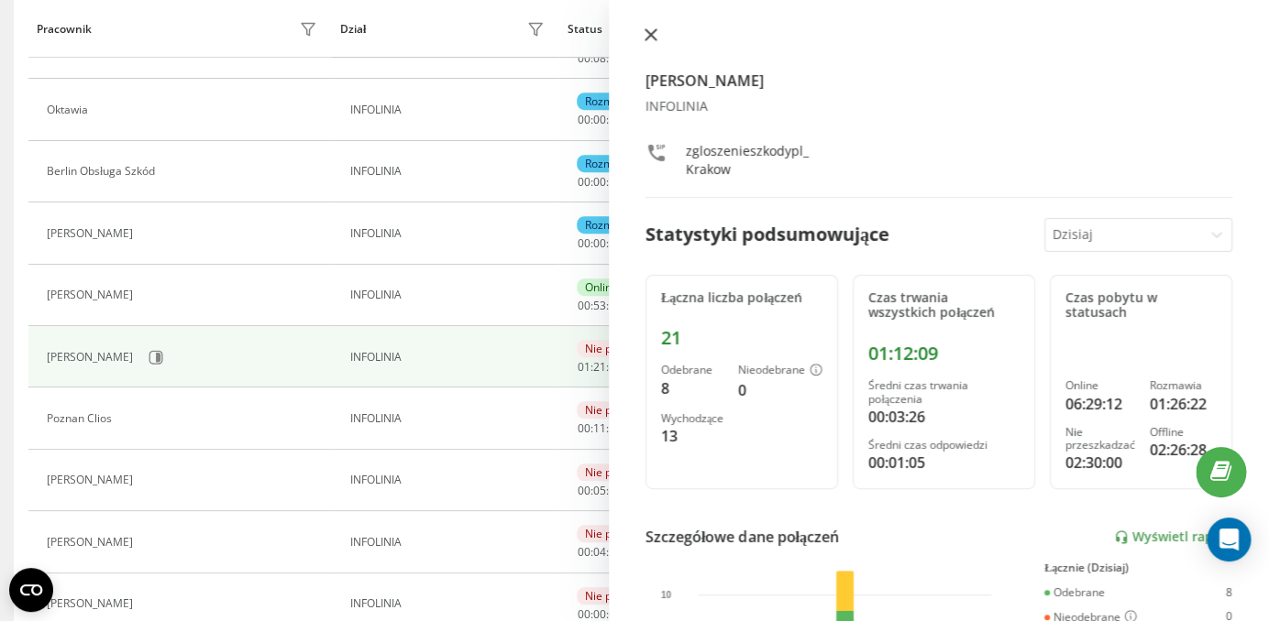
click at [648, 32] on icon at bounding box center [650, 34] width 13 height 13
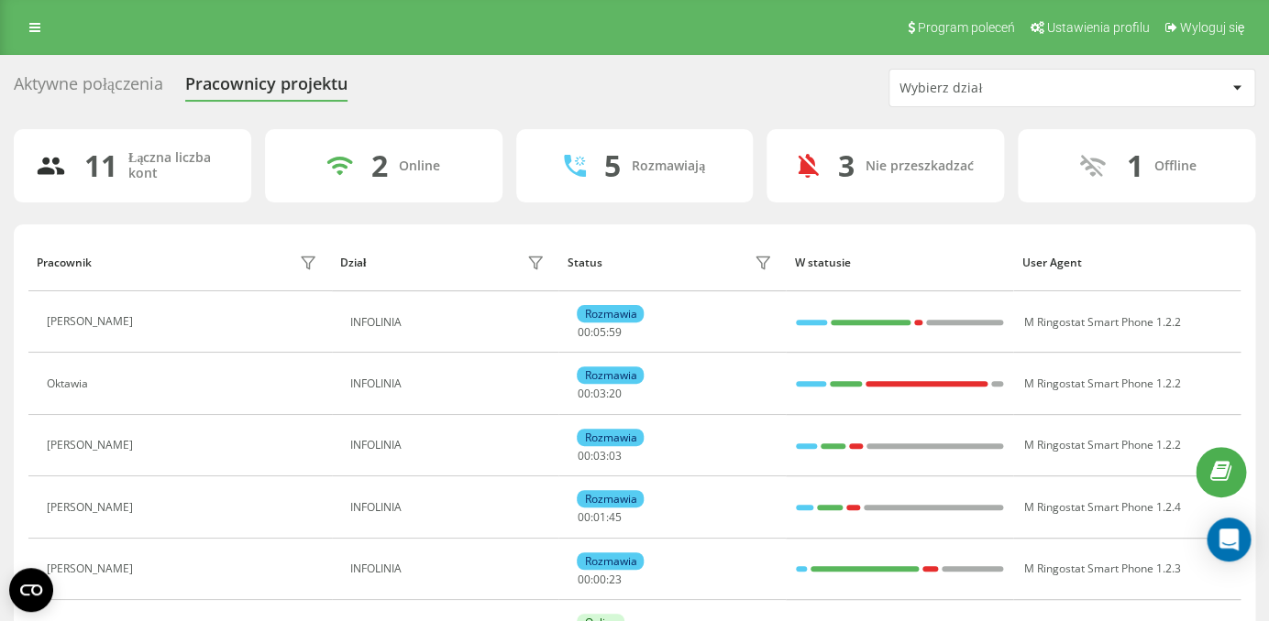
click at [131, 93] on div "Aktywne połączenia" at bounding box center [88, 88] width 149 height 28
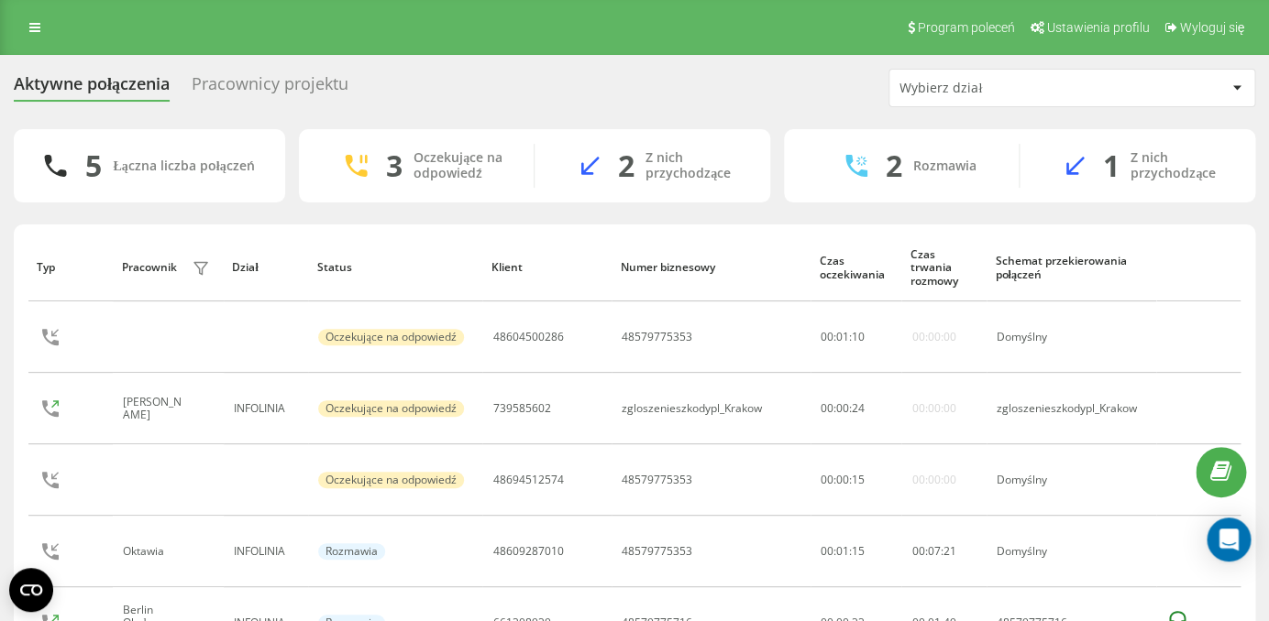
click at [281, 86] on div "Pracownicy projektu" at bounding box center [270, 88] width 157 height 28
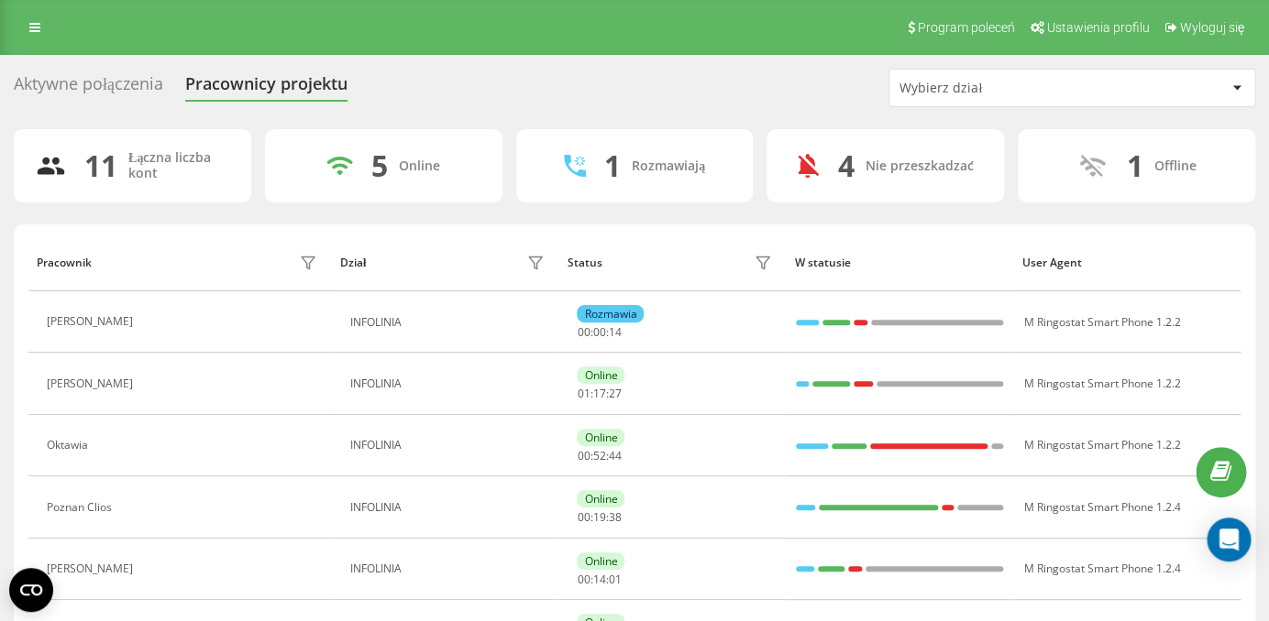
click at [132, 88] on div "Aktywne połączenia" at bounding box center [88, 88] width 149 height 28
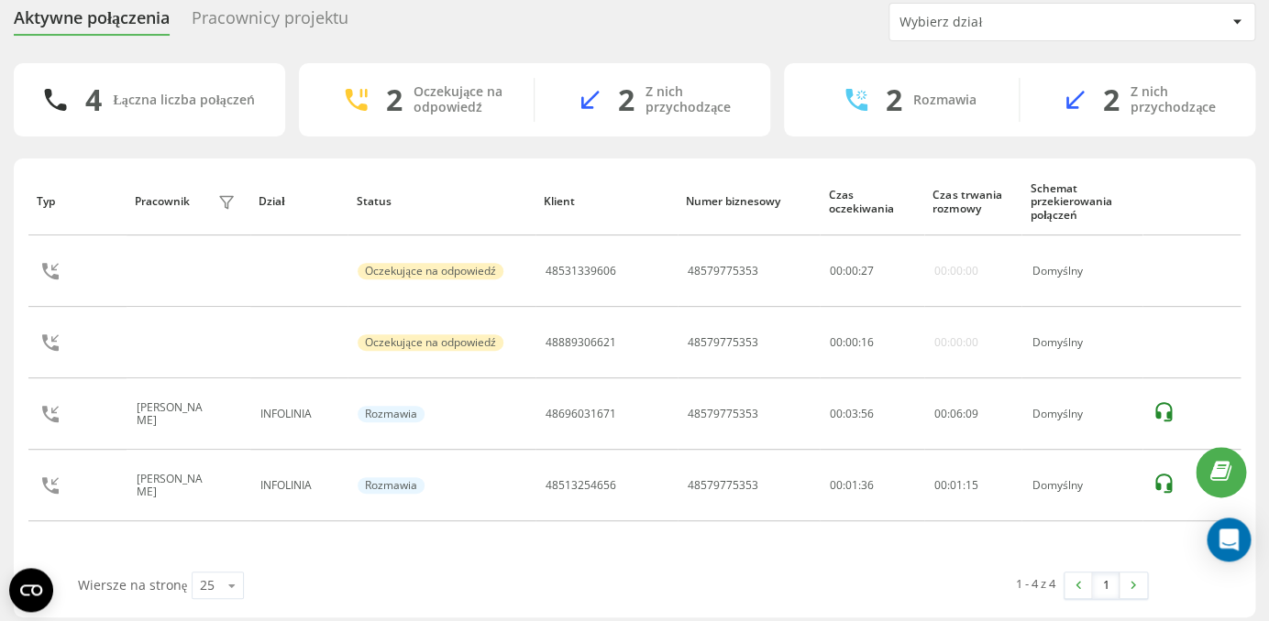
scroll to position [76, 0]
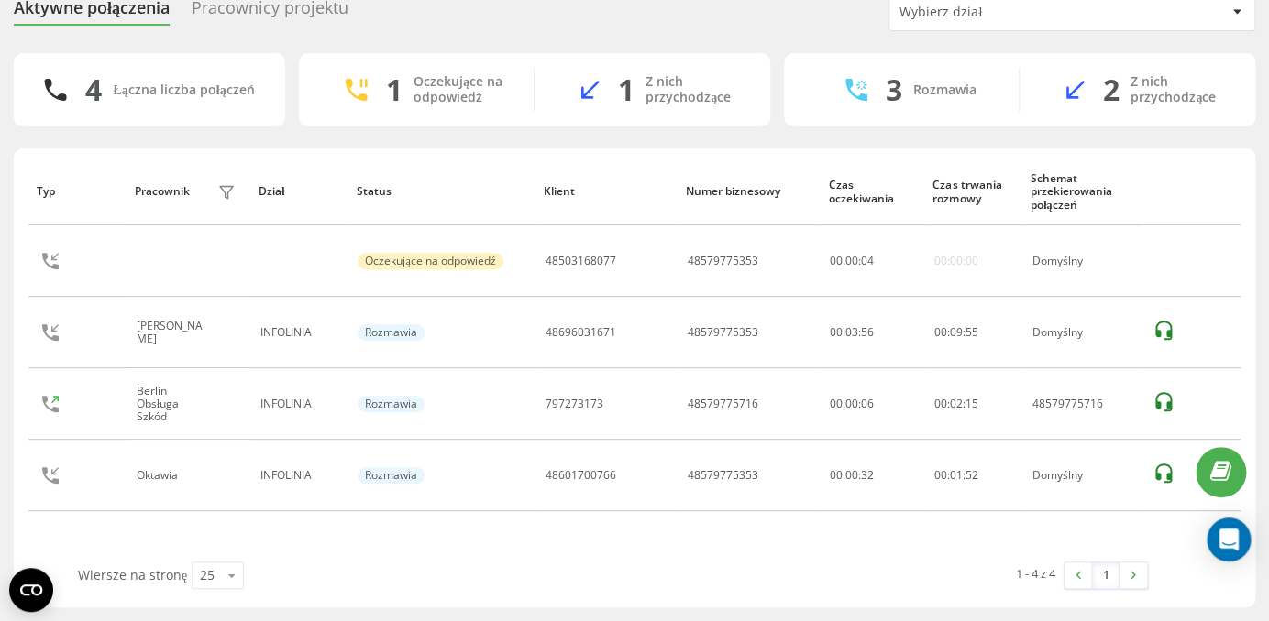
click at [252, 13] on div "Pracownicy projektu" at bounding box center [270, 12] width 157 height 28
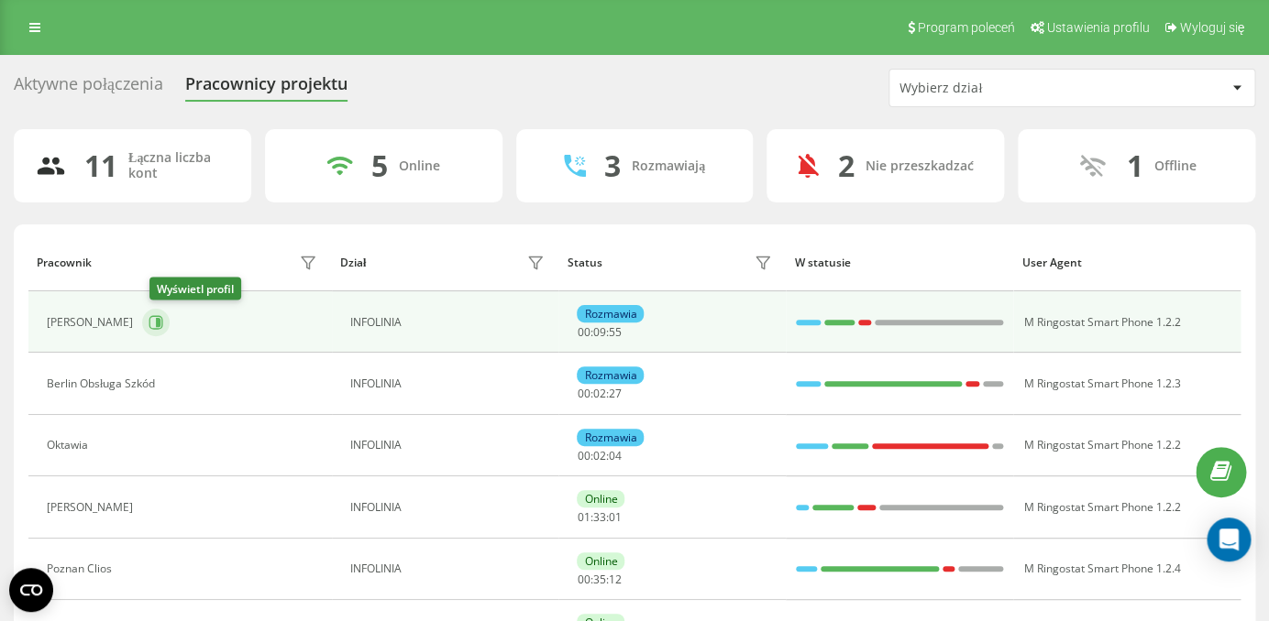
click at [160, 319] on icon at bounding box center [158, 322] width 5 height 9
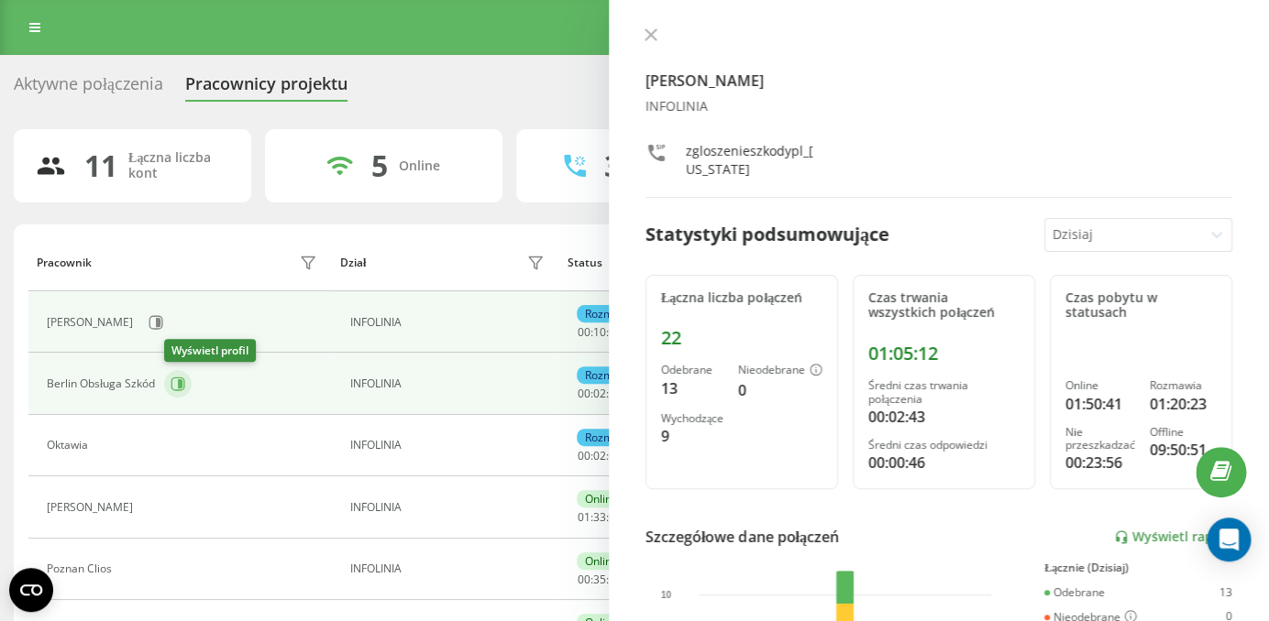
click at [178, 386] on icon at bounding box center [177, 384] width 15 height 15
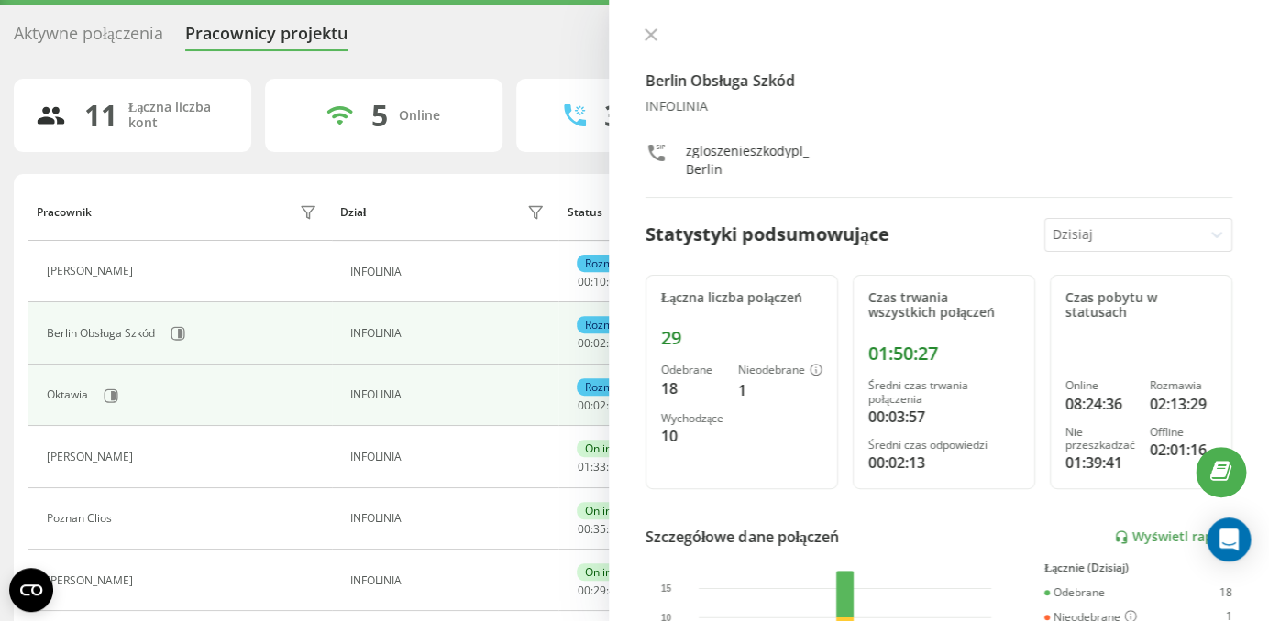
scroll to position [54, 0]
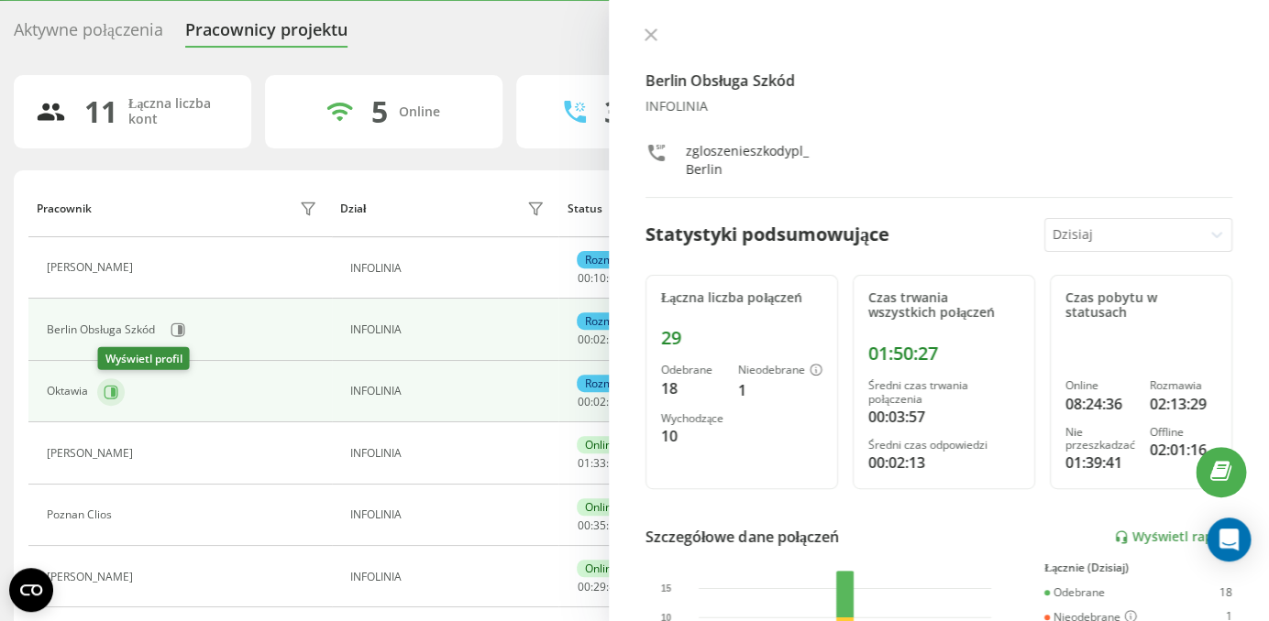
click at [112, 392] on icon at bounding box center [113, 391] width 5 height 9
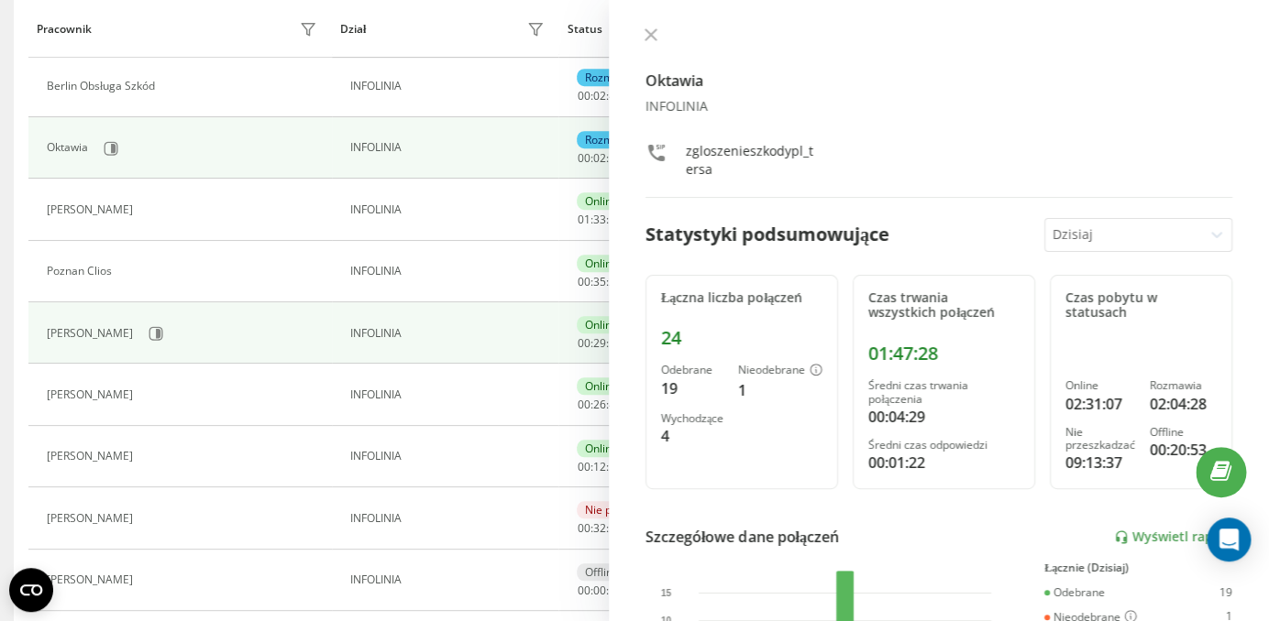
scroll to position [305, 0]
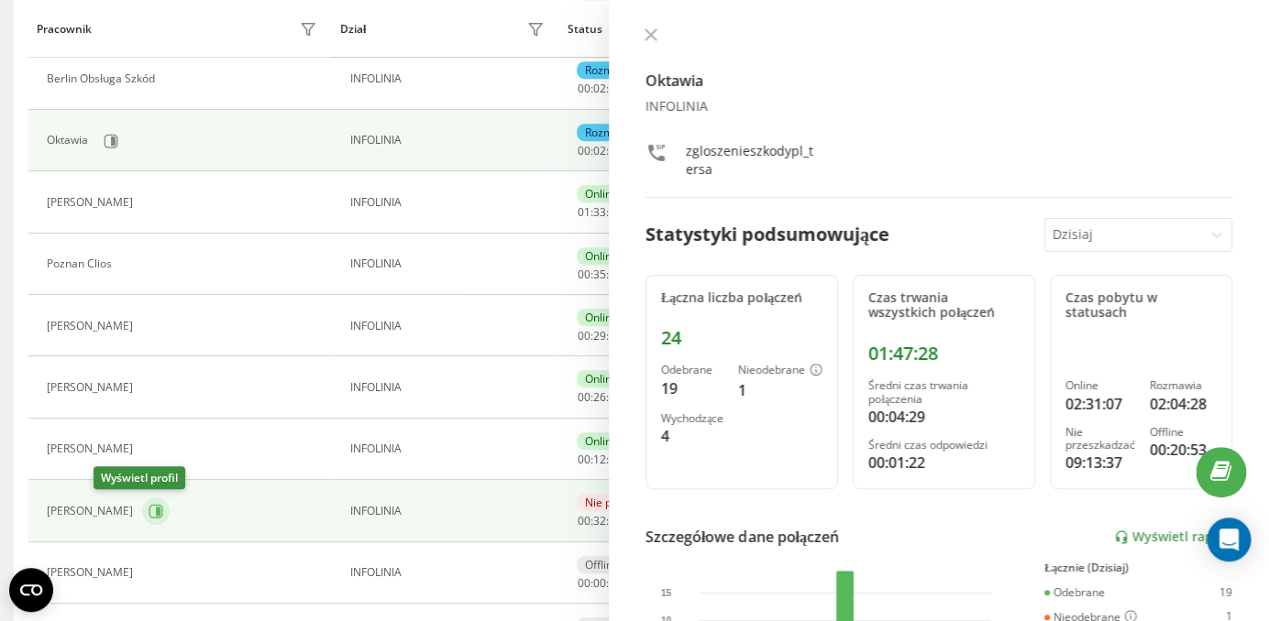
click at [148, 508] on icon at bounding box center [155, 511] width 15 height 15
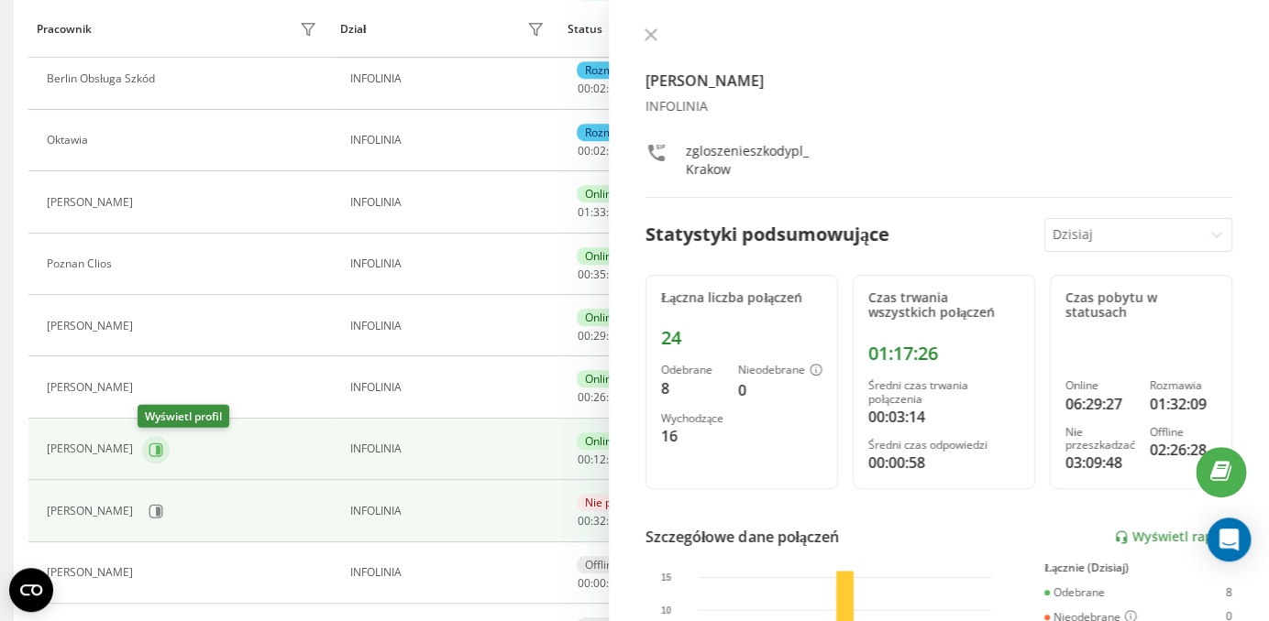
click at [156, 449] on icon at bounding box center [158, 449] width 5 height 9
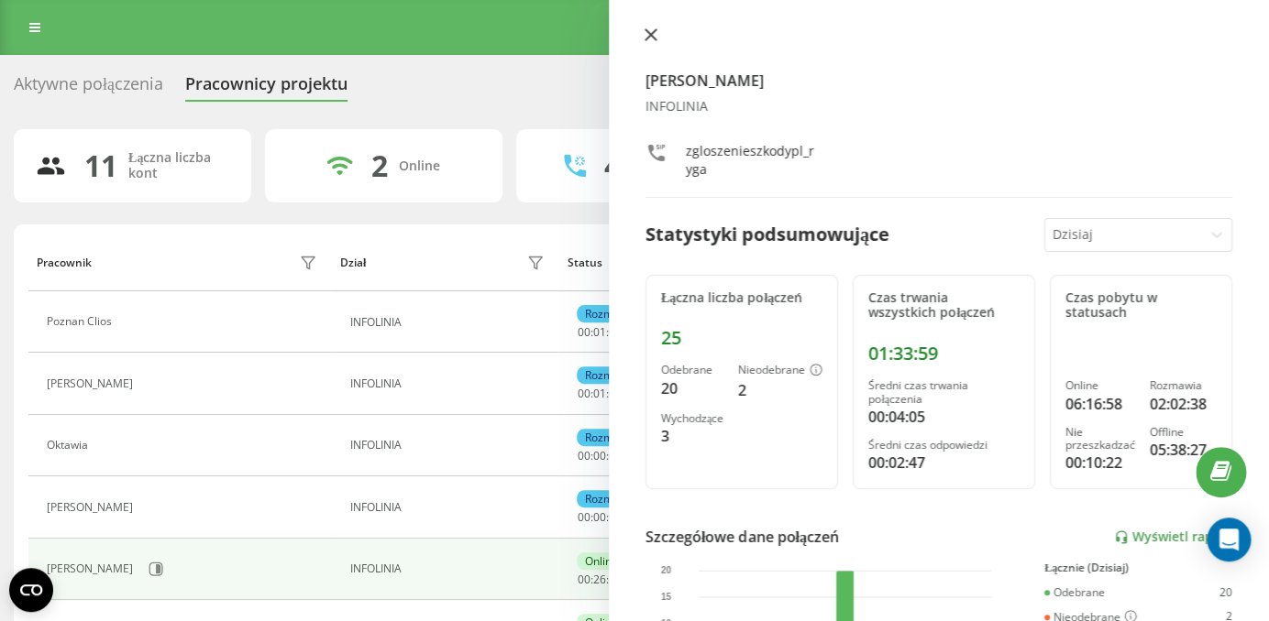
click at [651, 30] on icon at bounding box center [650, 34] width 13 height 13
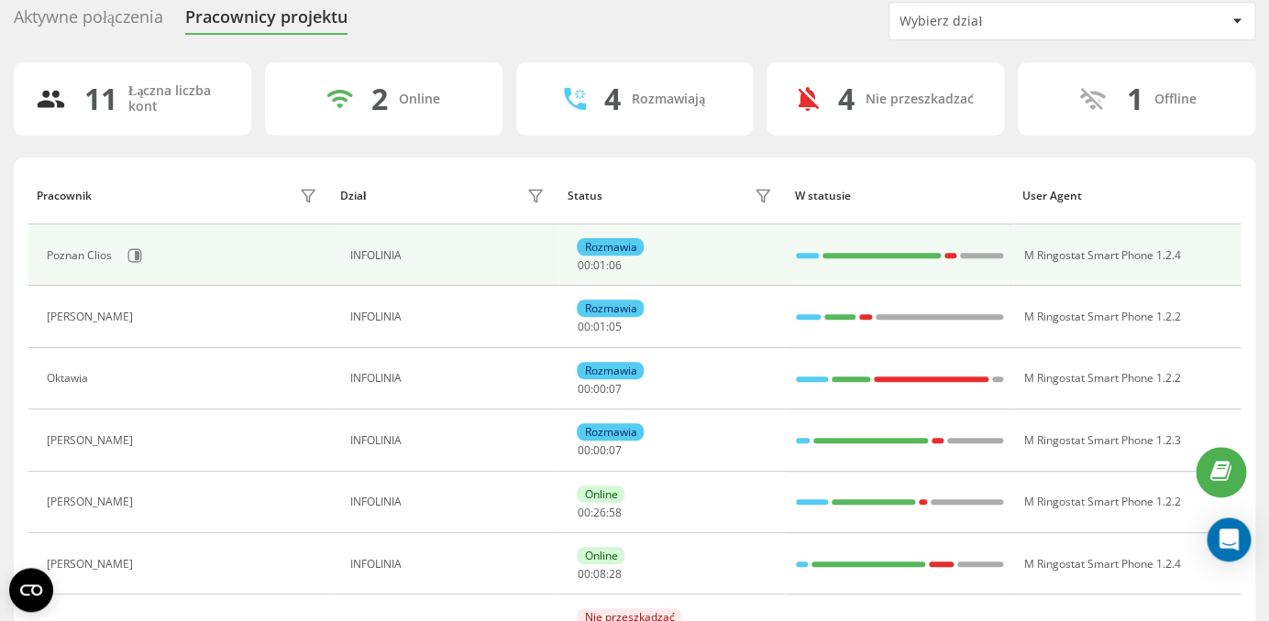
scroll to position [42, 0]
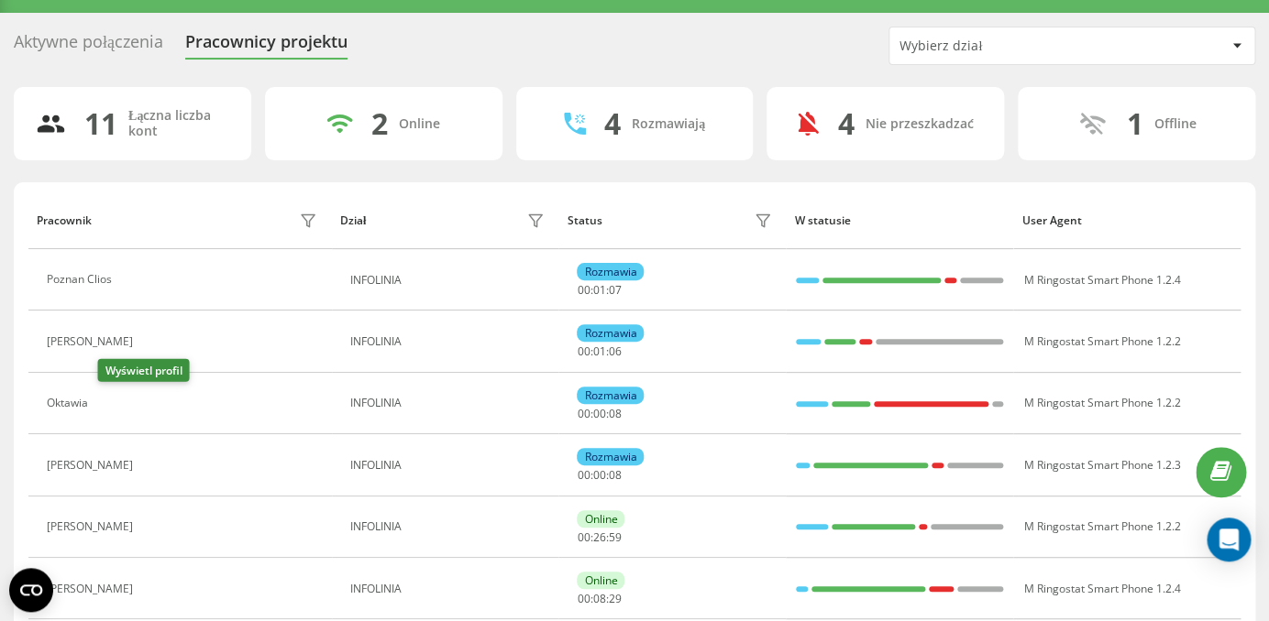
click at [111, 404] on icon at bounding box center [108, 404] width 15 height 15
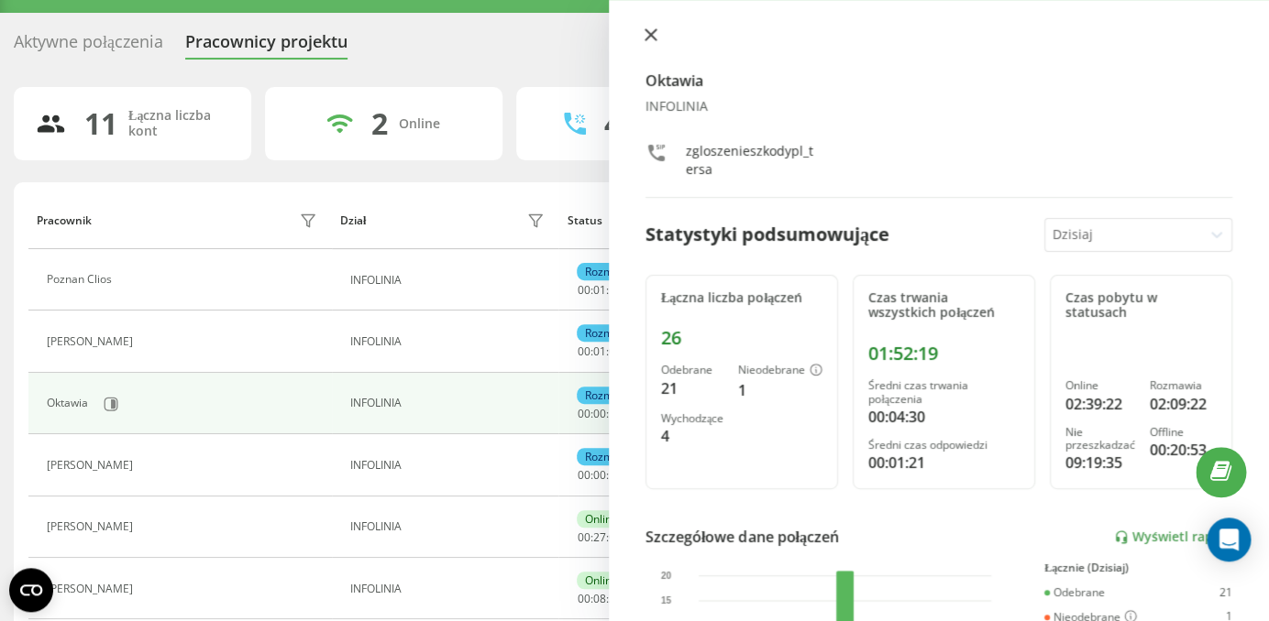
click at [645, 35] on icon at bounding box center [650, 34] width 13 height 13
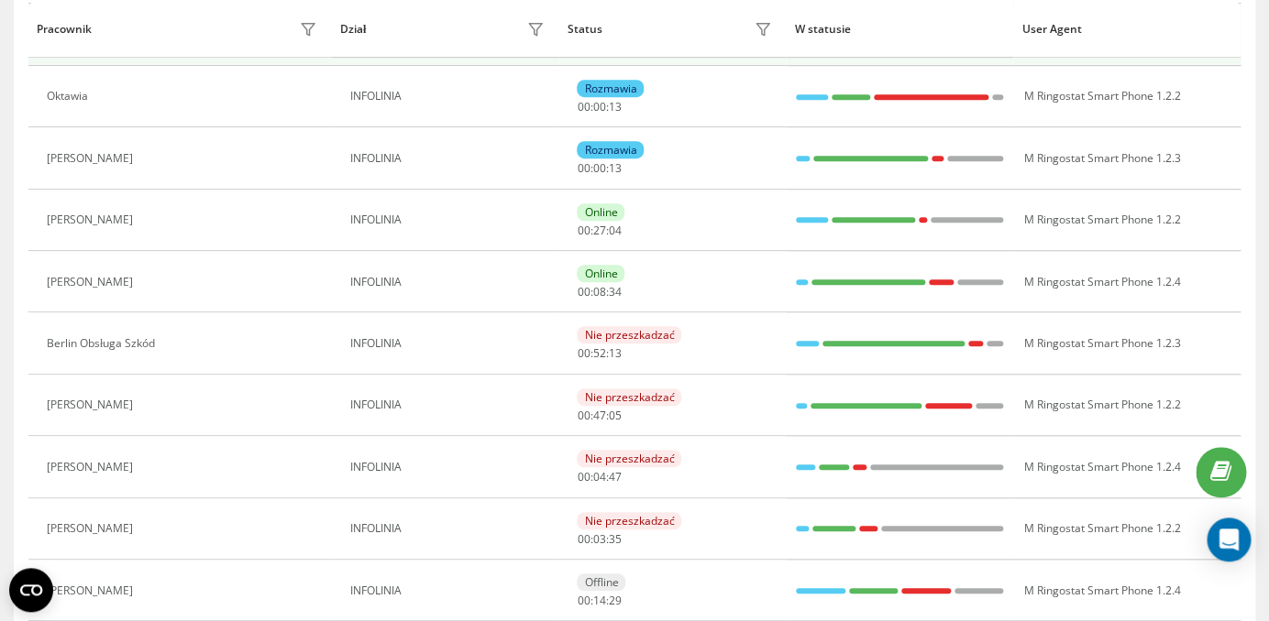
scroll to position [374, 0]
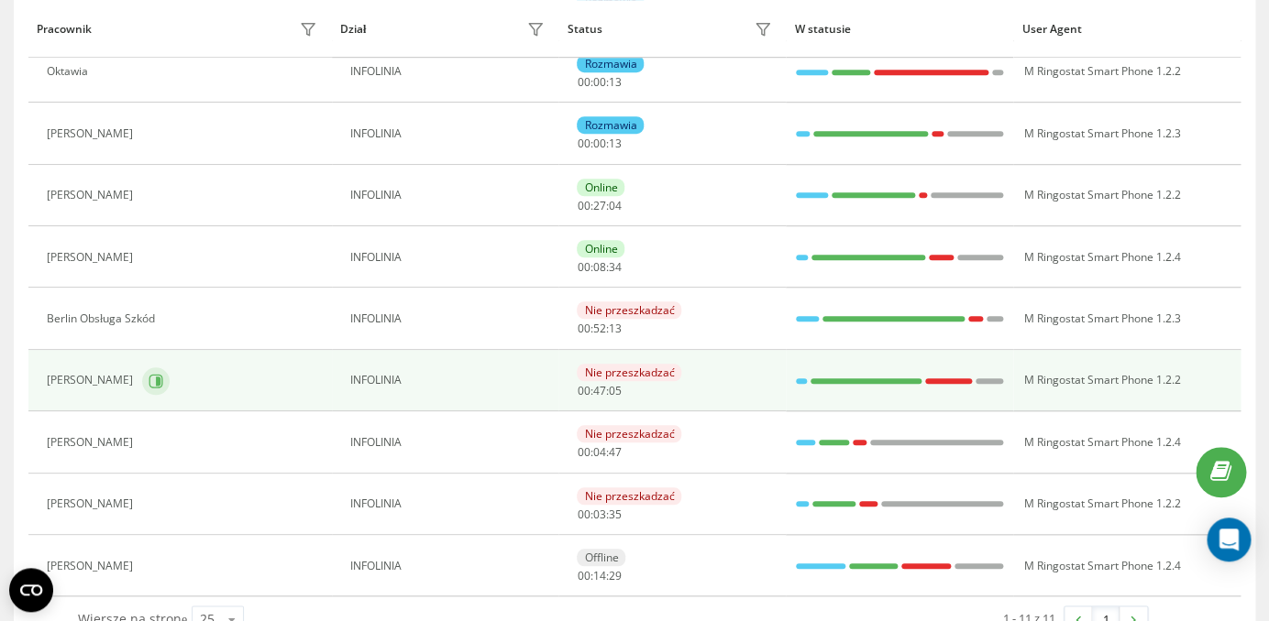
click at [148, 386] on icon at bounding box center [155, 381] width 15 height 15
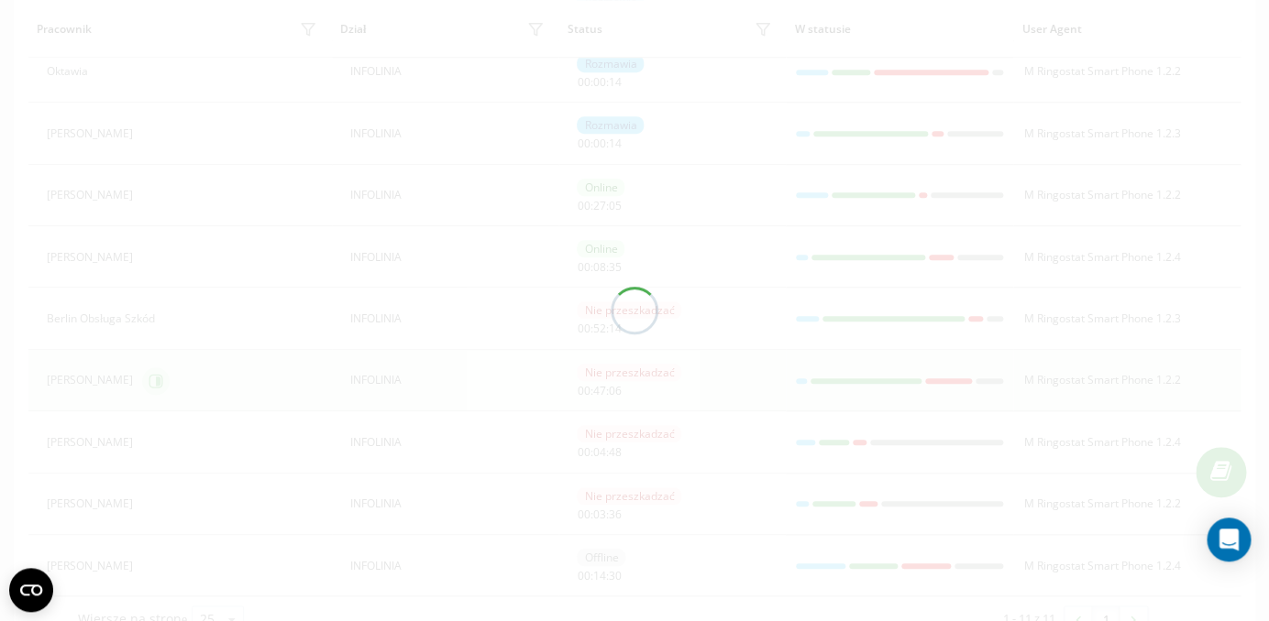
scroll to position [312, 0]
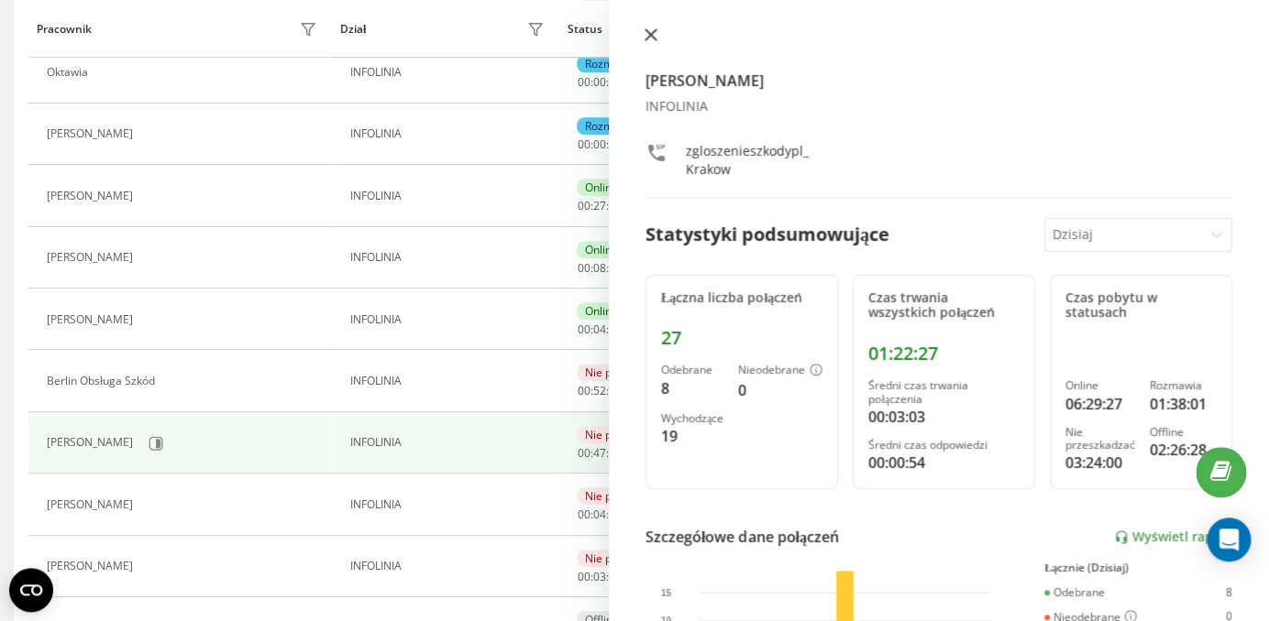
click at [648, 33] on icon at bounding box center [650, 34] width 11 height 11
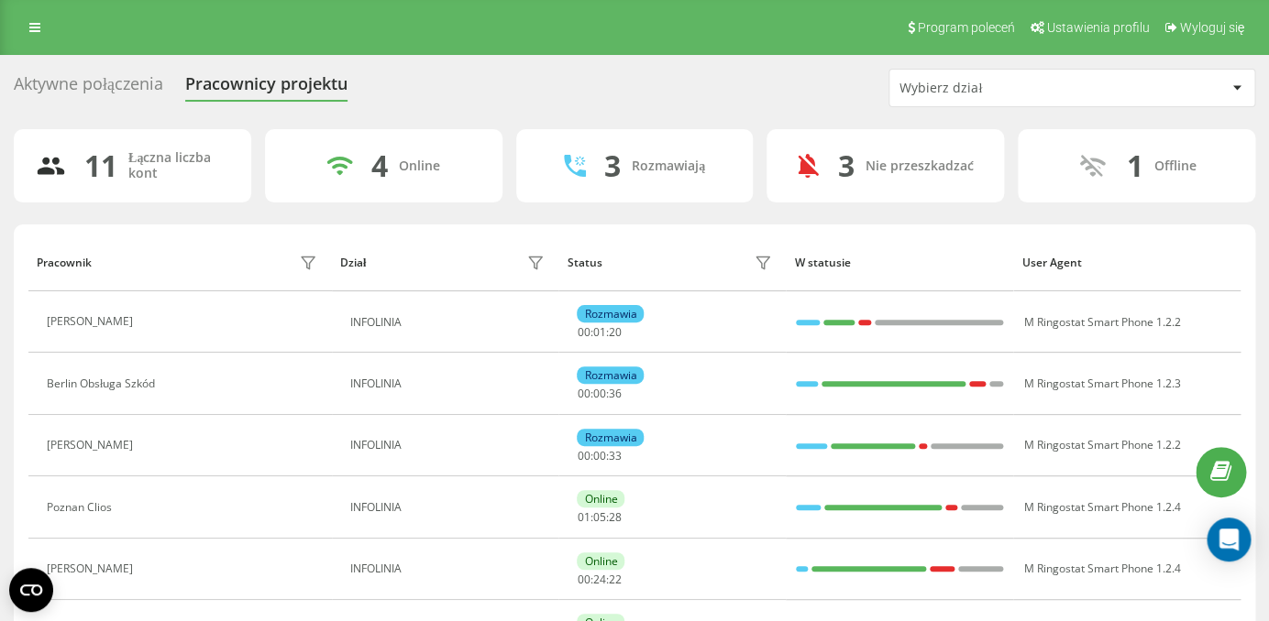
click at [95, 85] on div "Aktywne połączenia" at bounding box center [88, 88] width 149 height 28
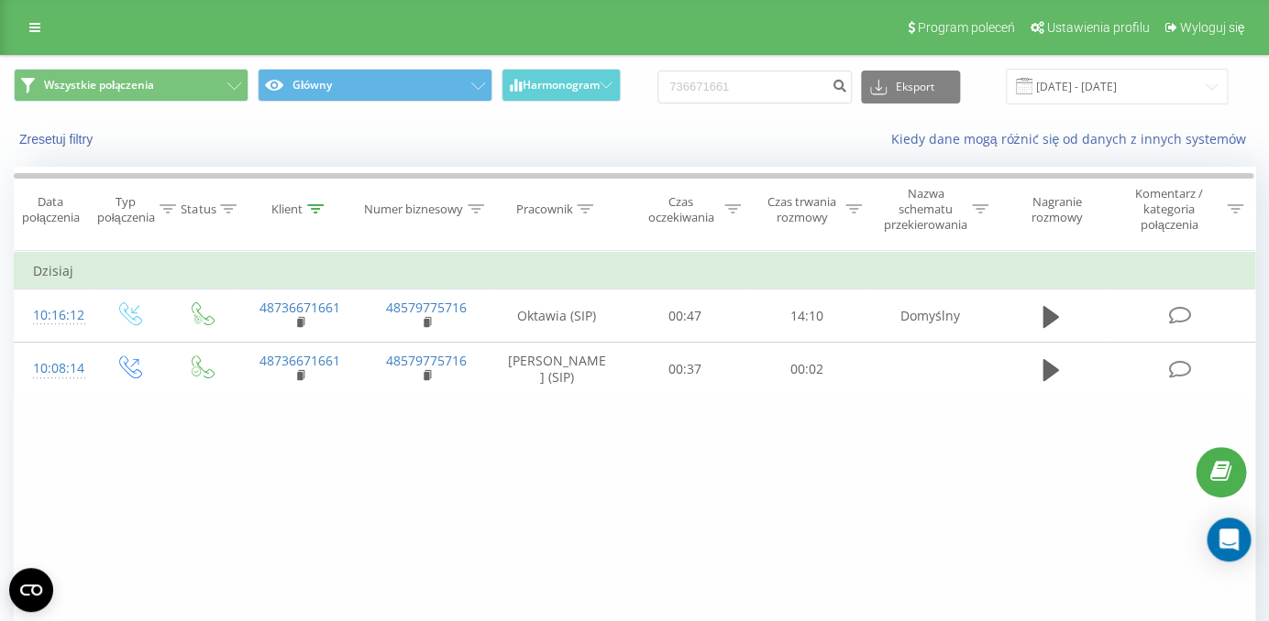
click at [722, 84] on input "736671661" at bounding box center [754, 87] width 194 height 33
drag, startPoint x: 755, startPoint y: 82, endPoint x: 605, endPoint y: 94, distance: 150.8
click at [657, 94] on input "736671661" at bounding box center [754, 87] width 194 height 33
type input "786815410"
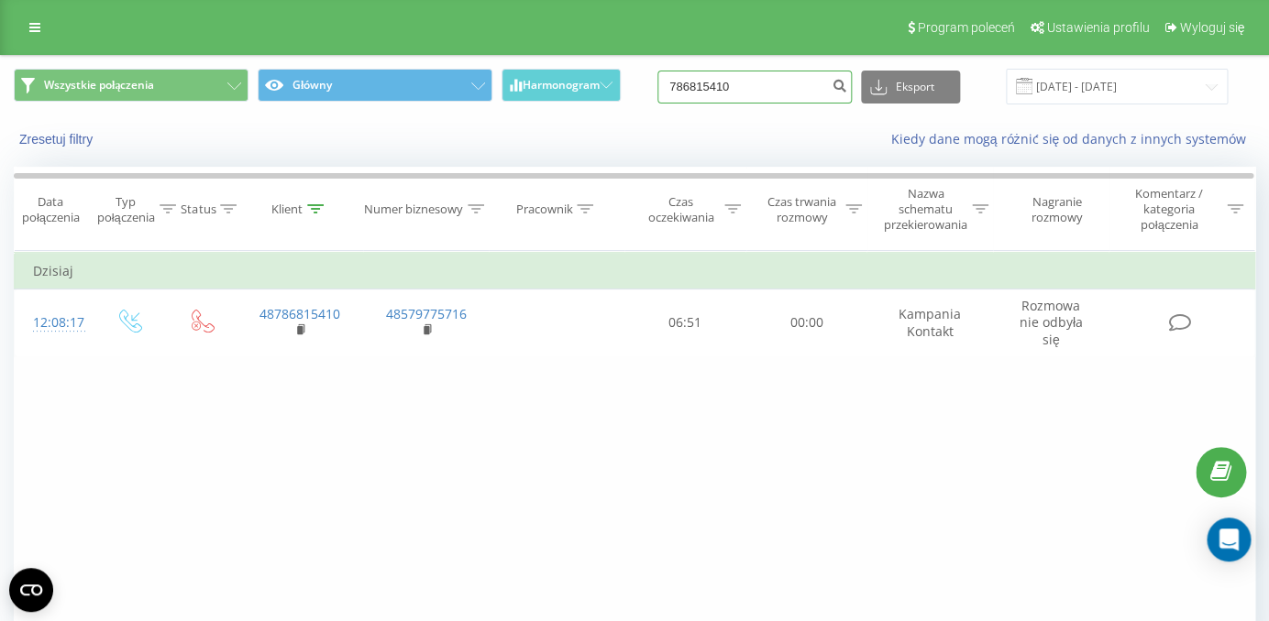
drag, startPoint x: 766, startPoint y: 95, endPoint x: 670, endPoint y: 91, distance: 96.4
click at [669, 91] on input "786815410" at bounding box center [754, 87] width 194 height 33
paste input "48536020479"
type input "48536020479"
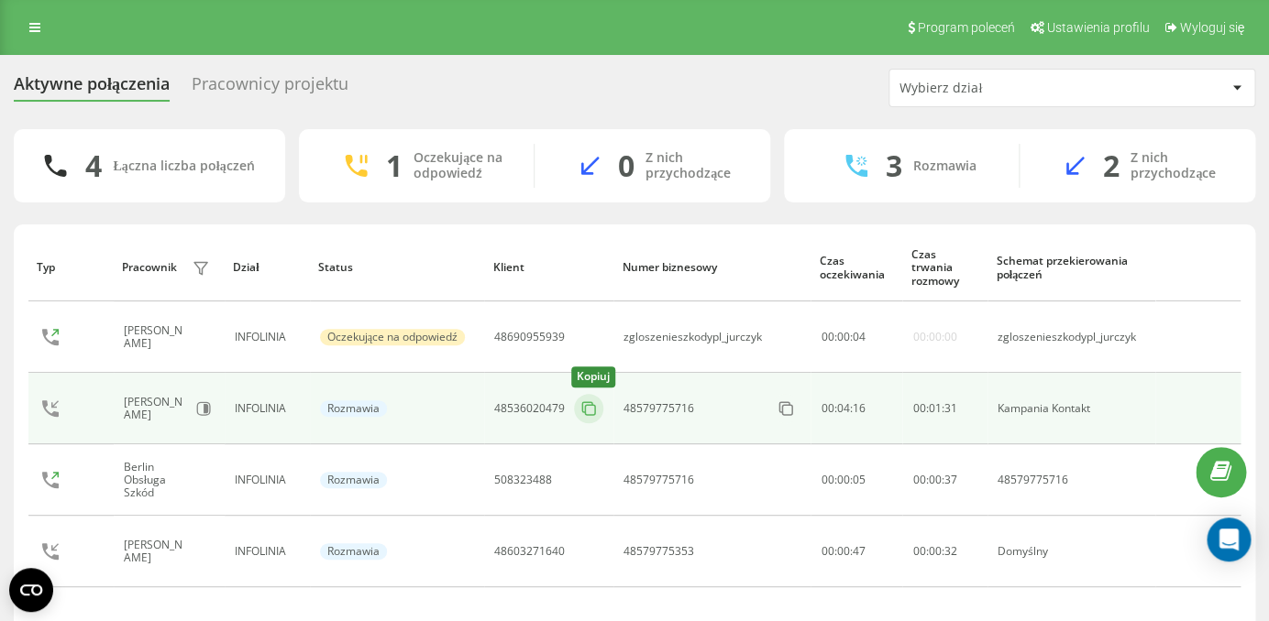
click at [593, 414] on icon at bounding box center [588, 409] width 18 height 18
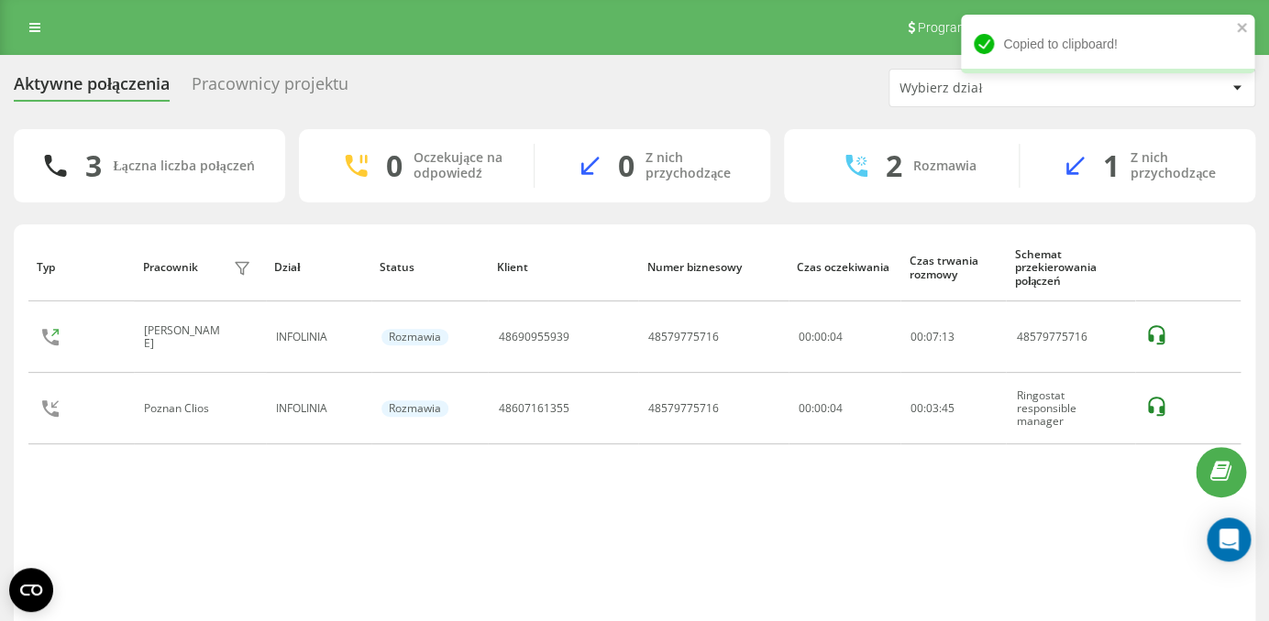
click at [293, 94] on div "Pracownicy projektu" at bounding box center [270, 88] width 157 height 28
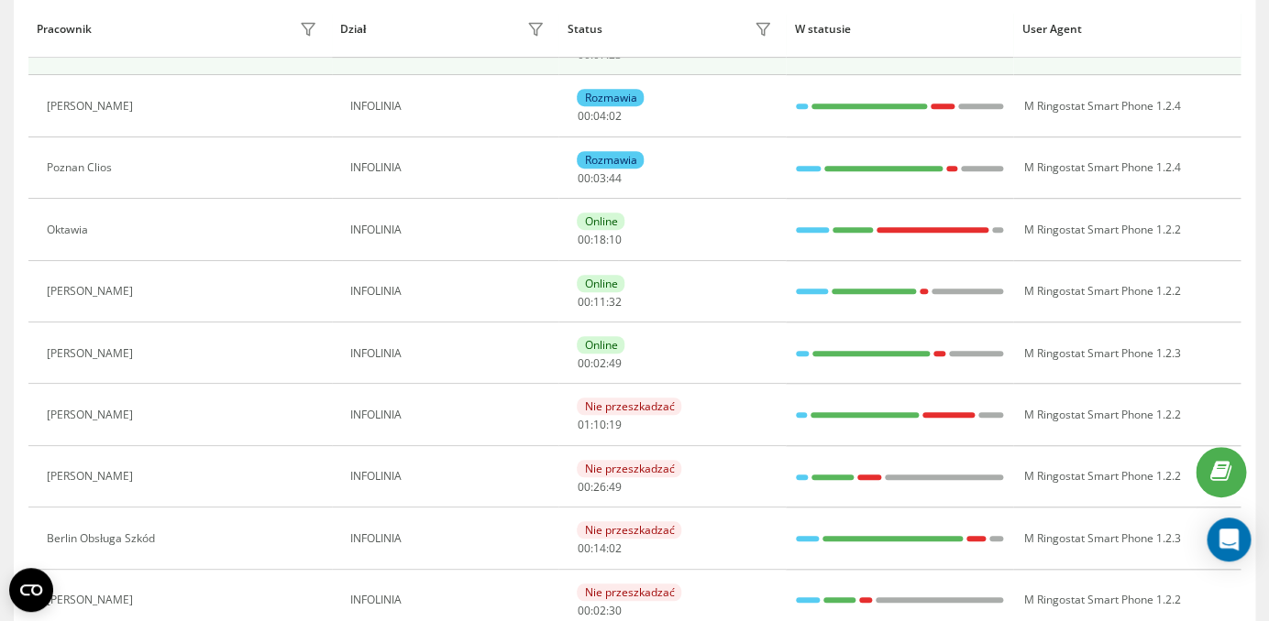
scroll to position [264, 0]
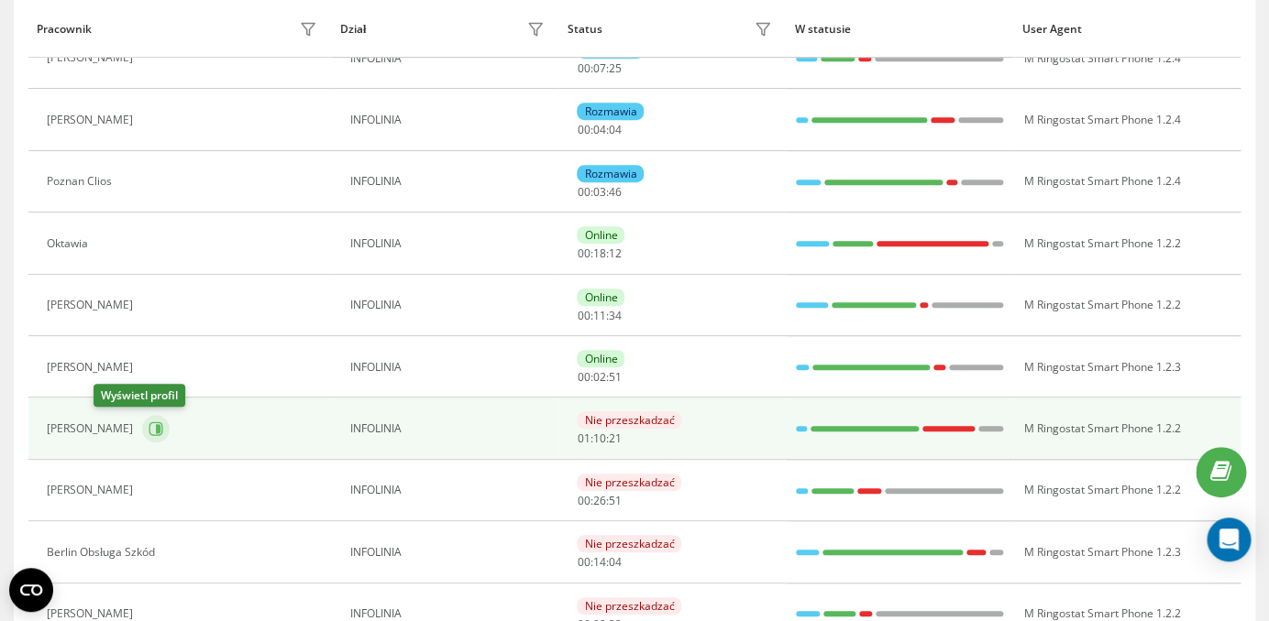
click at [156, 433] on icon at bounding box center [158, 428] width 5 height 9
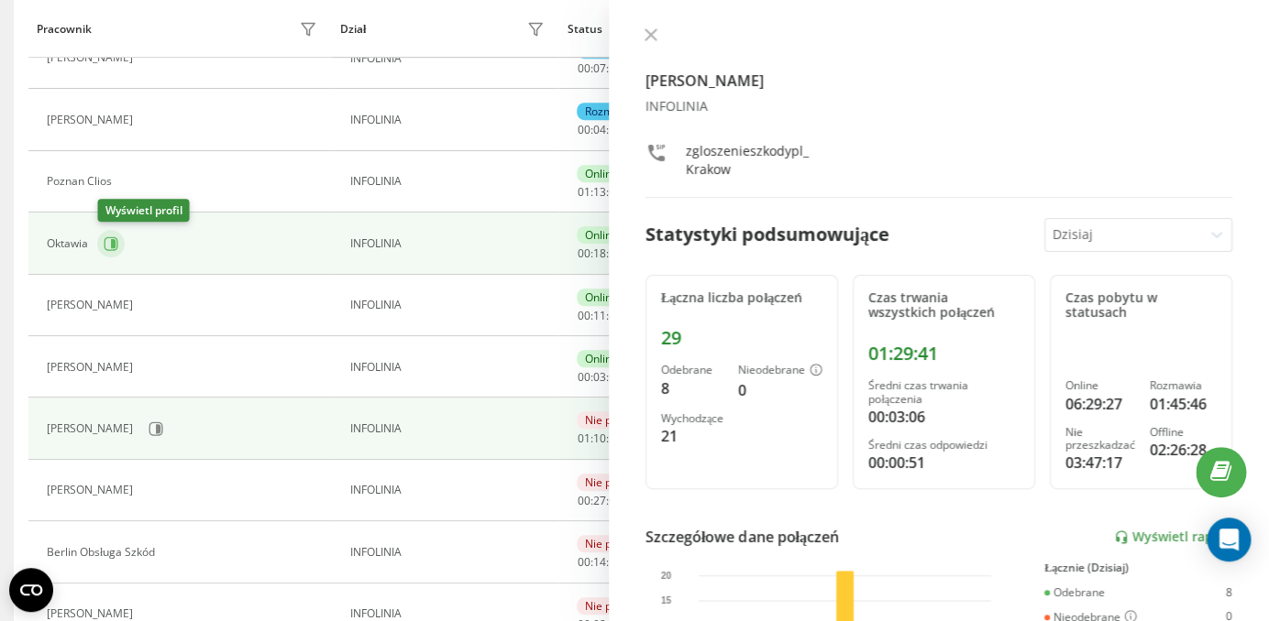
click at [115, 250] on icon at bounding box center [111, 243] width 14 height 14
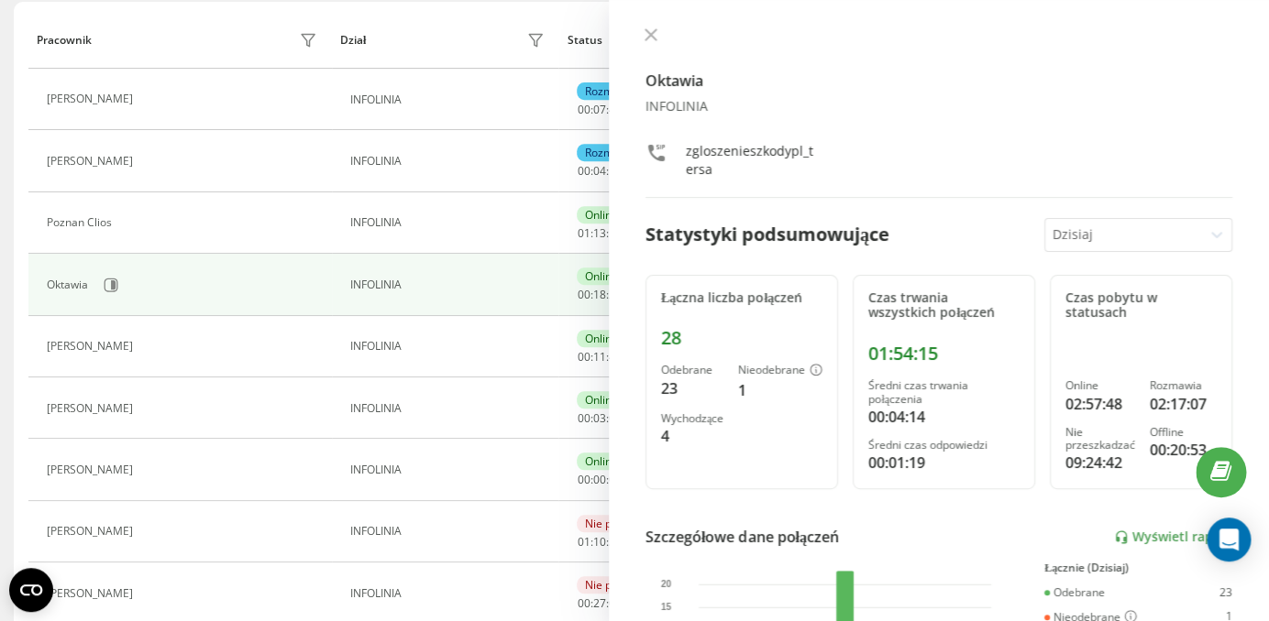
scroll to position [228, 0]
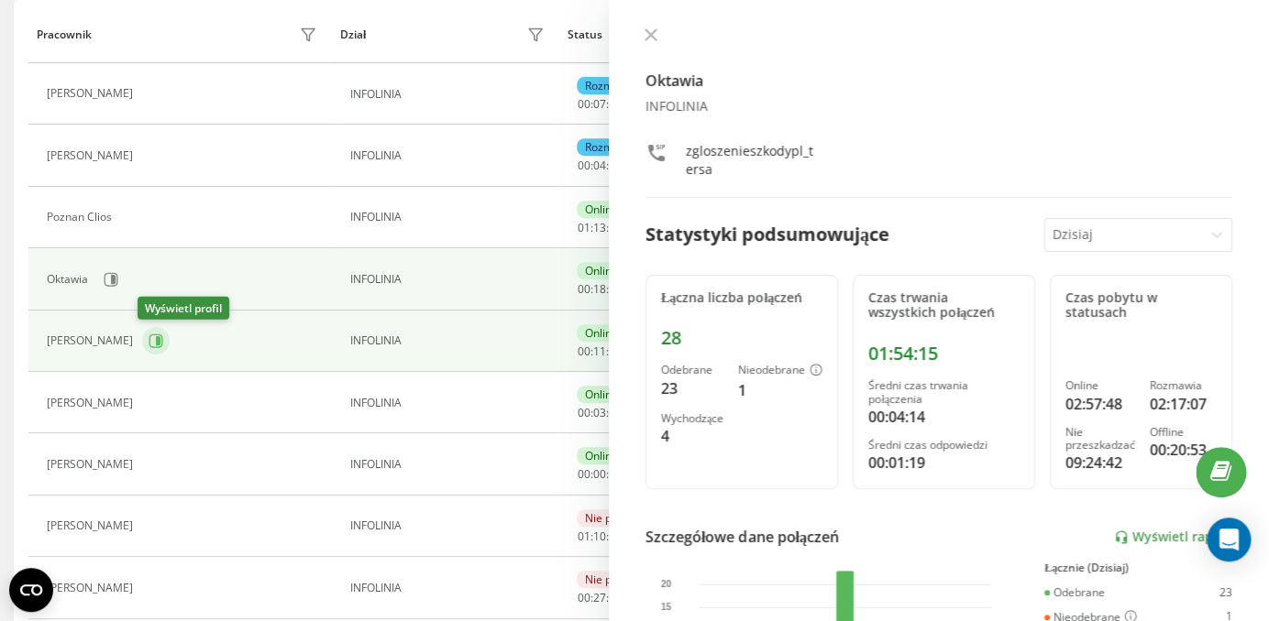
click at [148, 340] on icon at bounding box center [155, 341] width 15 height 15
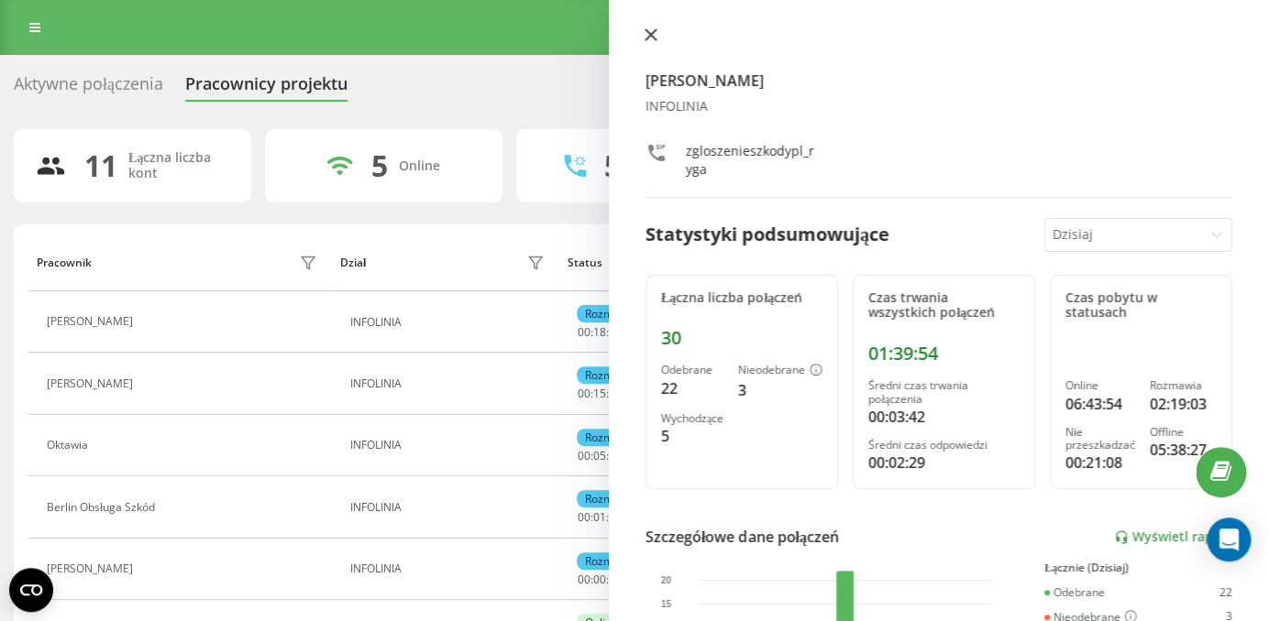
click at [648, 38] on icon at bounding box center [650, 34] width 13 height 13
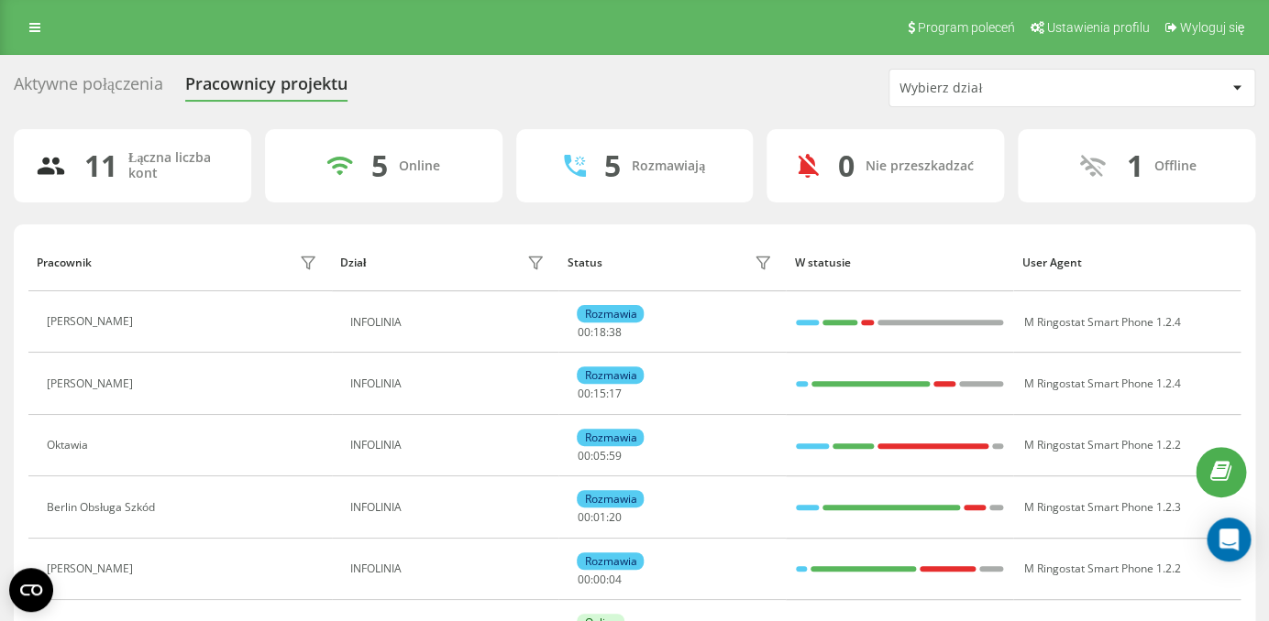
click at [97, 87] on div "Aktywne połączenia" at bounding box center [88, 88] width 149 height 28
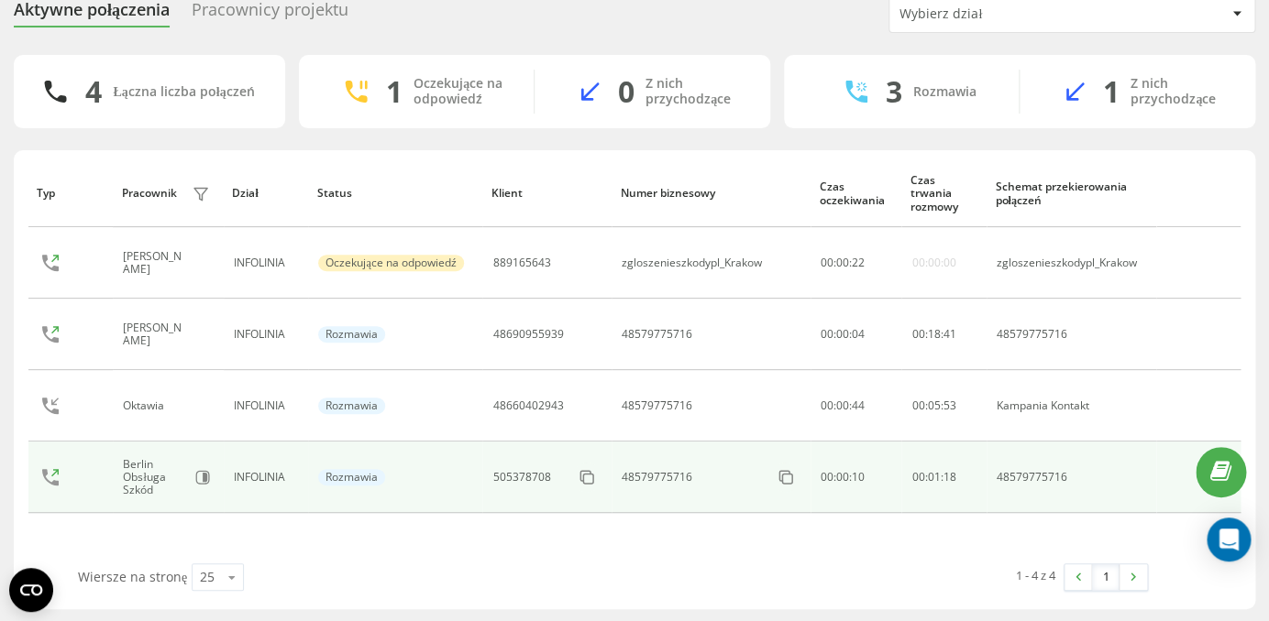
scroll to position [76, 0]
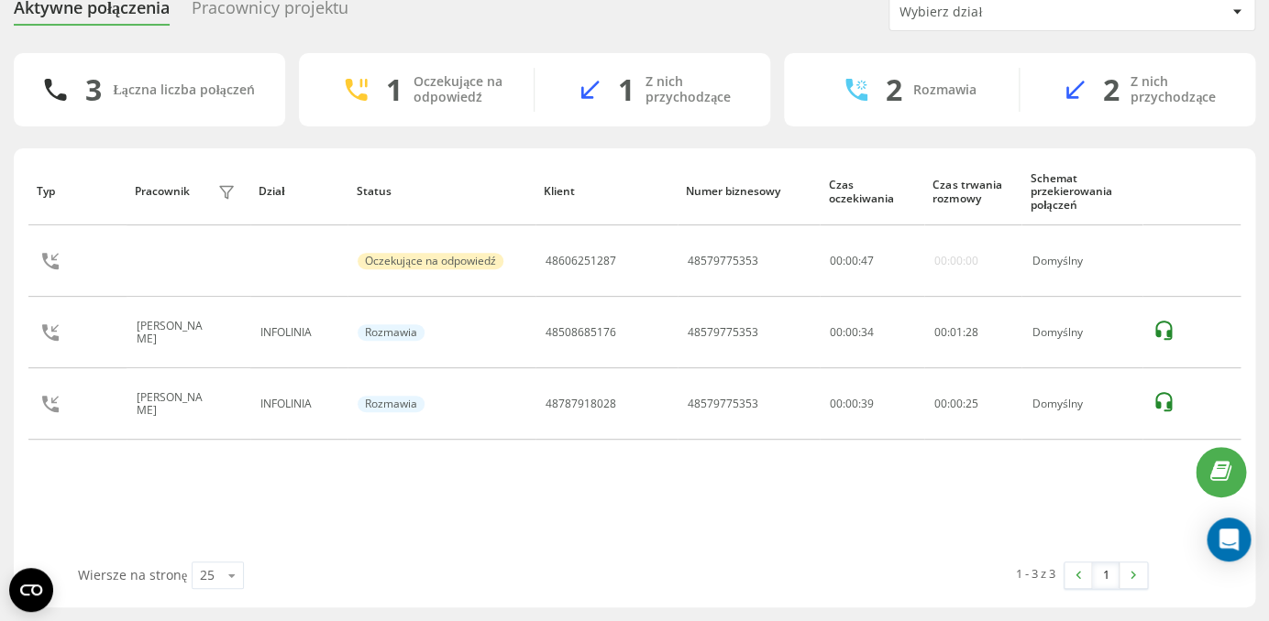
click at [286, 31] on div "Aktywne połączenia Pracownicy projektu Wybierz dział 3 Łączna liczba połączeń 1…" at bounding box center [634, 300] width 1241 height 615
click at [284, 21] on div "Pracownicy projektu" at bounding box center [270, 12] width 157 height 28
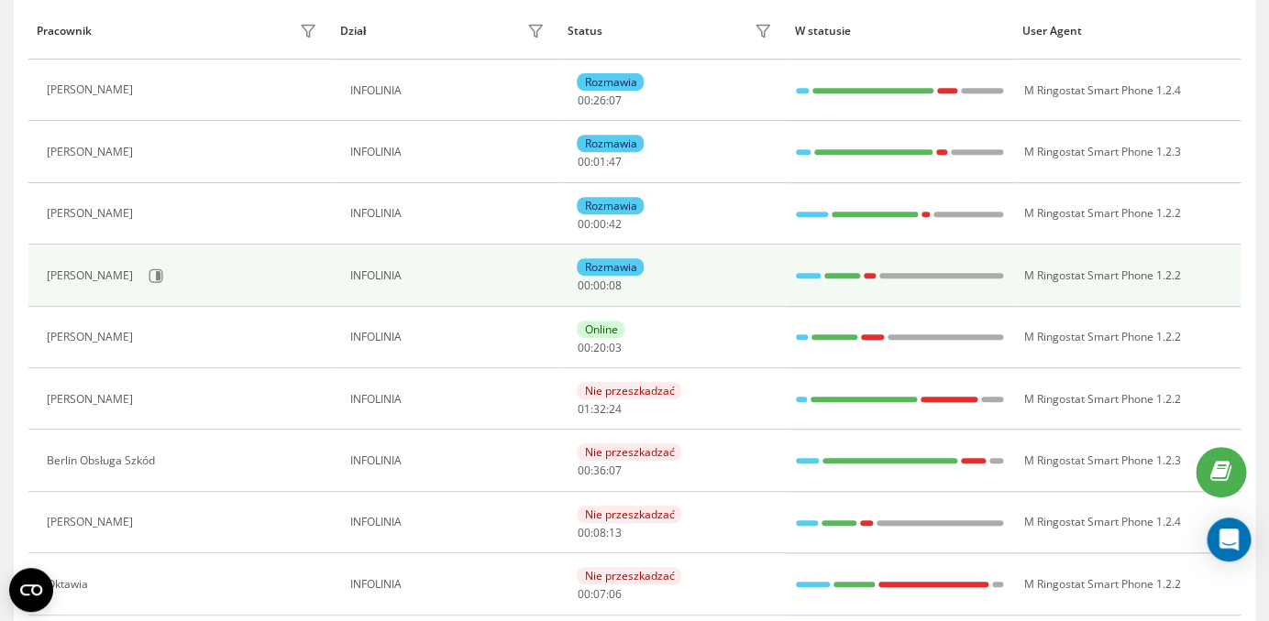
scroll to position [266, 0]
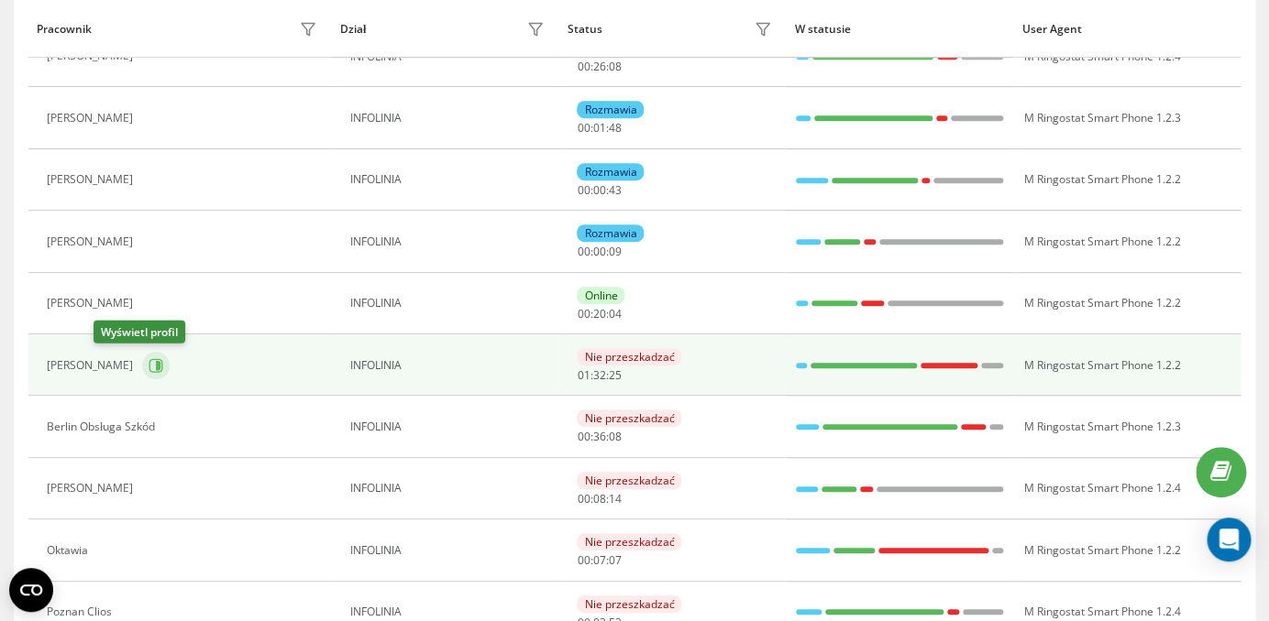
click at [148, 367] on icon at bounding box center [155, 365] width 15 height 15
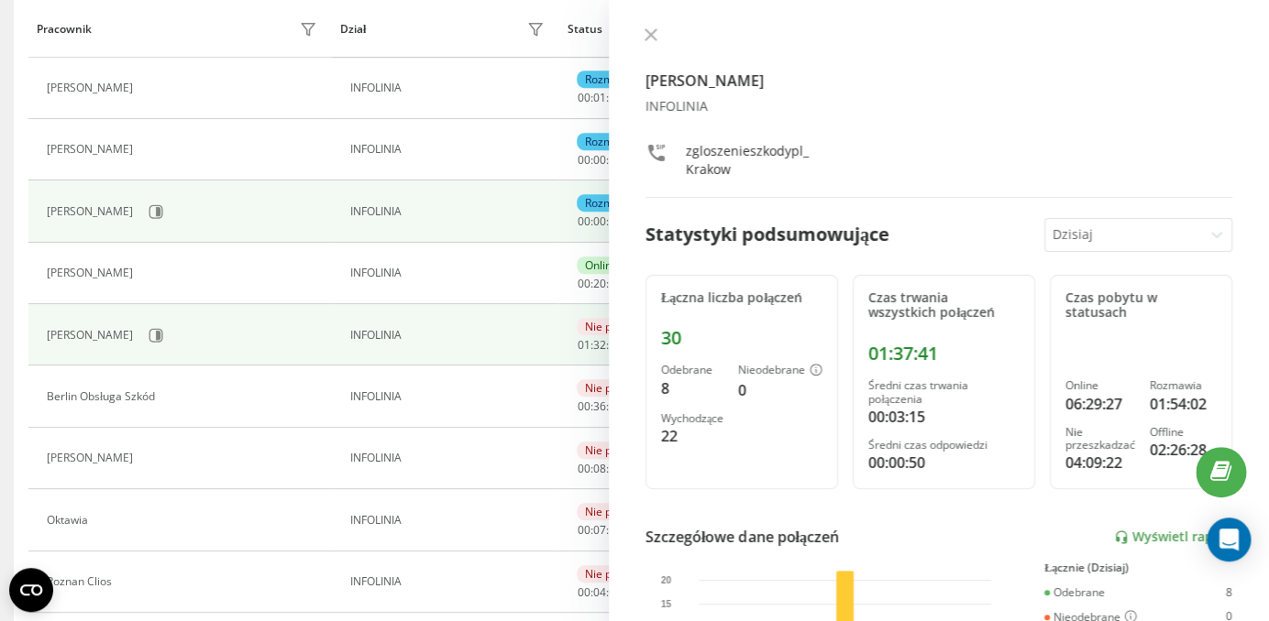
scroll to position [302, 0]
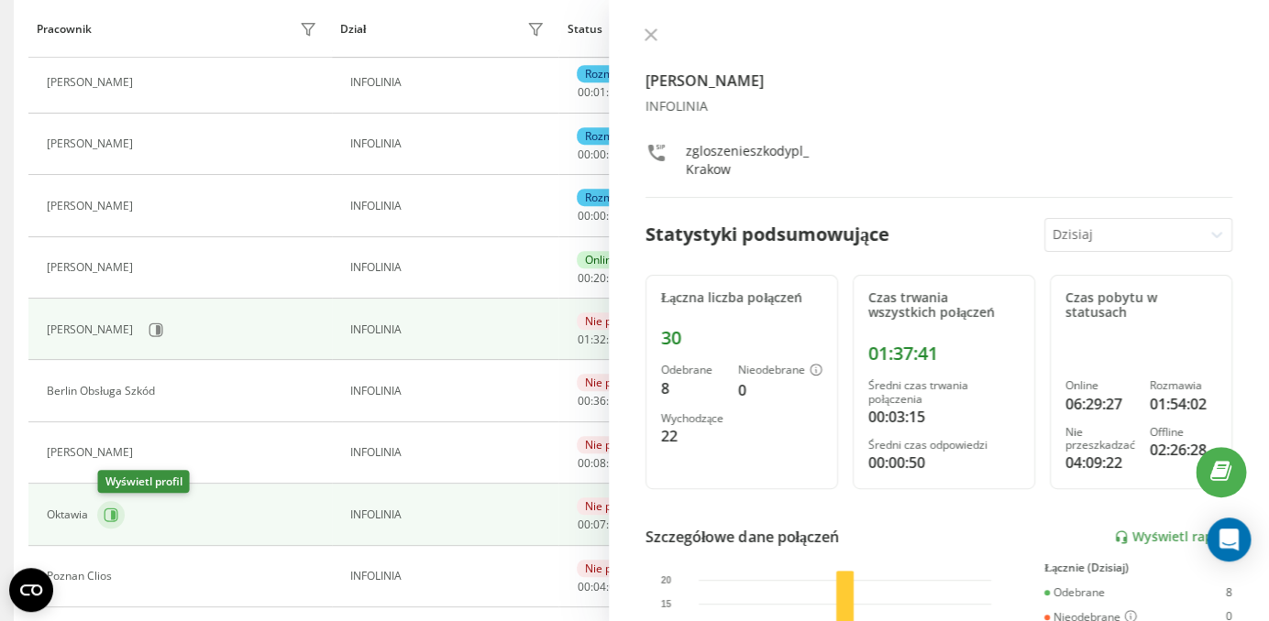
click at [114, 514] on icon at bounding box center [113, 515] width 5 height 9
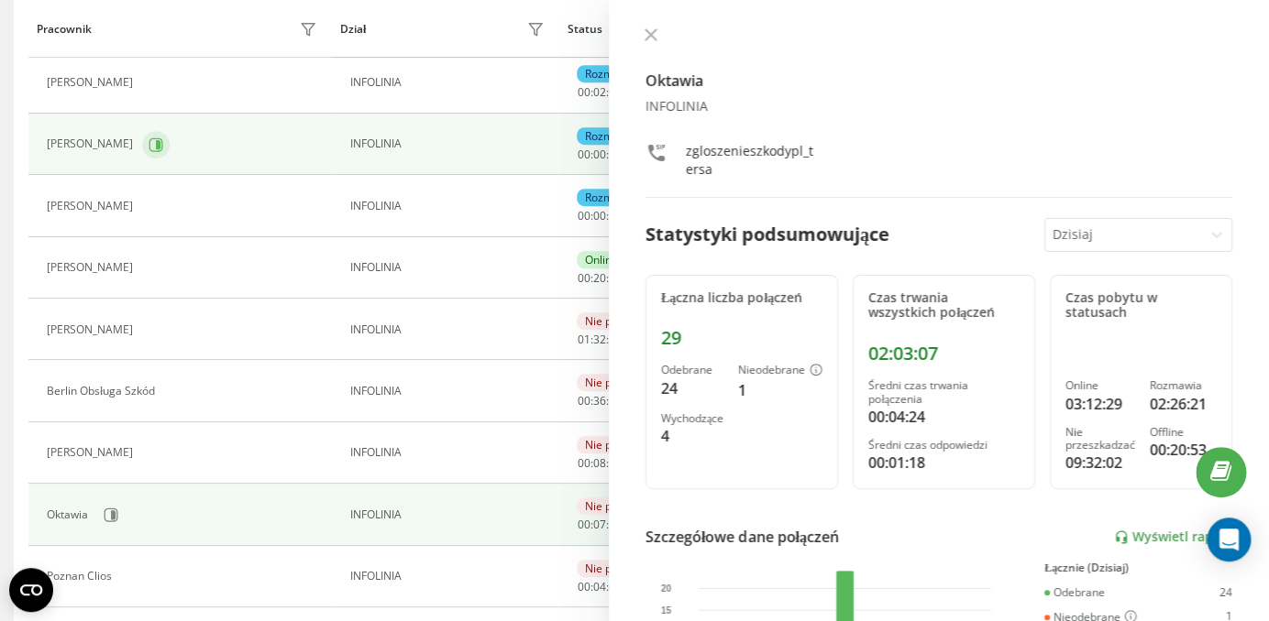
click at [159, 141] on button at bounding box center [155, 144] width 27 height 27
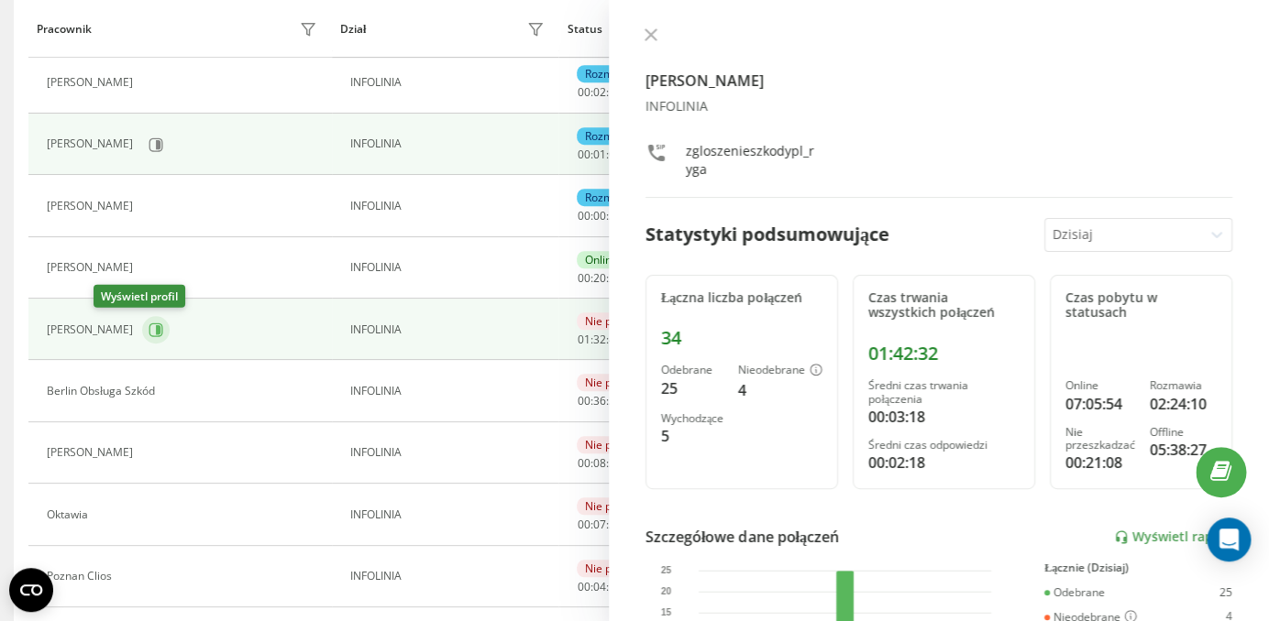
click at [156, 327] on icon at bounding box center [158, 329] width 5 height 9
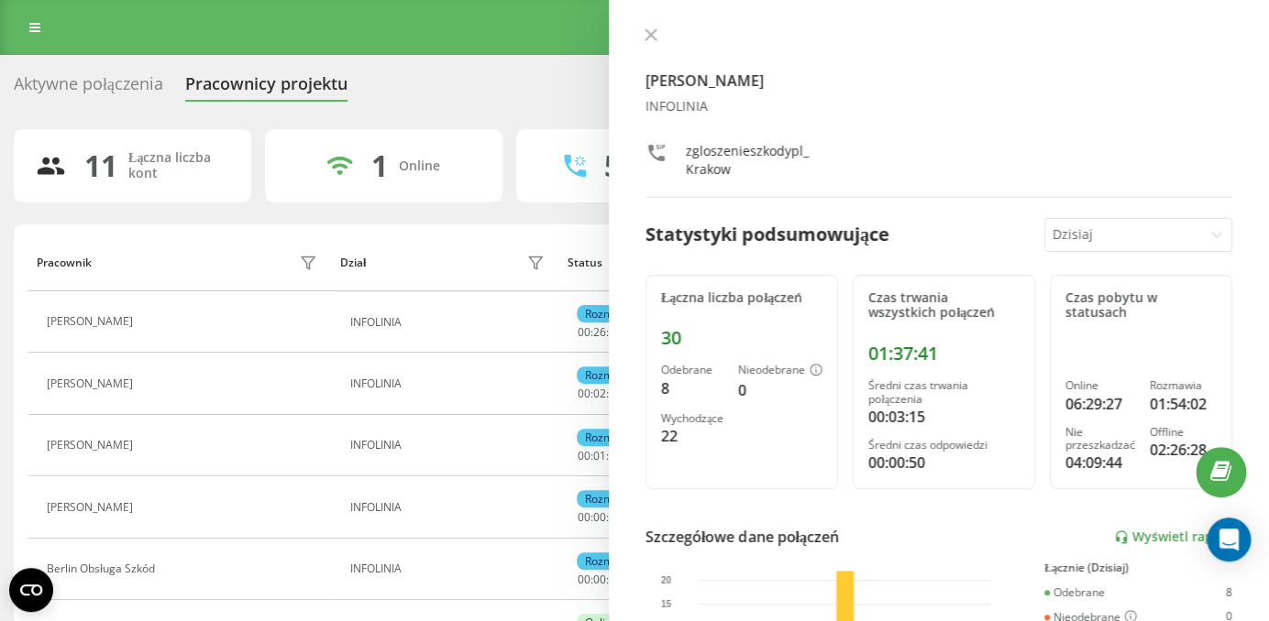
click at [654, 31] on icon at bounding box center [650, 34] width 11 height 11
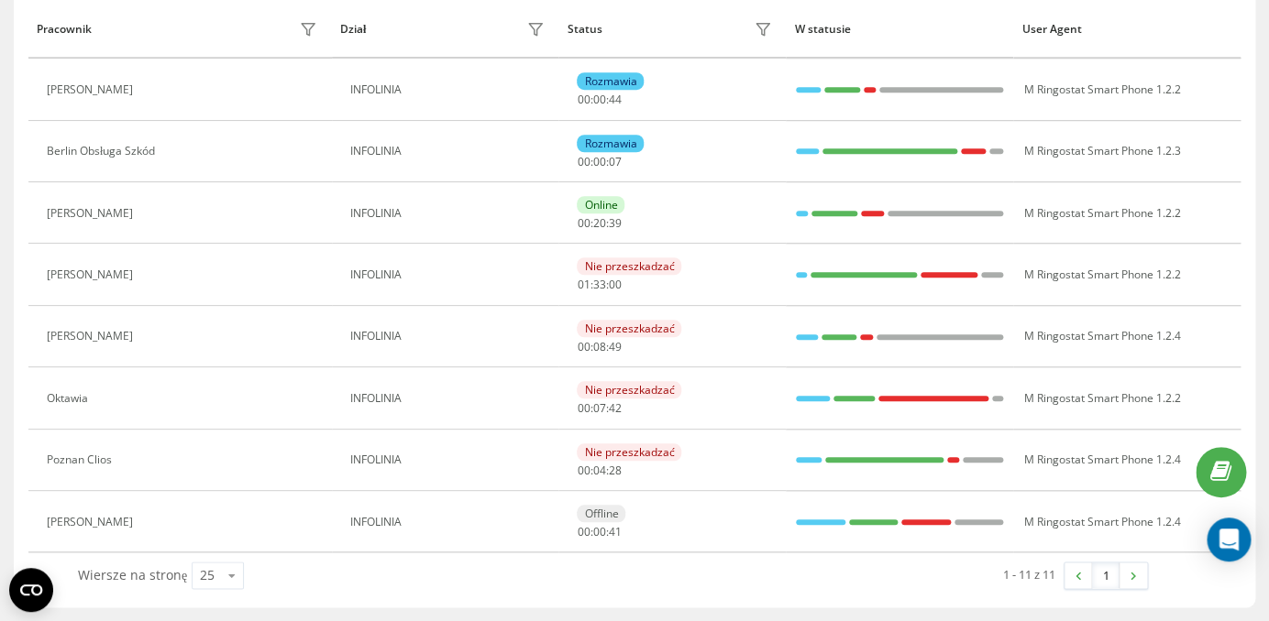
scroll to position [419, 0]
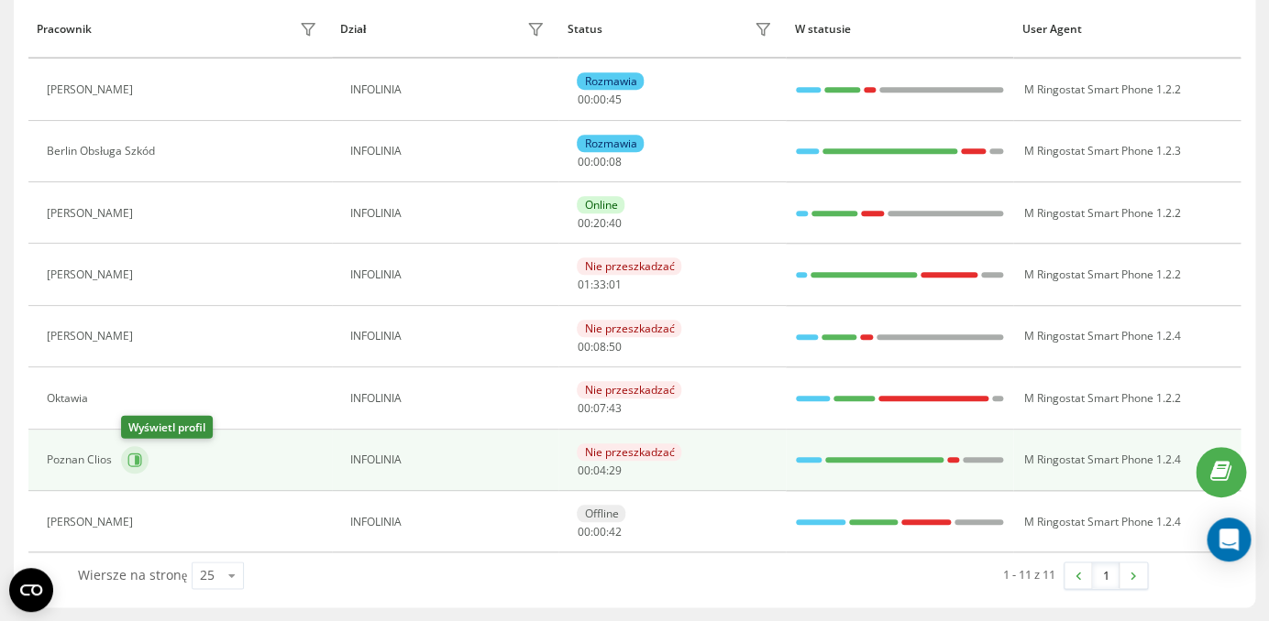
click at [127, 464] on button at bounding box center [134, 459] width 27 height 27
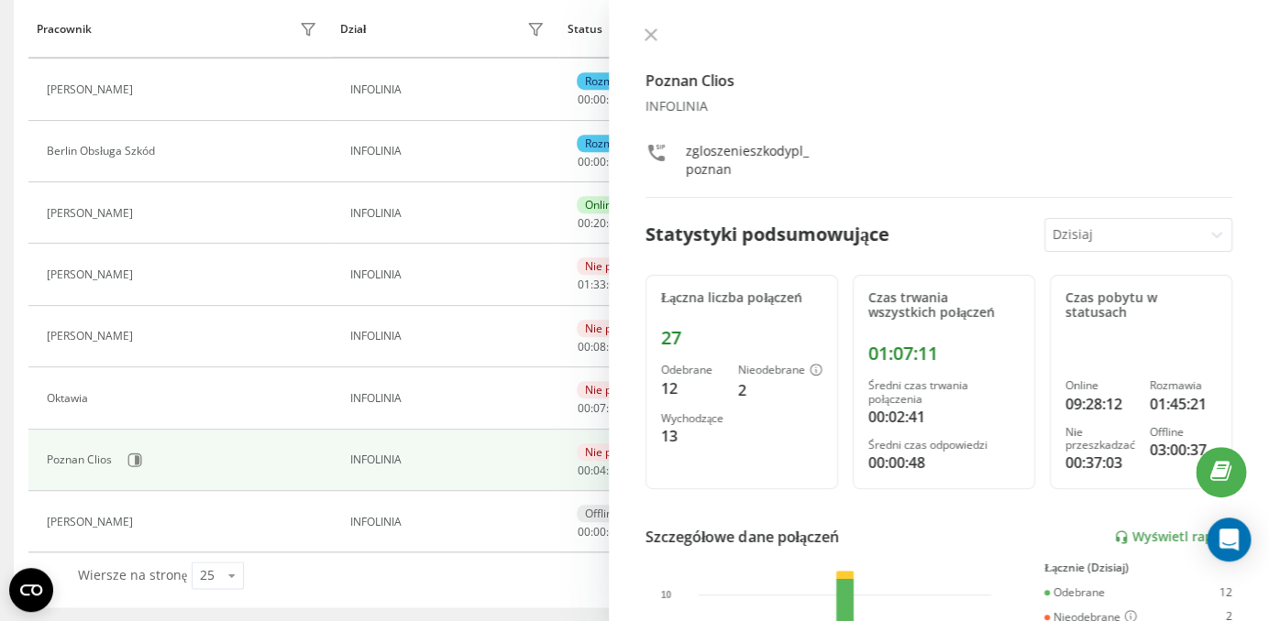
click at [329, 436] on td "Poznan Clios" at bounding box center [179, 460] width 303 height 61
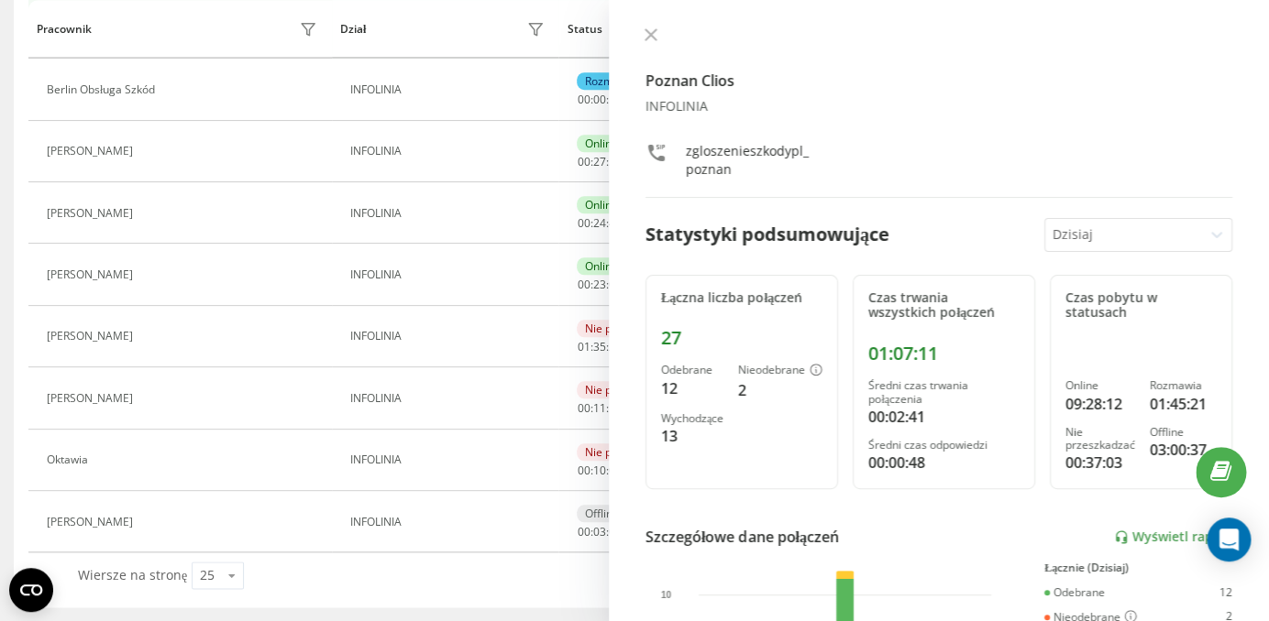
scroll to position [295, 0]
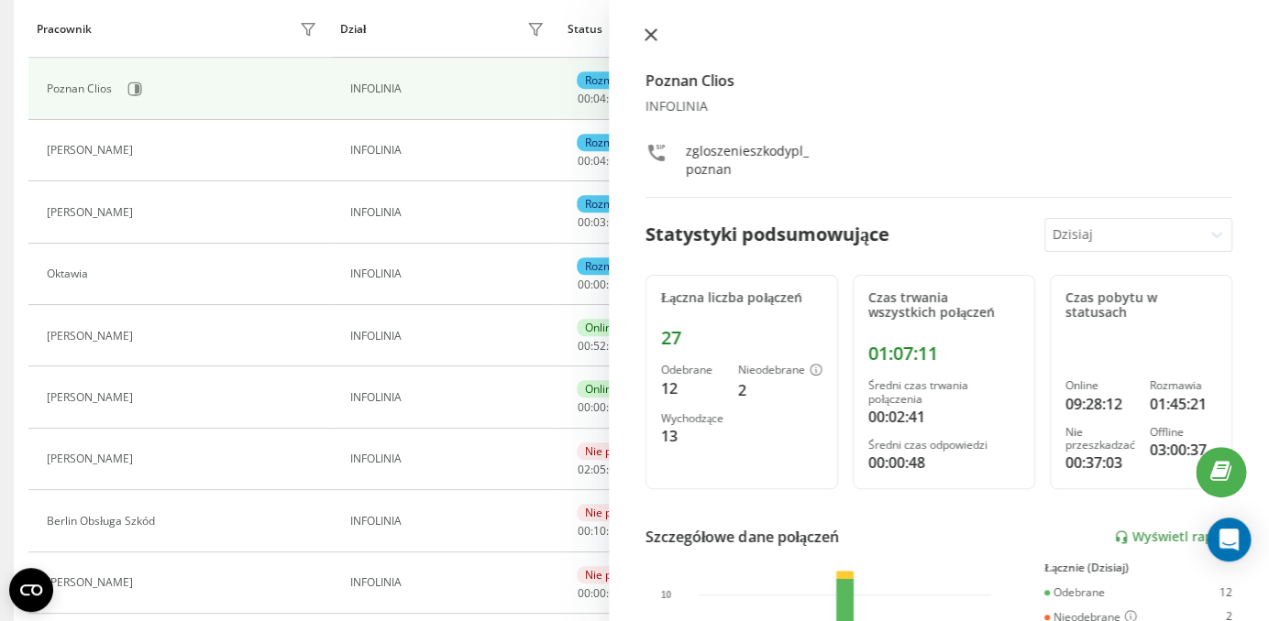
click at [649, 42] on button at bounding box center [651, 35] width 24 height 17
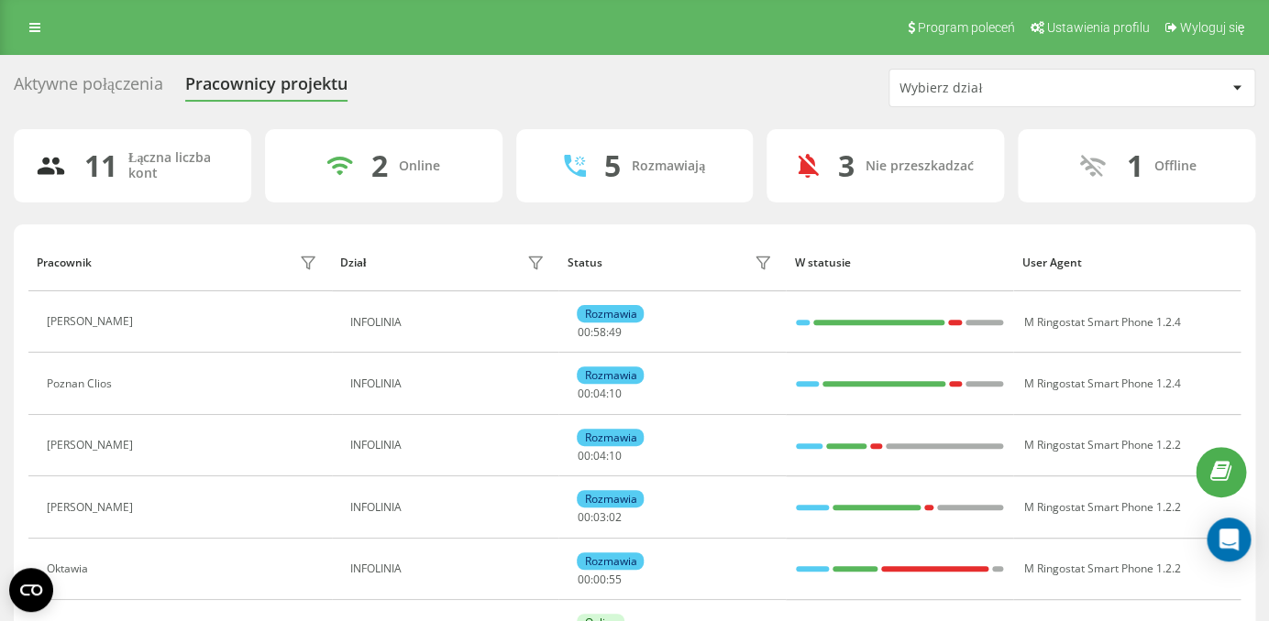
click at [82, 68] on div "Aktywne połączenia Pracownicy projektu Wybierz dział 11 Łączna liczba kont 2 On…" at bounding box center [634, 547] width 1269 height 984
click at [84, 88] on div "Aktywne połączenia" at bounding box center [88, 88] width 149 height 28
